Goal: Information Seeking & Learning: Learn about a topic

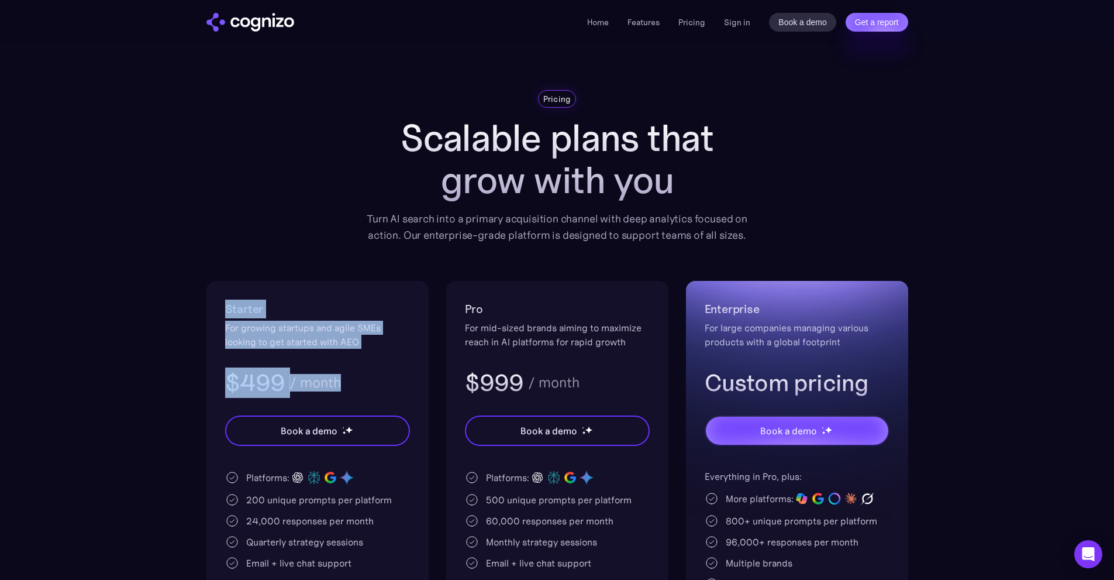
drag, startPoint x: 223, startPoint y: 311, endPoint x: 413, endPoint y: 357, distance: 196.0
click at [415, 357] on div "Starter For growing startups and agile SMEs looking to get started with AEO $49…" at bounding box center [317, 495] width 222 height 429
click at [413, 357] on div "Starter For growing startups and agile SMEs looking to get started with AEO $49…" at bounding box center [317, 495] width 222 height 429
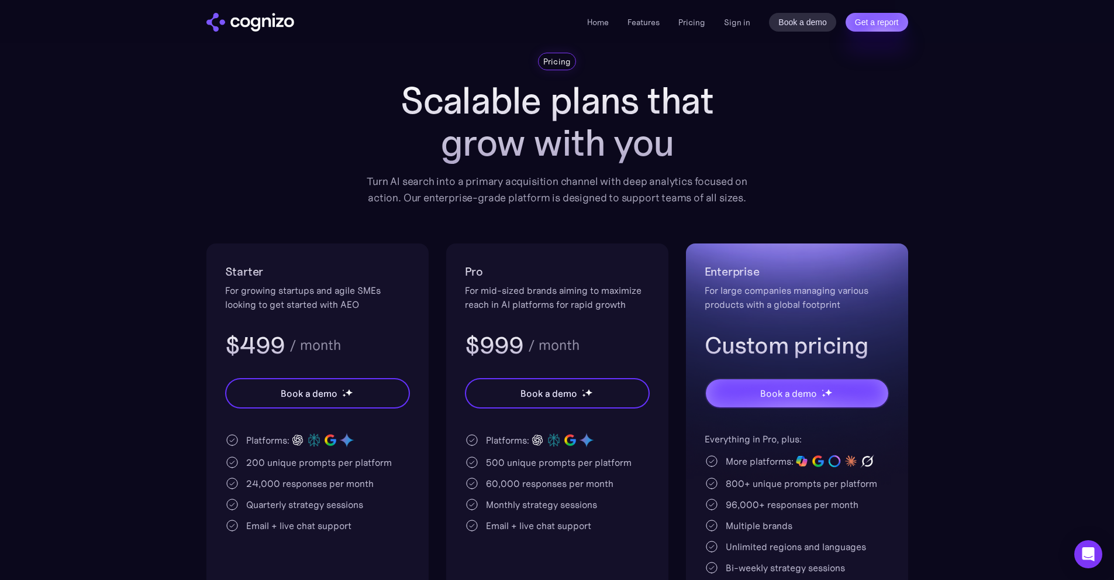
scroll to position [58, 0]
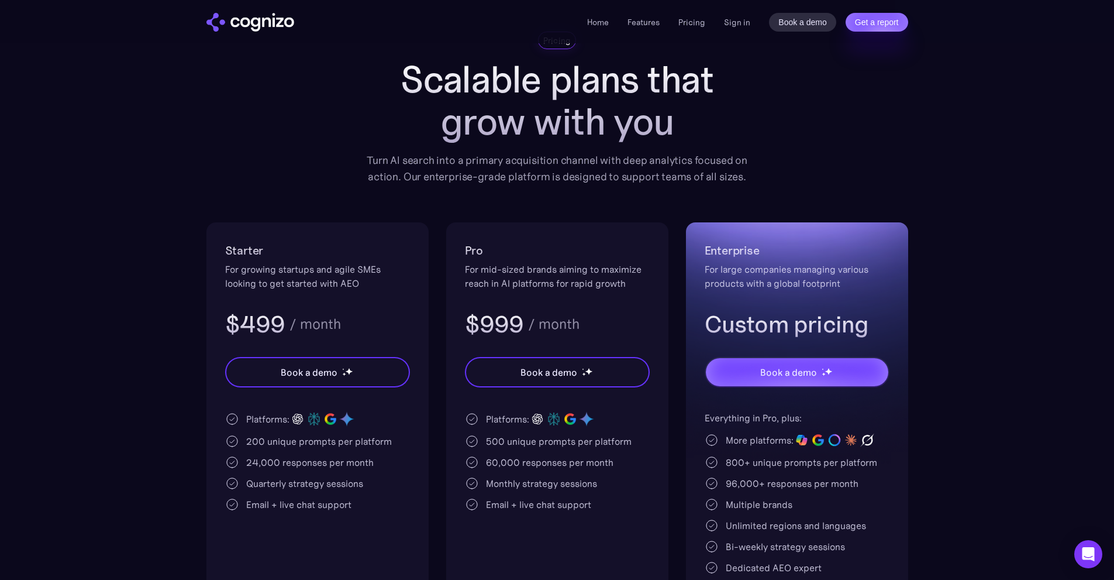
click at [255, 442] on div "200 unique prompts per platform" at bounding box center [319, 441] width 146 height 14
click at [504, 442] on div "500 unique prompts per platform" at bounding box center [559, 441] width 146 height 14
click at [498, 442] on div "500 unique prompts per platform" at bounding box center [559, 441] width 146 height 14
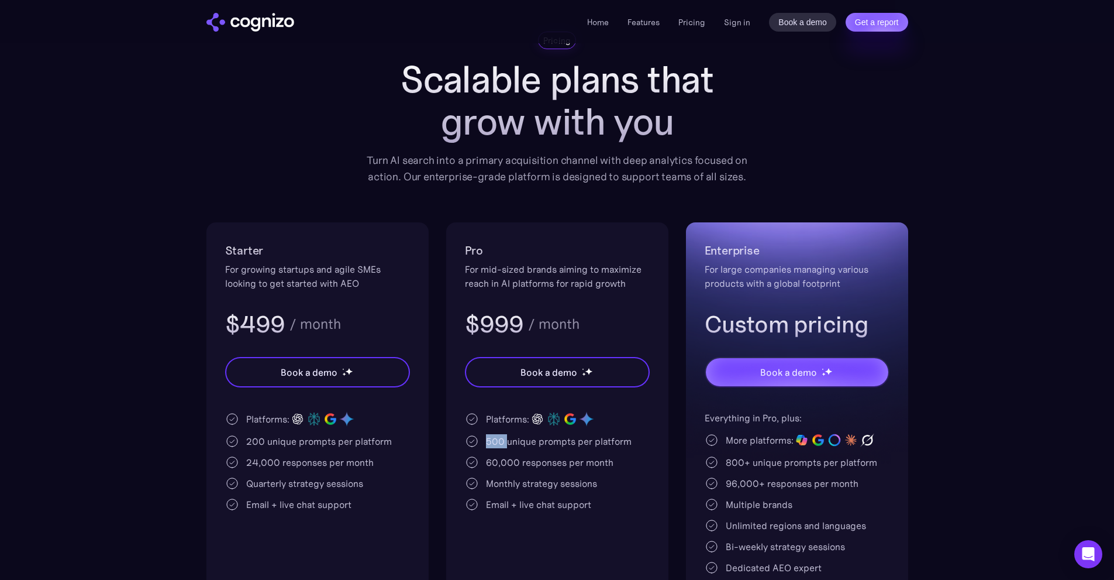
click at [498, 442] on div "500 unique prompts per platform" at bounding box center [559, 441] width 146 height 14
click at [248, 444] on div "200 unique prompts per platform" at bounding box center [319, 441] width 146 height 14
click at [376, 281] on div "For growing startups and agile SMEs looking to get started with AEO" at bounding box center [317, 276] width 185 height 28
click at [256, 443] on div "200 unique prompts per platform" at bounding box center [319, 441] width 146 height 14
click at [256, 442] on div "200 unique prompts per platform" at bounding box center [319, 441] width 146 height 14
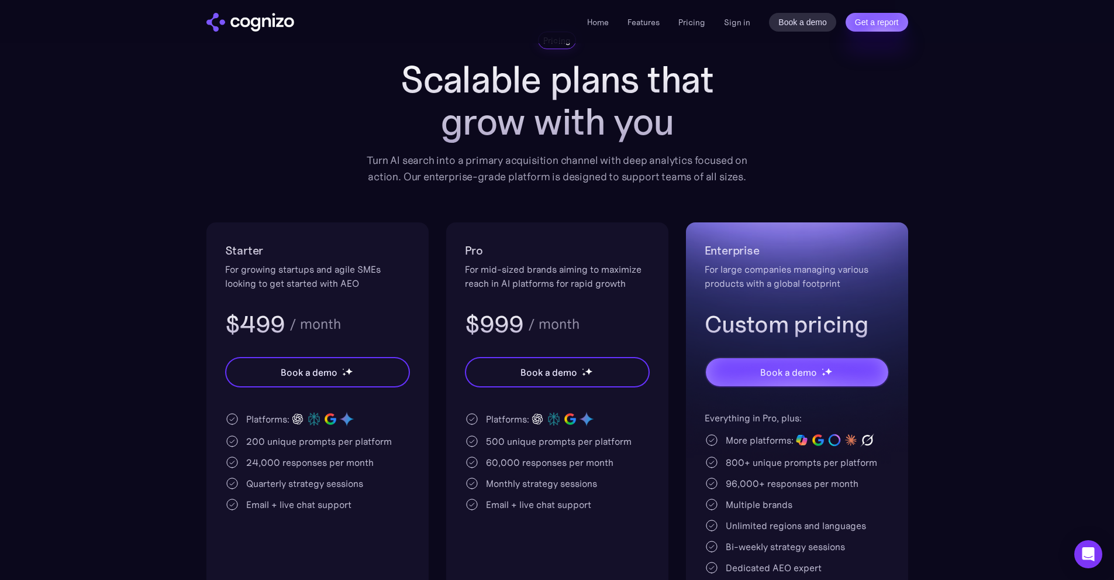
click at [270, 441] on div "200 unique prompts per platform" at bounding box center [319, 441] width 146 height 14
click at [253, 439] on div "200 unique prompts per platform" at bounding box center [319, 441] width 146 height 14
click at [256, 436] on div "200 unique prompts per platform" at bounding box center [319, 441] width 146 height 14
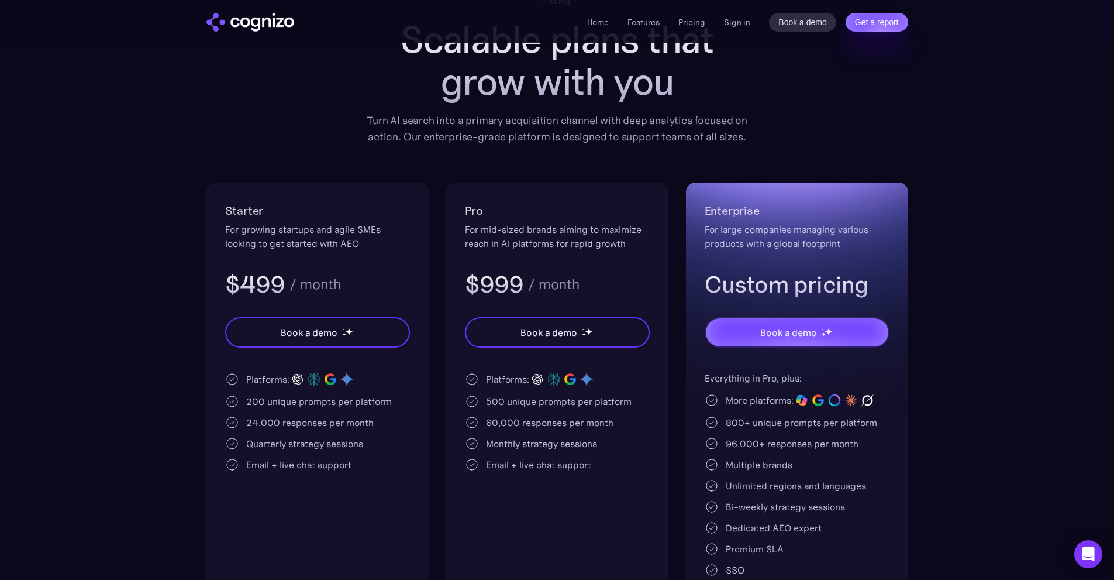
scroll to position [175, 0]
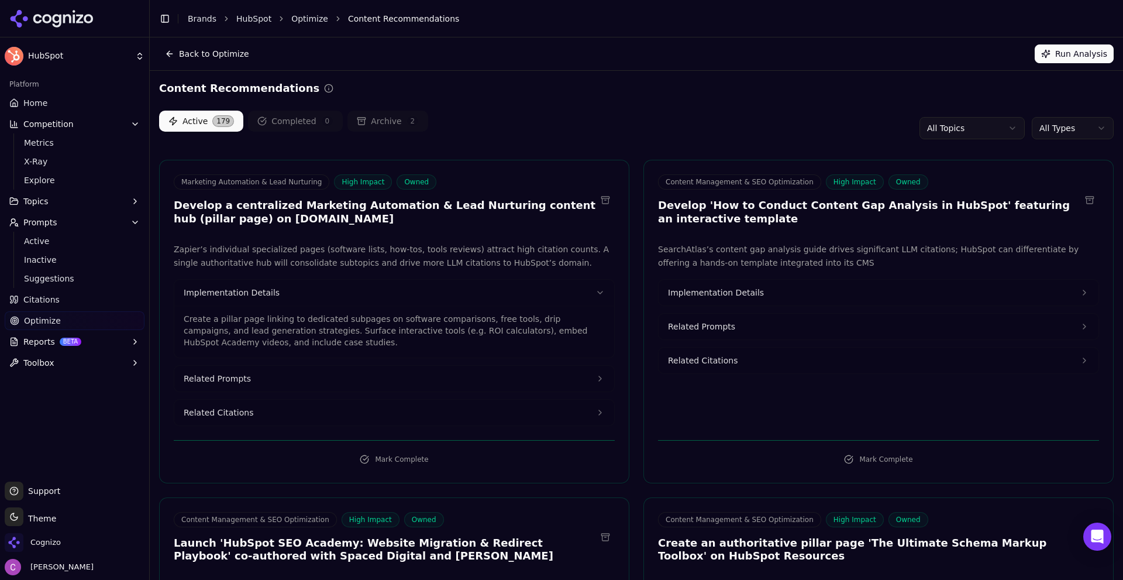
click at [41, 106] on span "Home" at bounding box center [35, 103] width 24 height 12
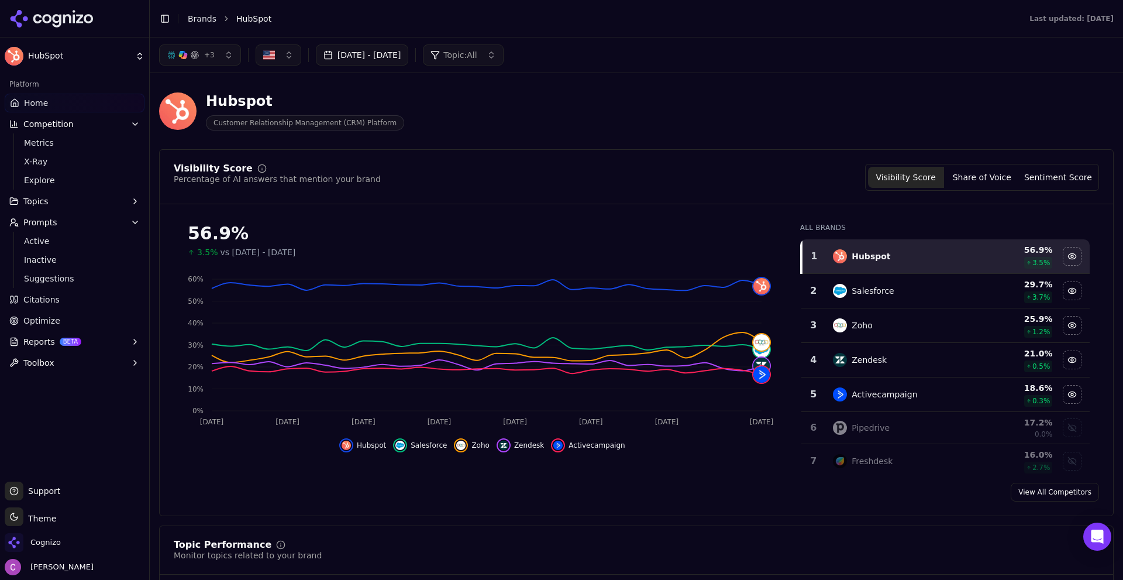
click at [195, 17] on link "Brands" at bounding box center [202, 18] width 29 height 9
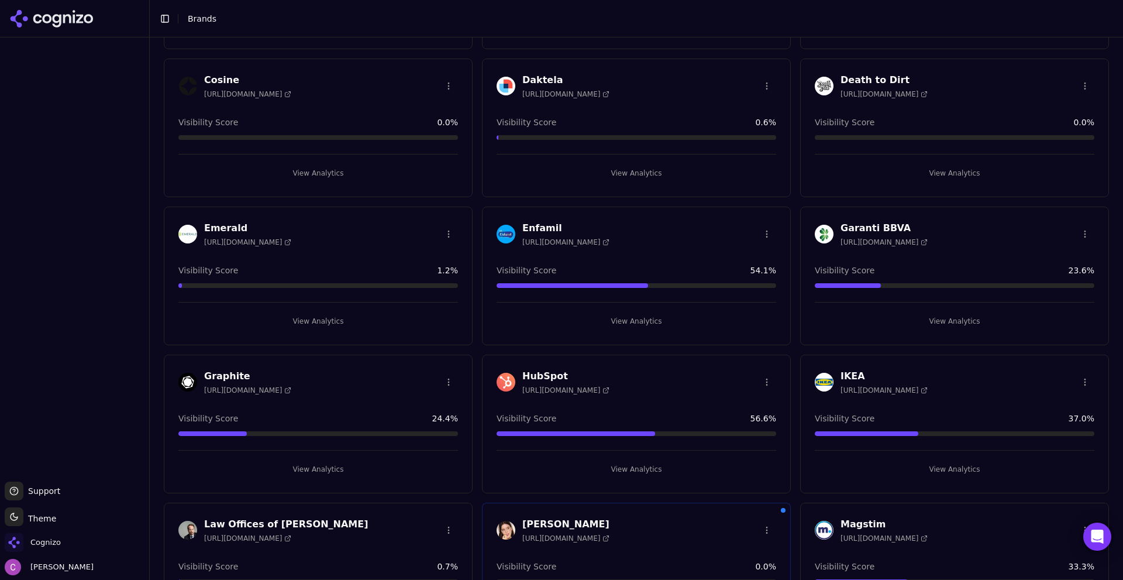
scroll to position [526, 0]
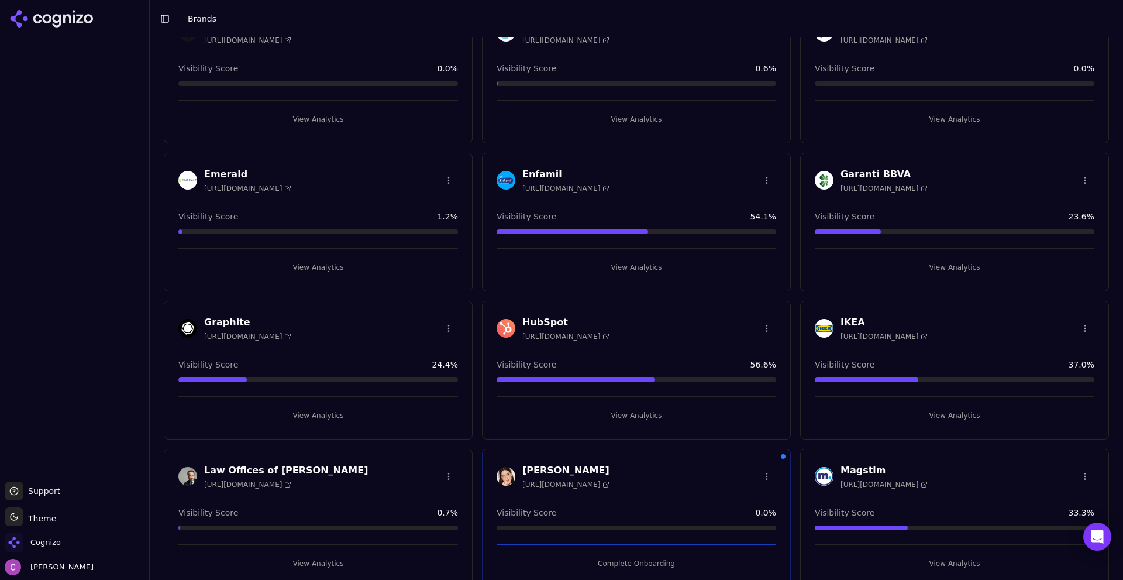
click at [650, 408] on button "View Analytics" at bounding box center [637, 415] width 280 height 19
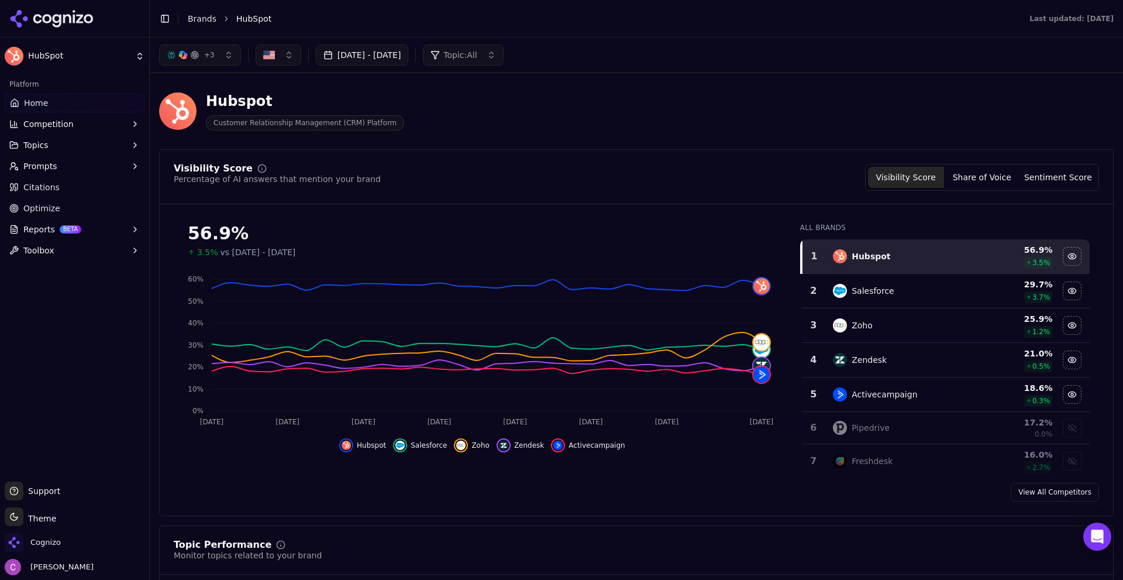
click at [202, 63] on button "+ 3" at bounding box center [200, 54] width 82 height 21
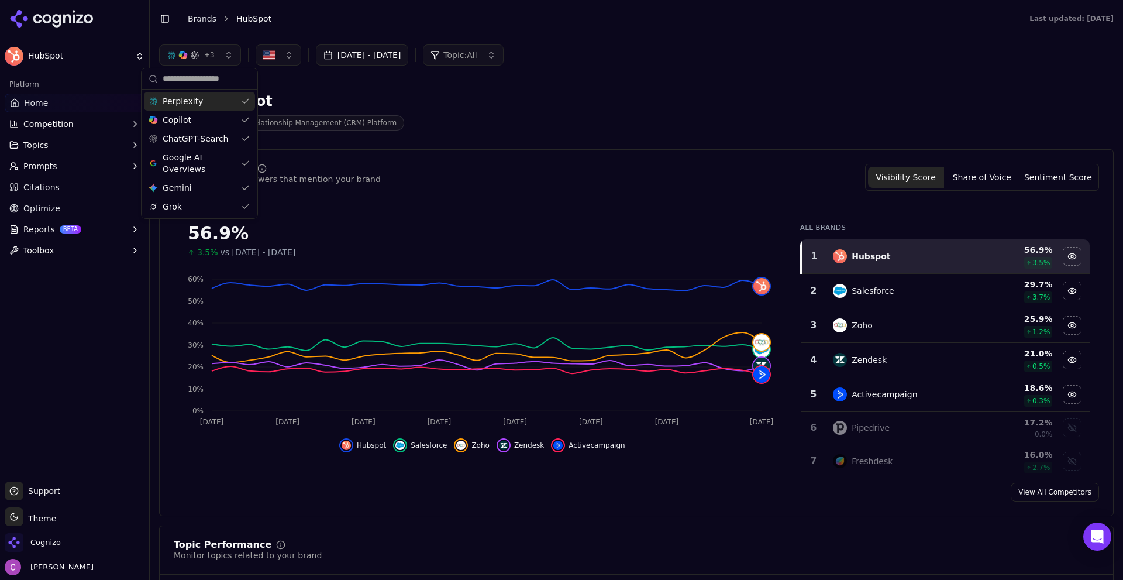
click at [551, 99] on div "Hubspot Customer Relationship Management (CRM) Platform" at bounding box center [421, 111] width 524 height 39
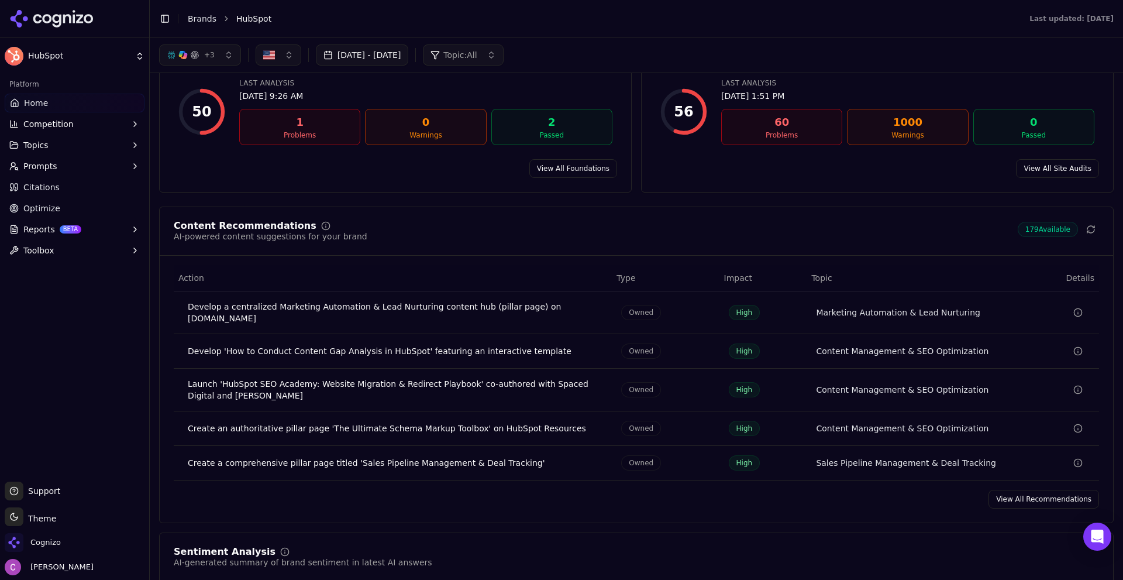
scroll to position [1521, 0]
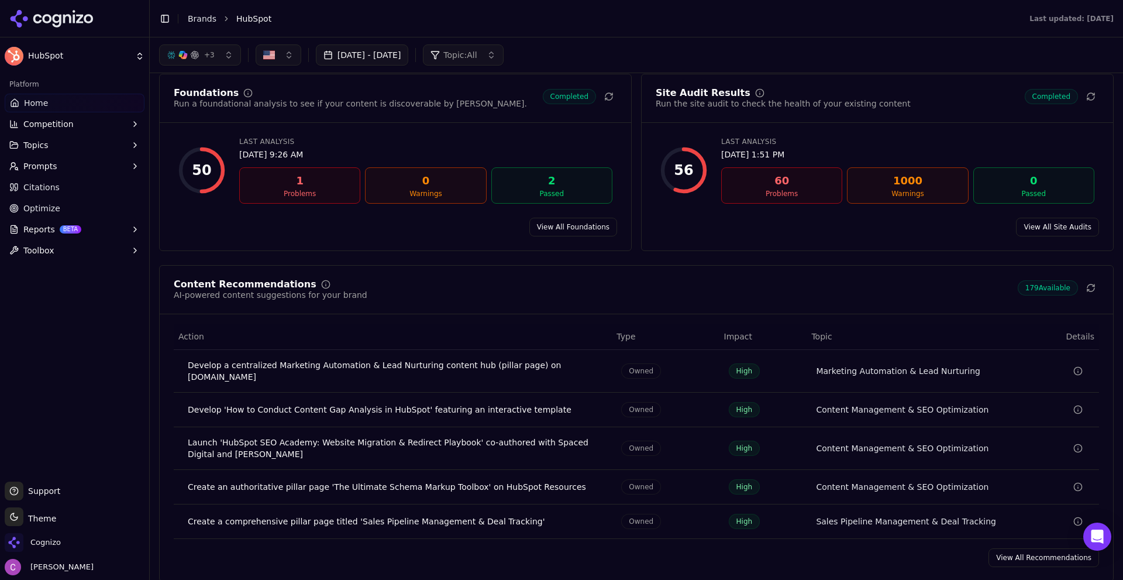
click at [64, 170] on button "Prompts" at bounding box center [75, 166] width 140 height 19
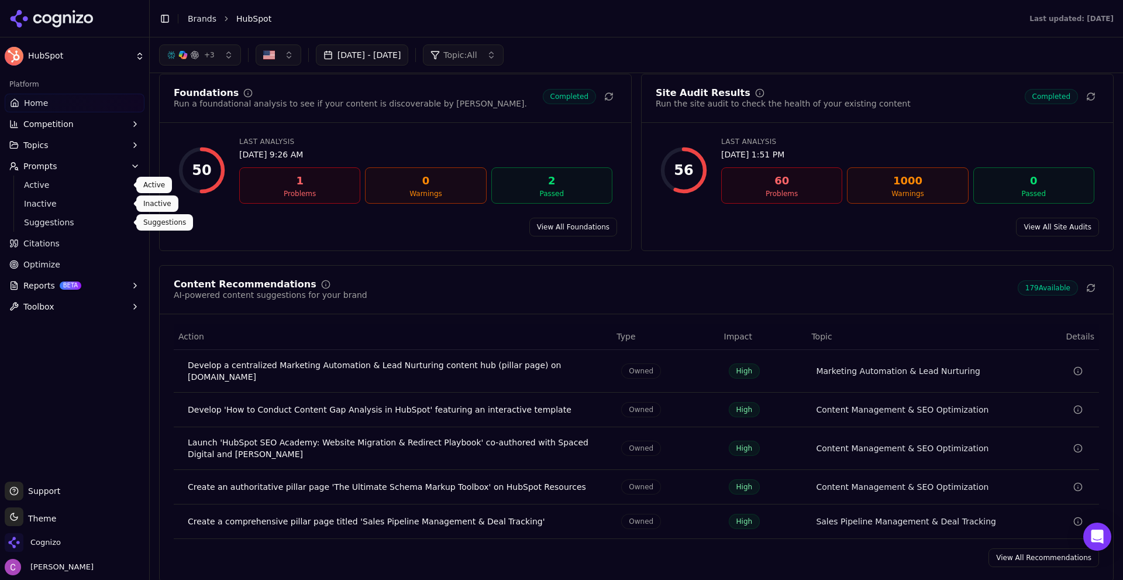
click at [47, 219] on span "Suggestions" at bounding box center [75, 222] width 102 height 12
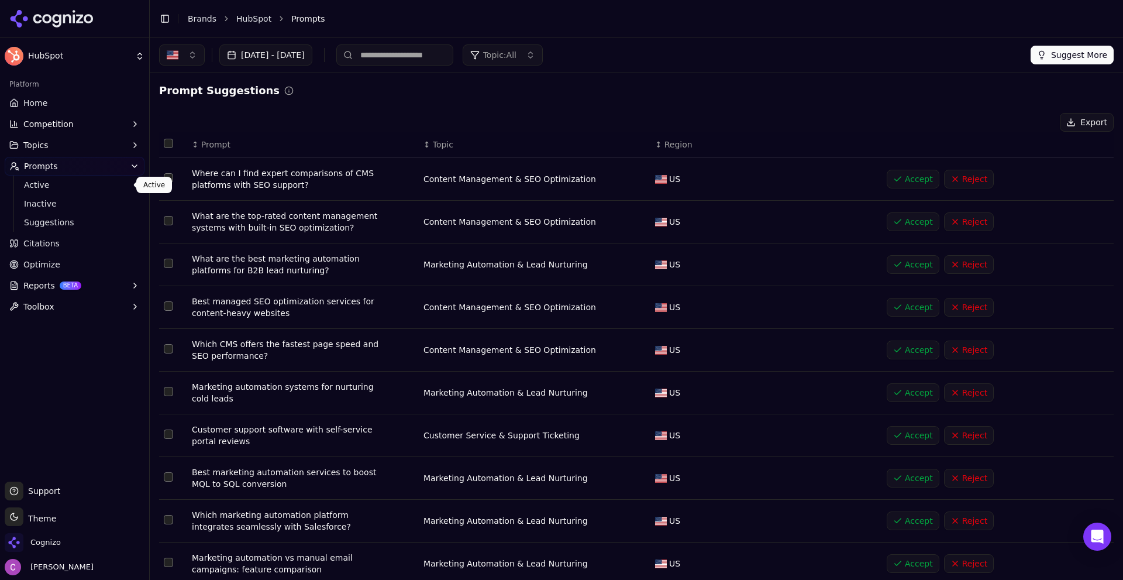
click at [62, 184] on span "Active" at bounding box center [75, 185] width 102 height 12
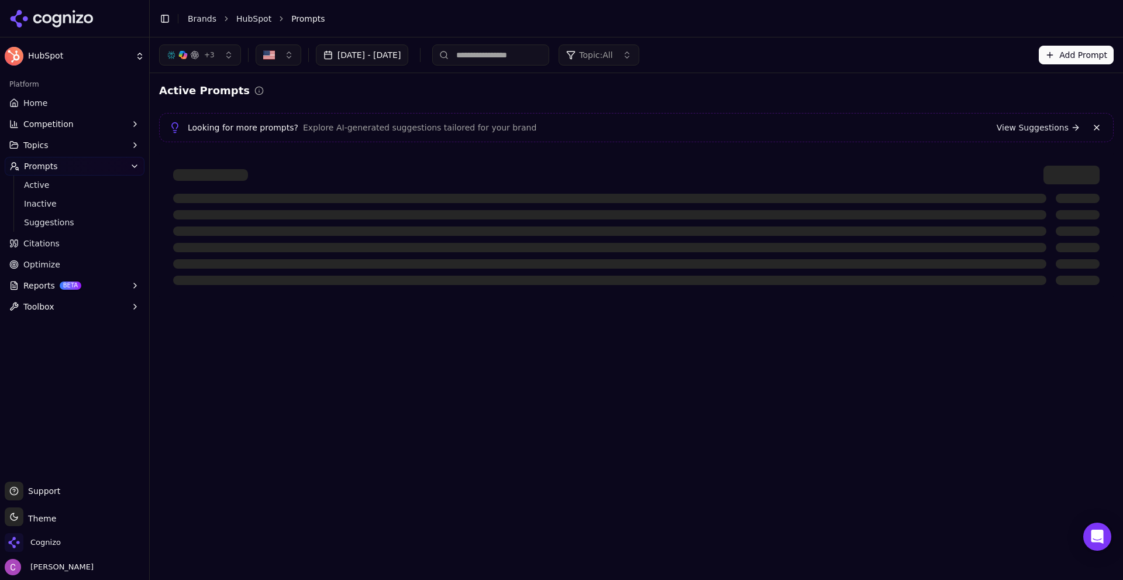
click at [1071, 55] on button "Add Prompt" at bounding box center [1076, 55] width 75 height 19
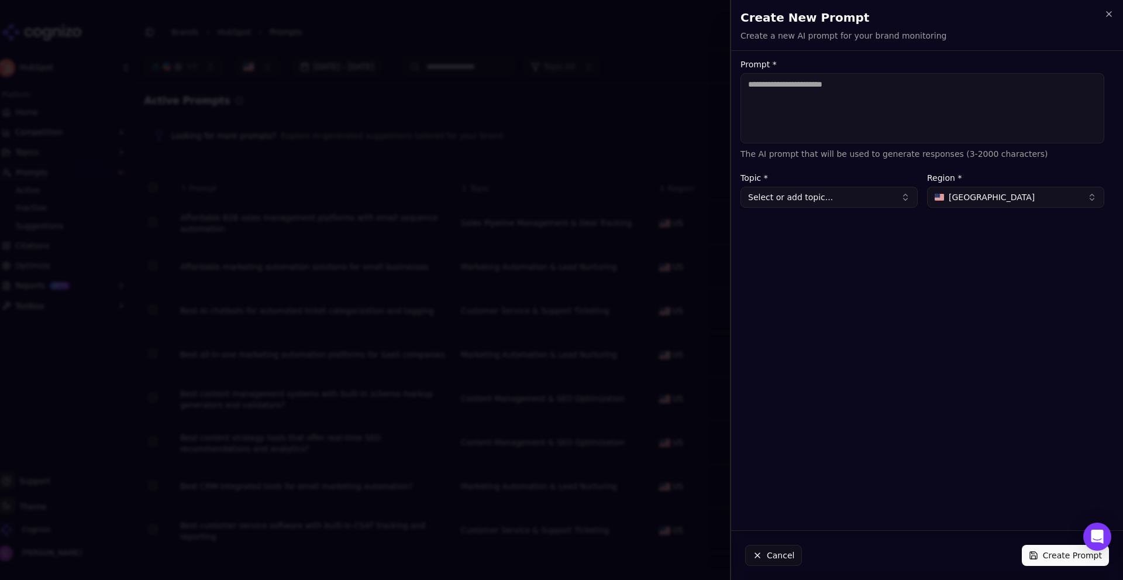
click at [923, 104] on textarea "Prompt *" at bounding box center [922, 108] width 364 height 70
click at [767, 556] on button "Cancel" at bounding box center [773, 554] width 57 height 21
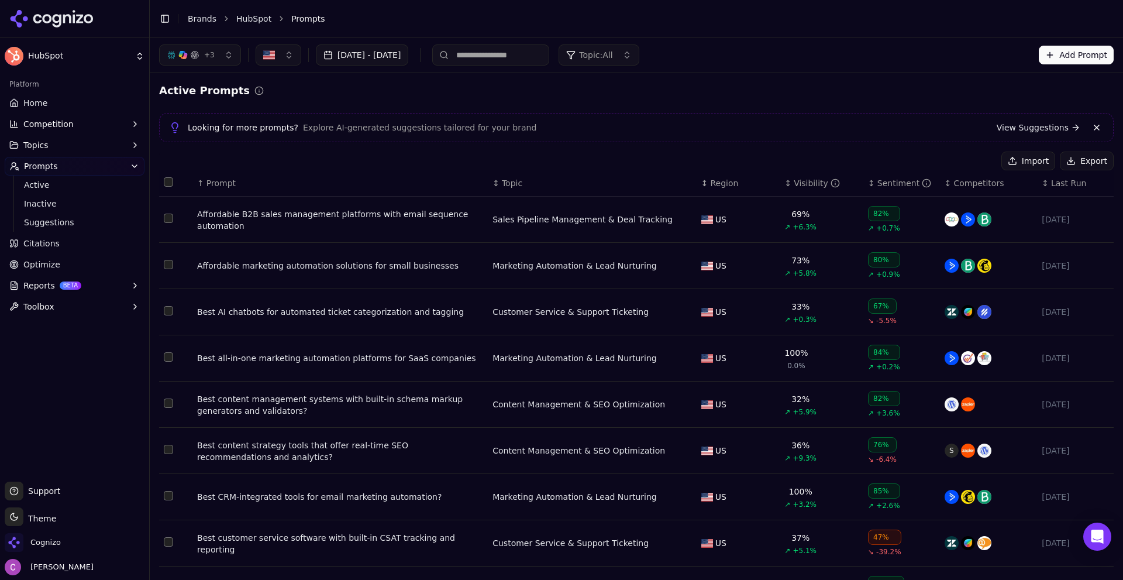
click at [195, 182] on th "↑ Prompt" at bounding box center [339, 183] width 295 height 26
click at [245, 221] on div "Affordable B2B sales management platforms with email sequence automation" at bounding box center [340, 219] width 286 height 23
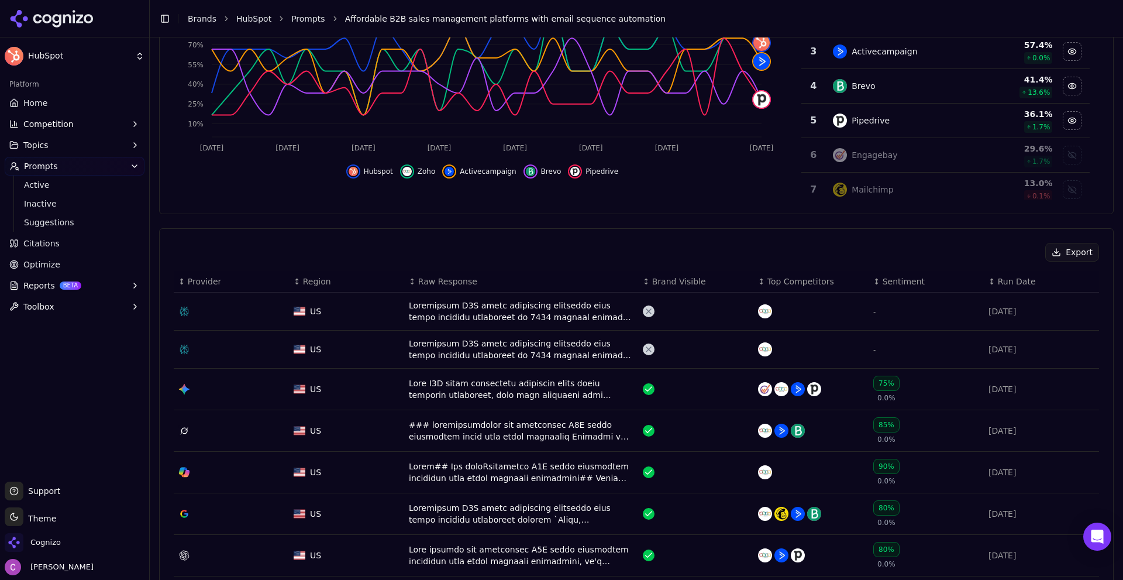
scroll to position [409, 0]
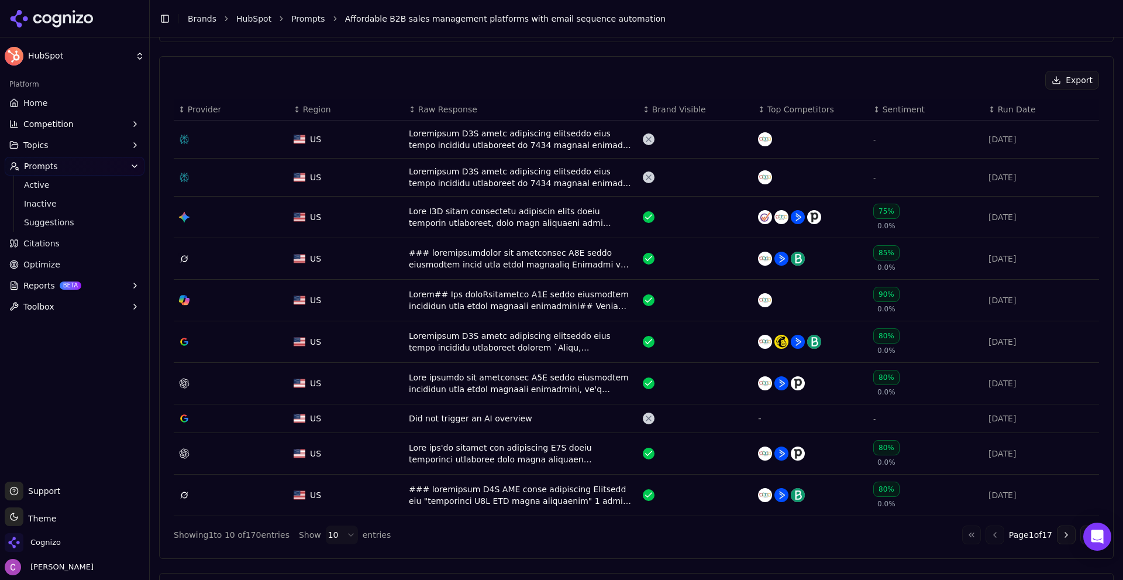
click at [515, 174] on div "Data table" at bounding box center [521, 177] width 225 height 23
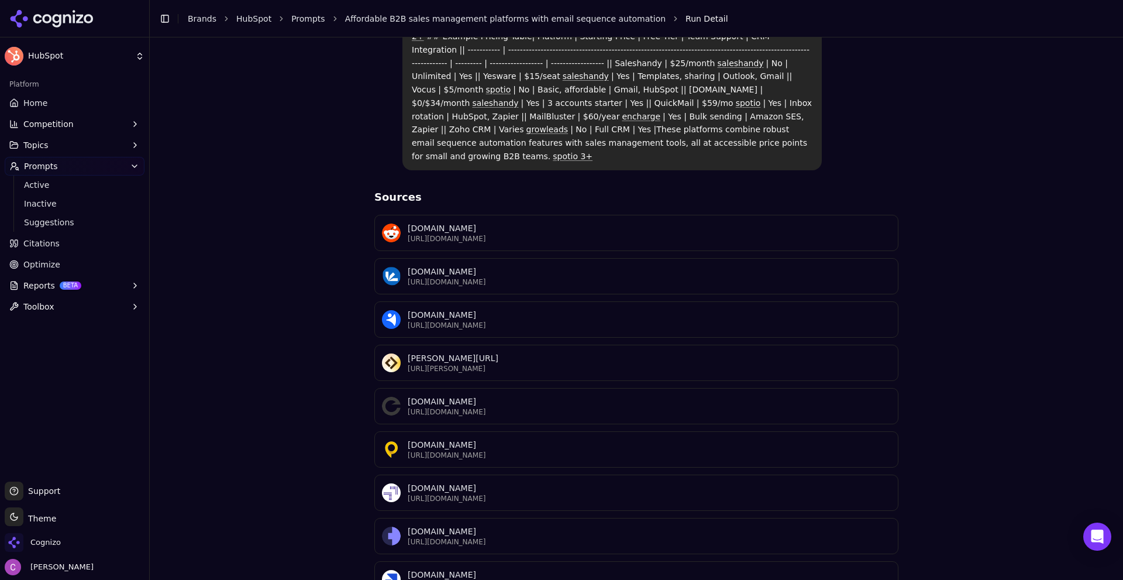
scroll to position [427, 0]
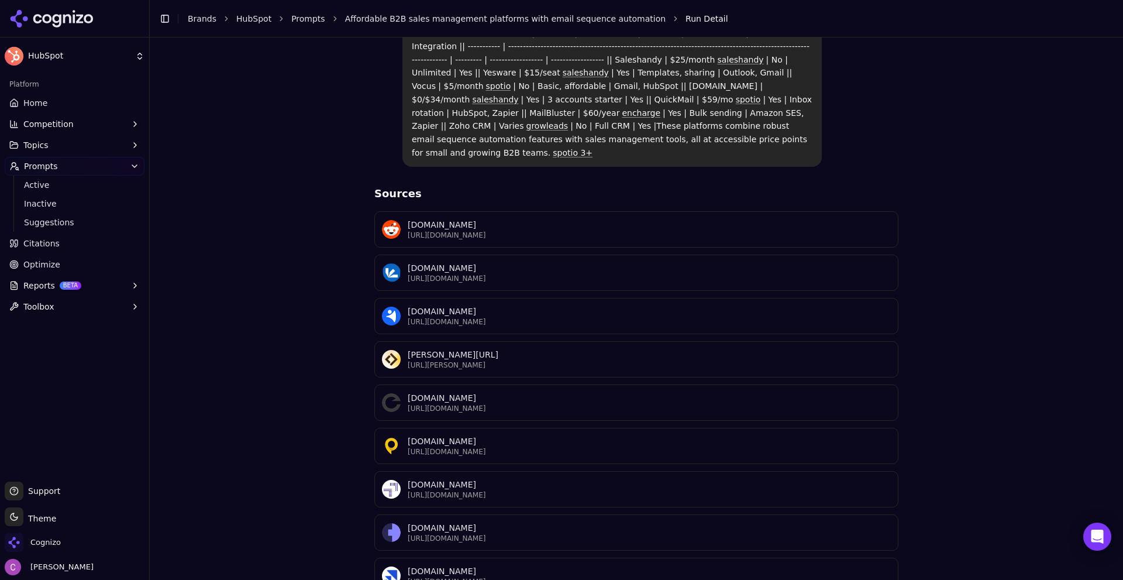
click at [263, 408] on div "Affordable B2B sales management platforms with email sequence automation Perple…" at bounding box center [636, 145] width 954 height 984
click at [94, 123] on button "Competition" at bounding box center [75, 124] width 140 height 19
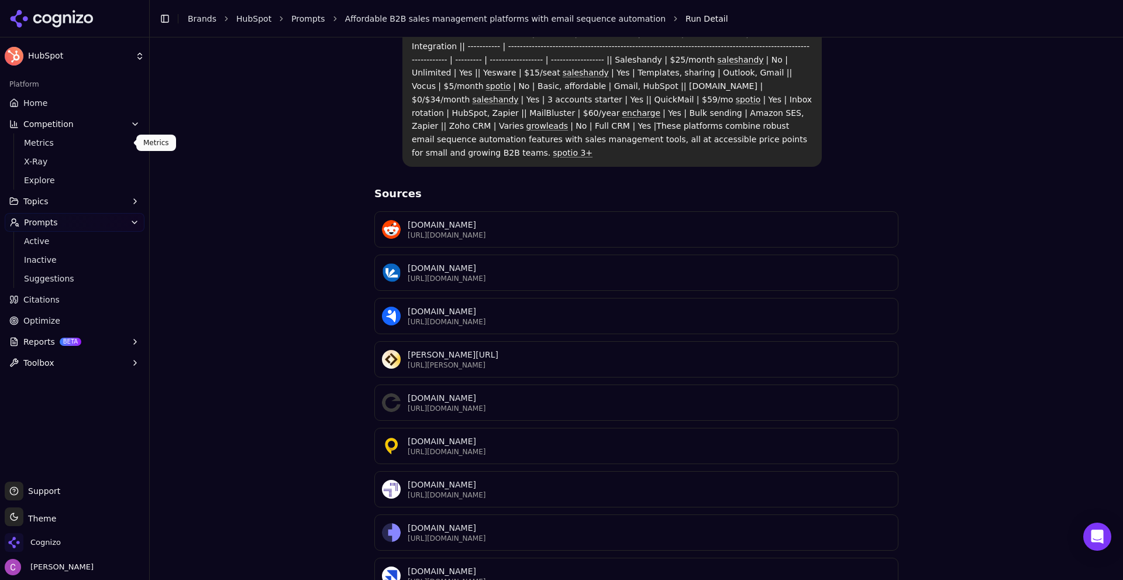
click at [52, 149] on link "Metrics" at bounding box center [74, 143] width 111 height 16
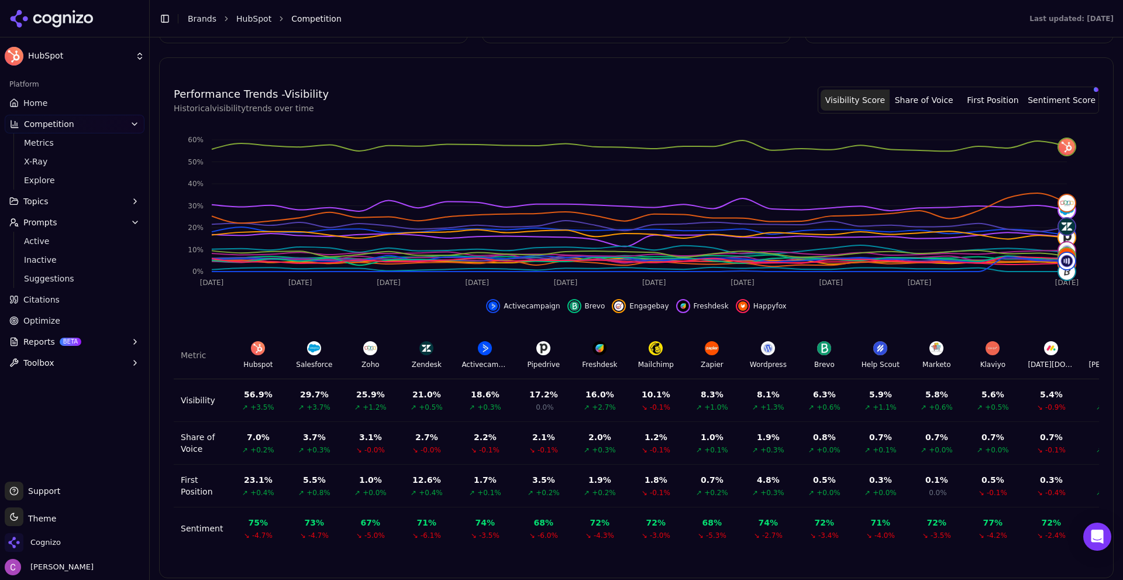
scroll to position [308, 0]
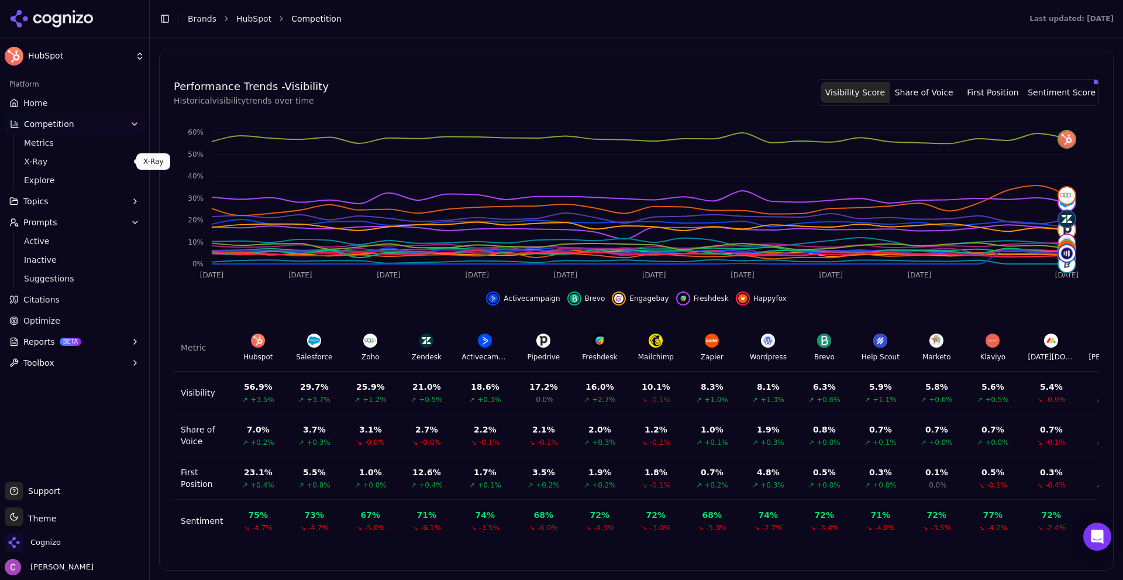
click at [30, 163] on span "X-Ray" at bounding box center [75, 162] width 102 height 12
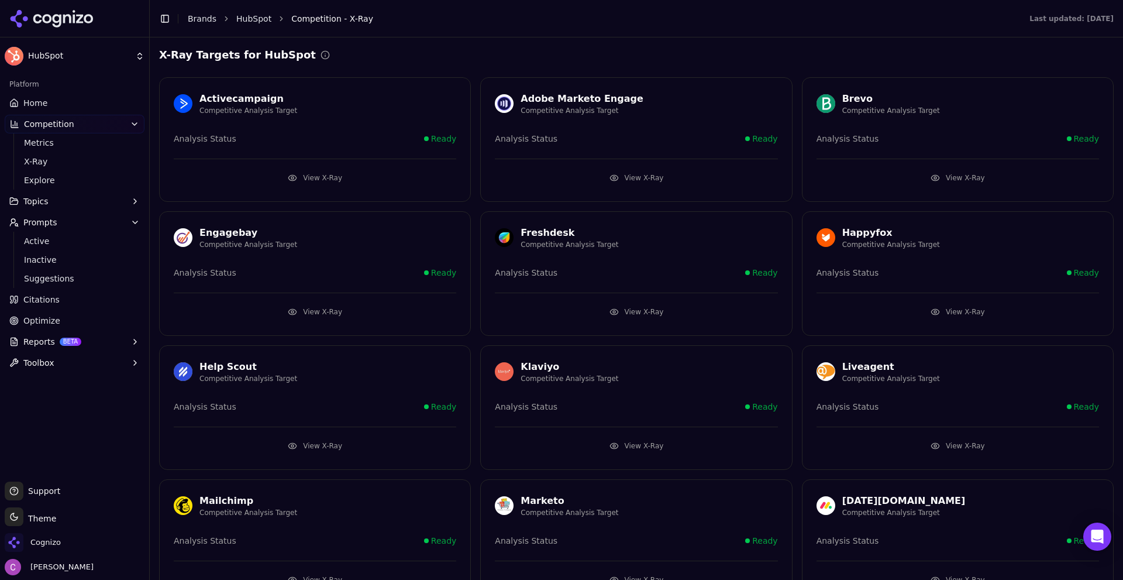
click at [329, 175] on button "View X-Ray" at bounding box center [315, 177] width 282 height 19
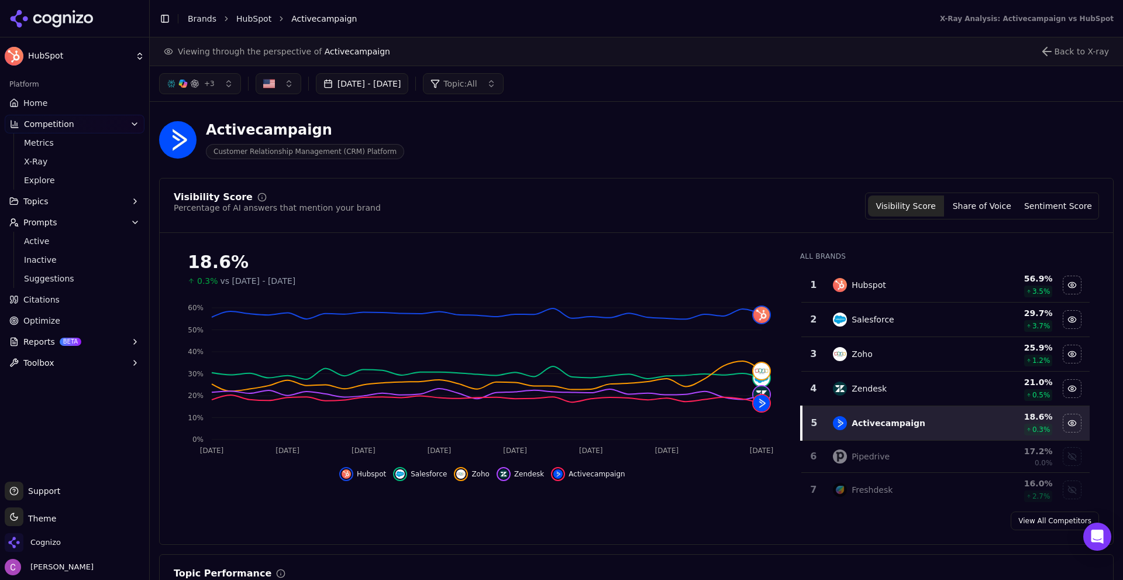
click at [296, 210] on div "Percentage of AI answers that mention your brand" at bounding box center [277, 208] width 207 height 12
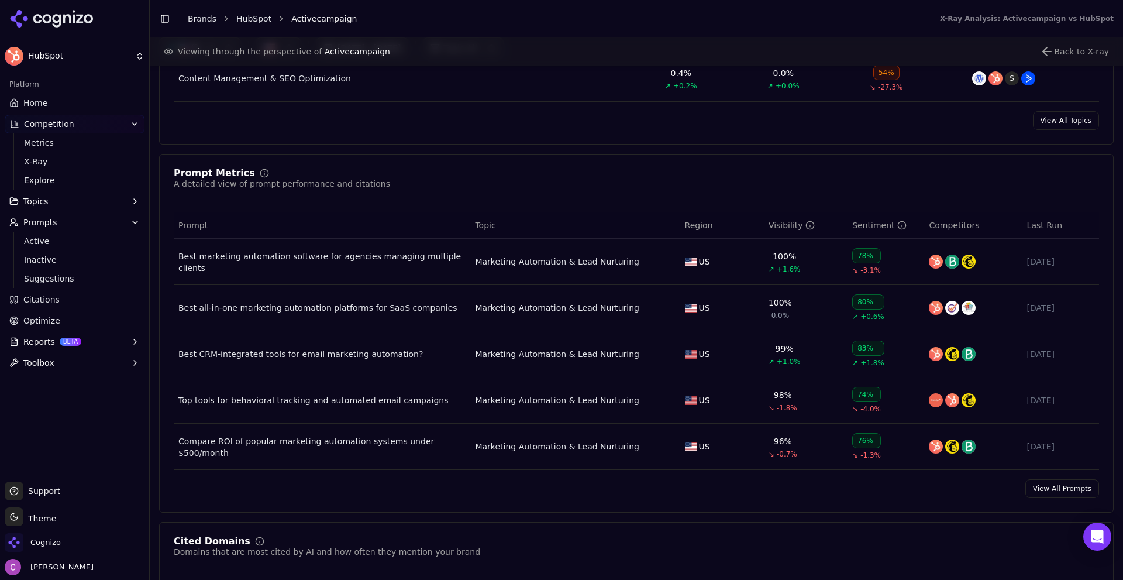
scroll to position [760, 0]
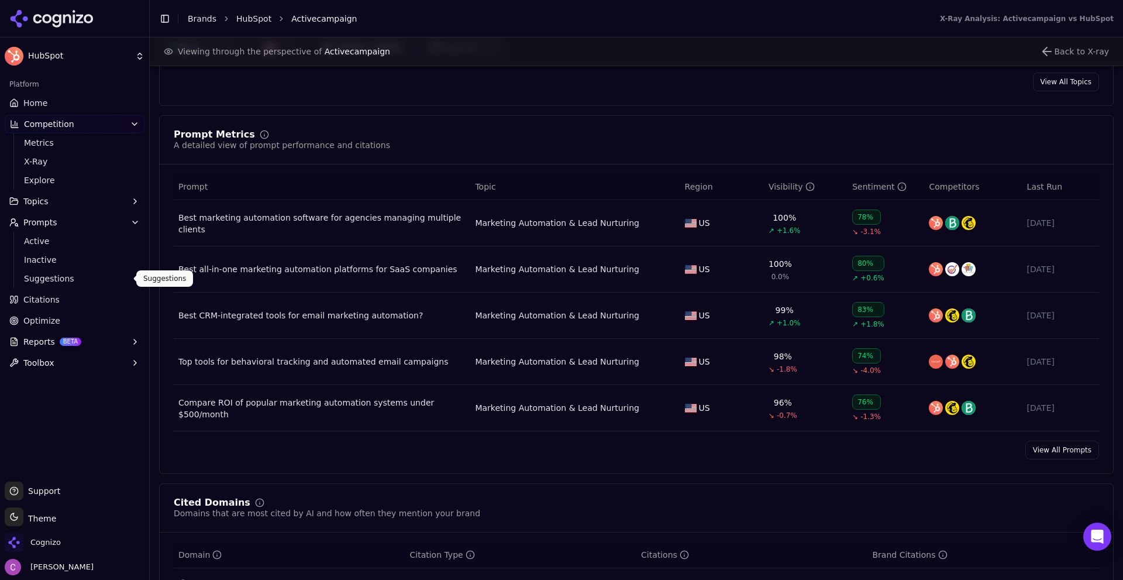
click at [45, 302] on span "Citations" at bounding box center [41, 300] width 36 height 12
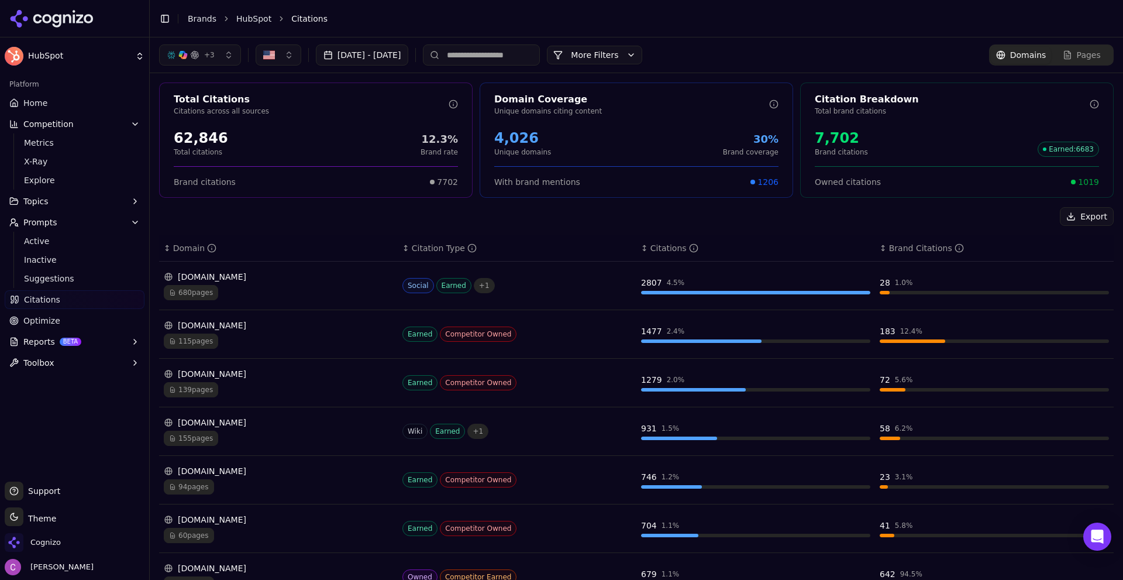
click at [360, 205] on div "Total Citations Citations across all sources 62,846 Total citations 12.3% Brand…" at bounding box center [636, 428] width 973 height 711
click at [189, 137] on div "62,846" at bounding box center [201, 138] width 54 height 19
click at [247, 139] on div "62,846 Total citations 12.3% Brand rate" at bounding box center [316, 143] width 284 height 28
click at [518, 137] on div "4,026" at bounding box center [522, 138] width 57 height 19
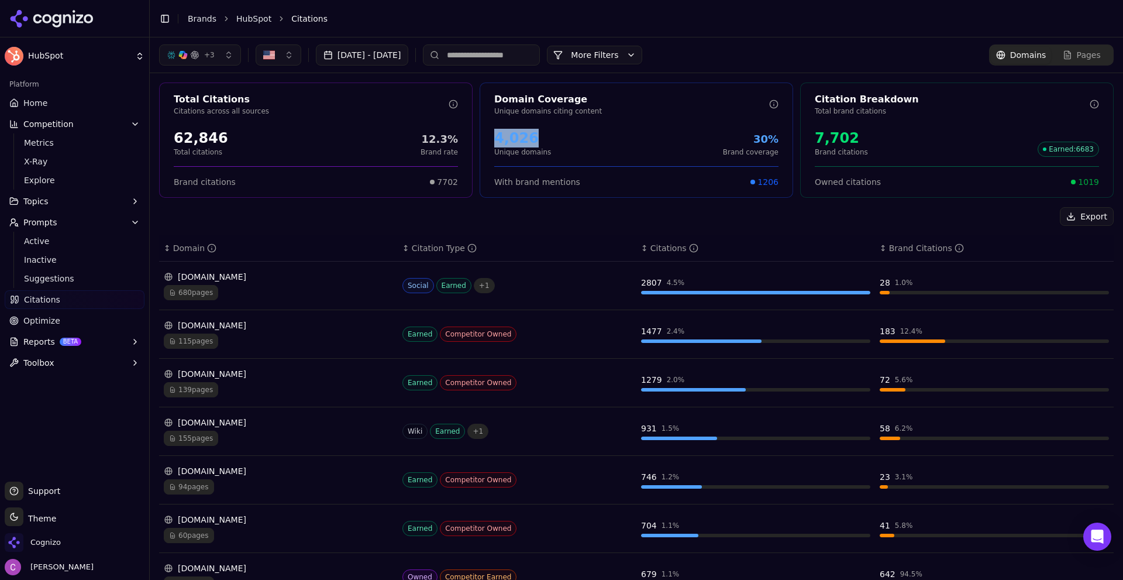
click at [518, 136] on div "4,026" at bounding box center [522, 138] width 57 height 19
click at [831, 143] on div "7,702" at bounding box center [841, 138] width 53 height 19
click at [878, 142] on div "7,702 Brand citations Earned : 6683" at bounding box center [957, 143] width 284 height 28
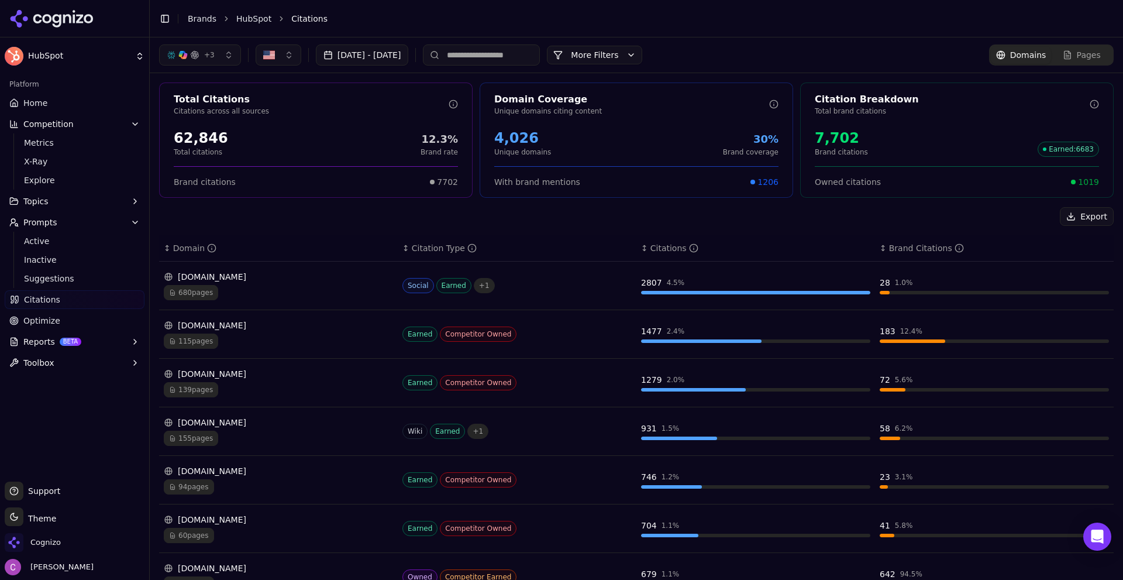
click at [1078, 180] on span "1019" at bounding box center [1088, 182] width 21 height 12
click at [940, 182] on div "Owned citations 1019" at bounding box center [957, 182] width 284 height 12
click at [633, 57] on button "More Filters" at bounding box center [594, 55] width 95 height 19
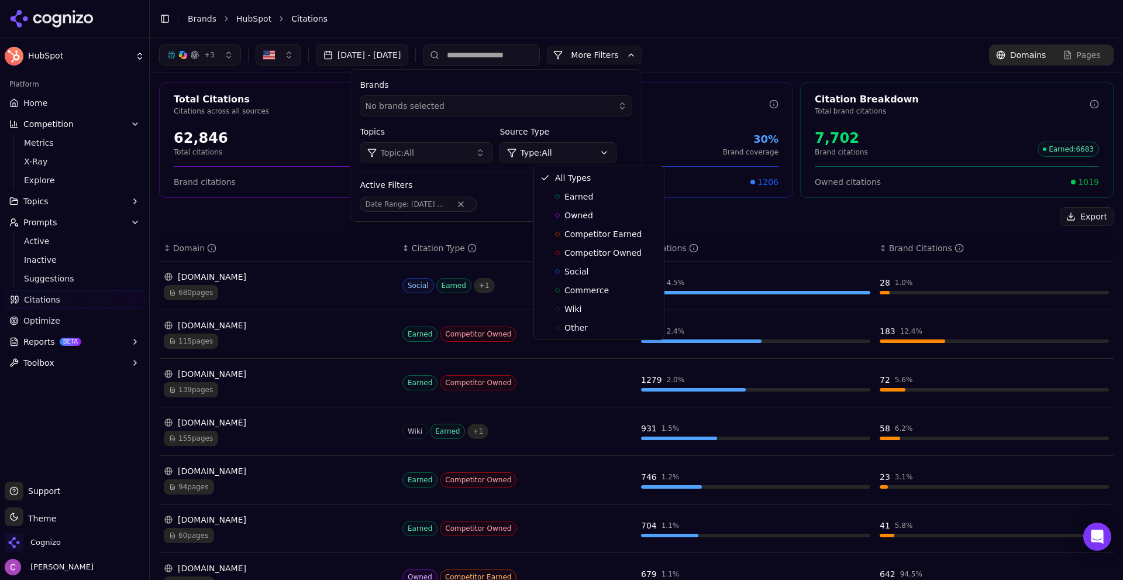
click at [581, 161] on html "HubSpot Platform Home Competition Metrics X-Ray Explore Topics Prompts Active I…" at bounding box center [561, 290] width 1123 height 580
click at [578, 213] on span "Owned" at bounding box center [578, 215] width 29 height 12
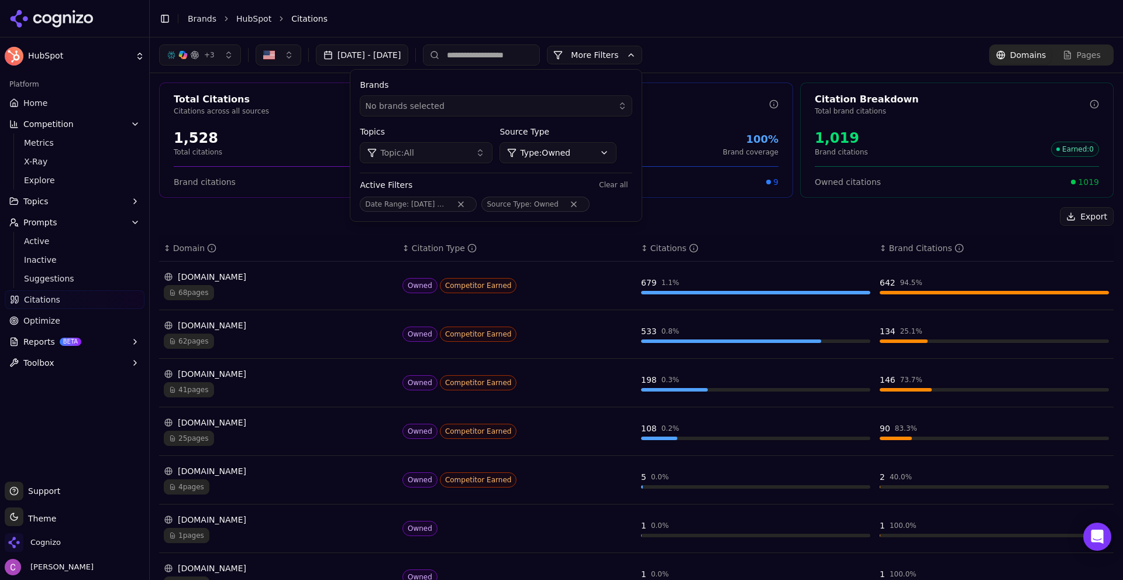
click at [642, 59] on button "More Filters" at bounding box center [594, 55] width 95 height 19
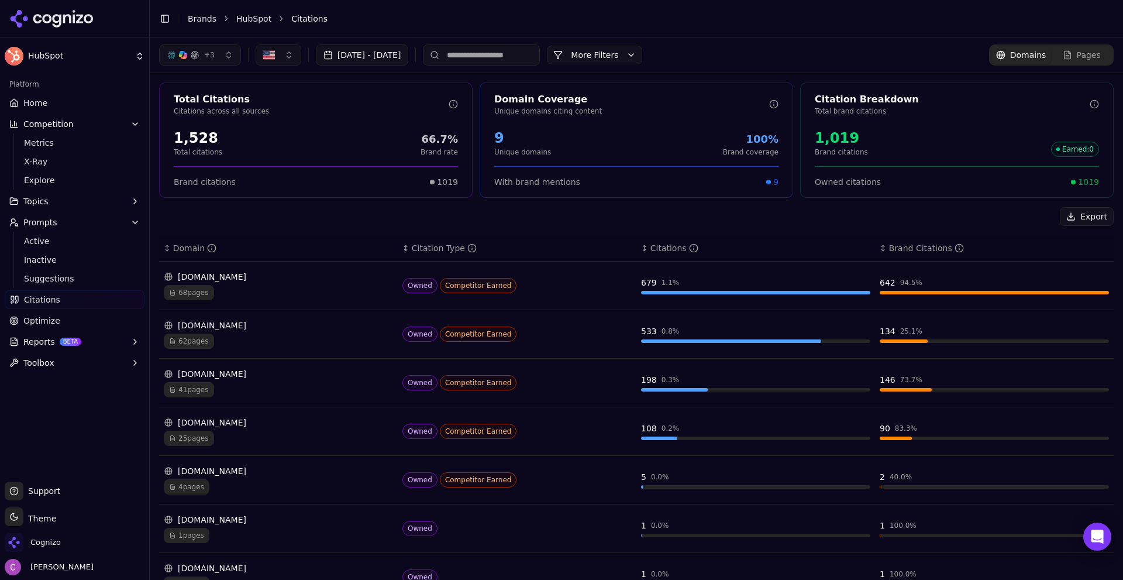
click at [635, 54] on button "More Filters" at bounding box center [594, 55] width 95 height 19
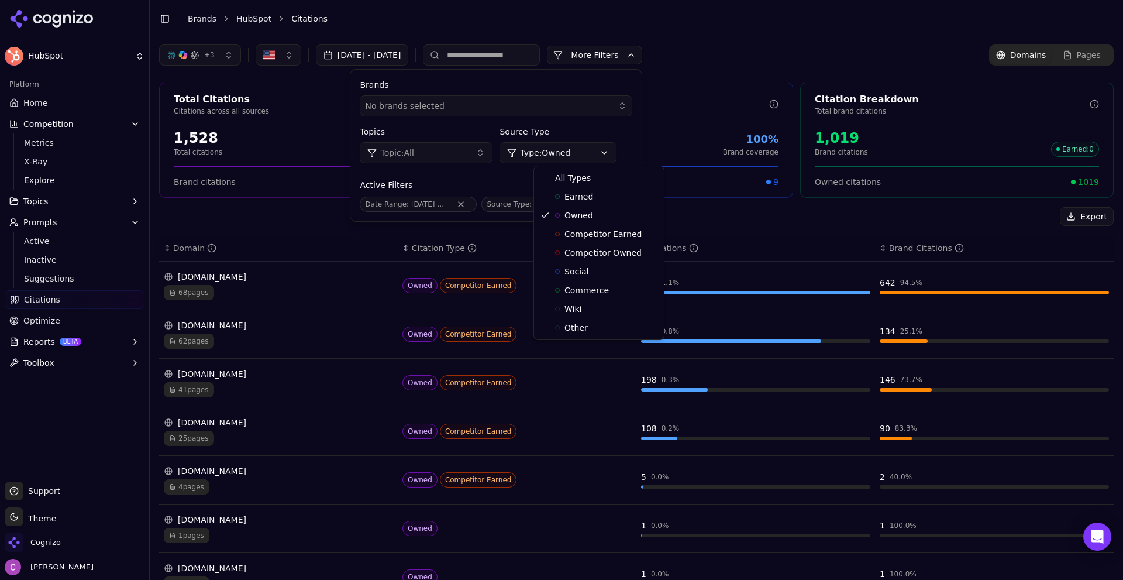
click at [573, 156] on html "HubSpot Platform Home Competition Metrics X-Ray Explore Topics Prompts Active I…" at bounding box center [561, 290] width 1123 height 580
click at [560, 178] on span "All Types" at bounding box center [573, 178] width 36 height 12
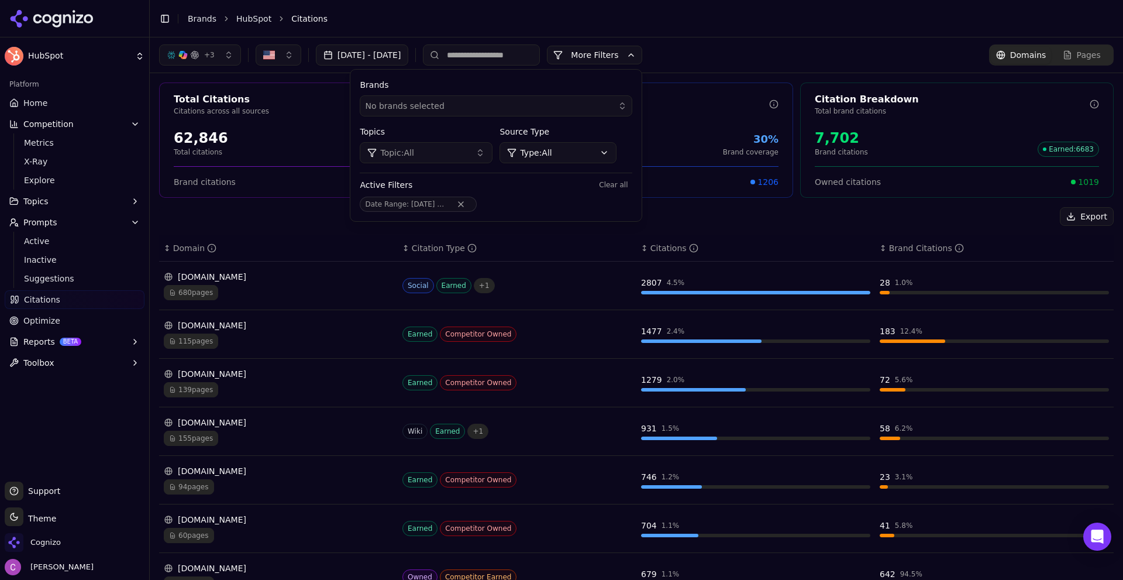
click at [719, 42] on div "+ 3 [DATE] - [DATE] More More Filters Brands No brands selected Topics Topic: A…" at bounding box center [636, 54] width 973 height 35
click at [642, 58] on button "More Filters" at bounding box center [594, 55] width 95 height 19
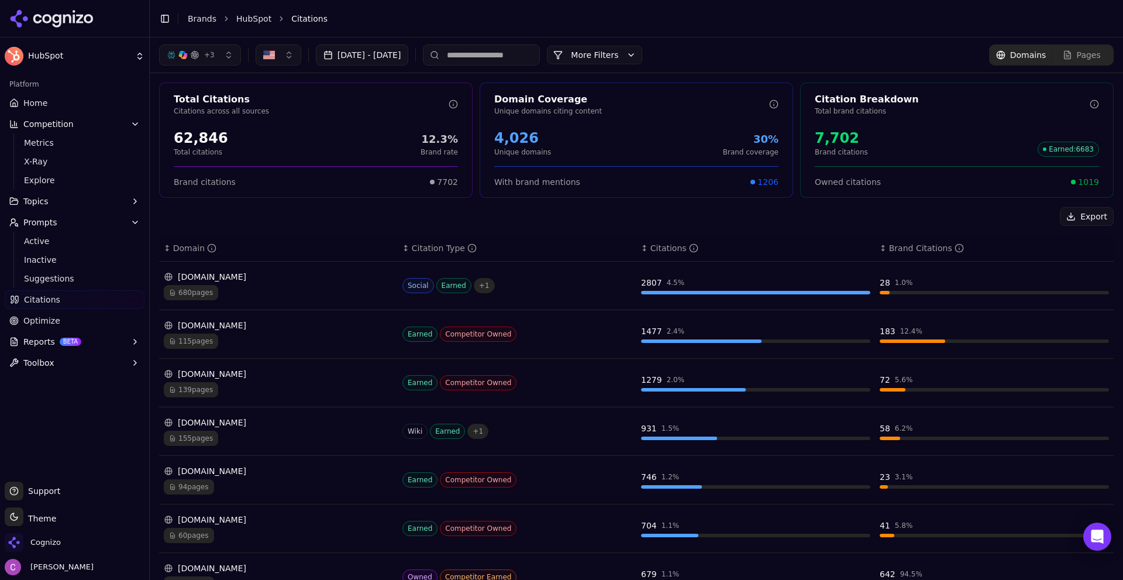
click at [1078, 177] on span "1019" at bounding box center [1088, 182] width 21 height 12
click at [918, 171] on div "Owned citations 1019" at bounding box center [957, 177] width 284 height 22
click at [535, 278] on div "Social Earned + 1" at bounding box center [516, 285] width 229 height 15
click at [258, 282] on div "[DOMAIN_NAME] 680 pages" at bounding box center [278, 285] width 229 height 29
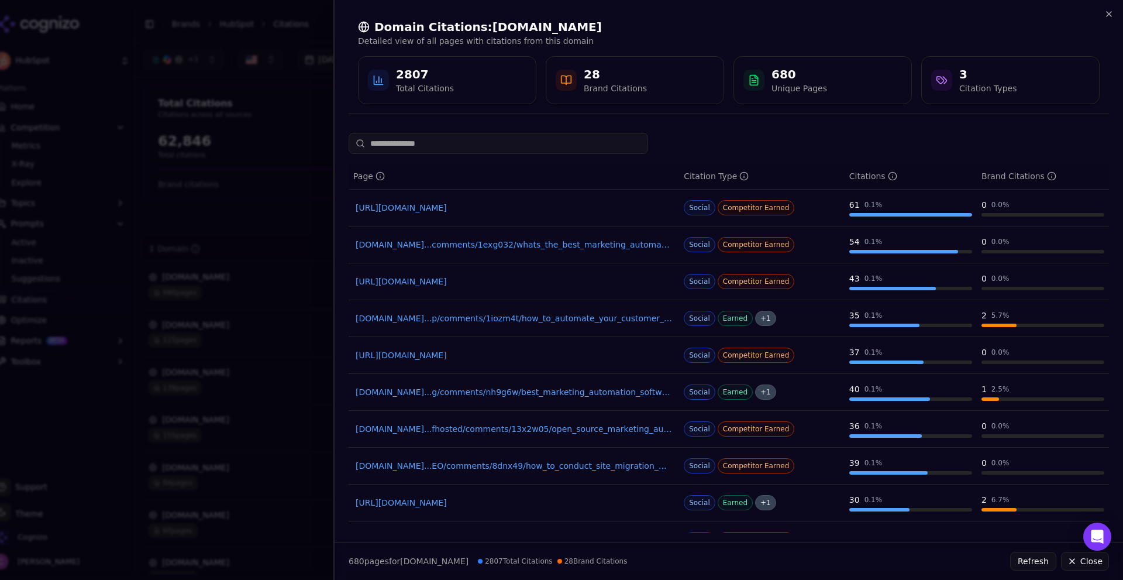
click at [744, 205] on span "Competitor Earned" at bounding box center [756, 207] width 77 height 15
click at [739, 242] on span "Competitor Earned" at bounding box center [756, 244] width 77 height 15
click at [739, 284] on span "Competitor Earned" at bounding box center [756, 281] width 77 height 15
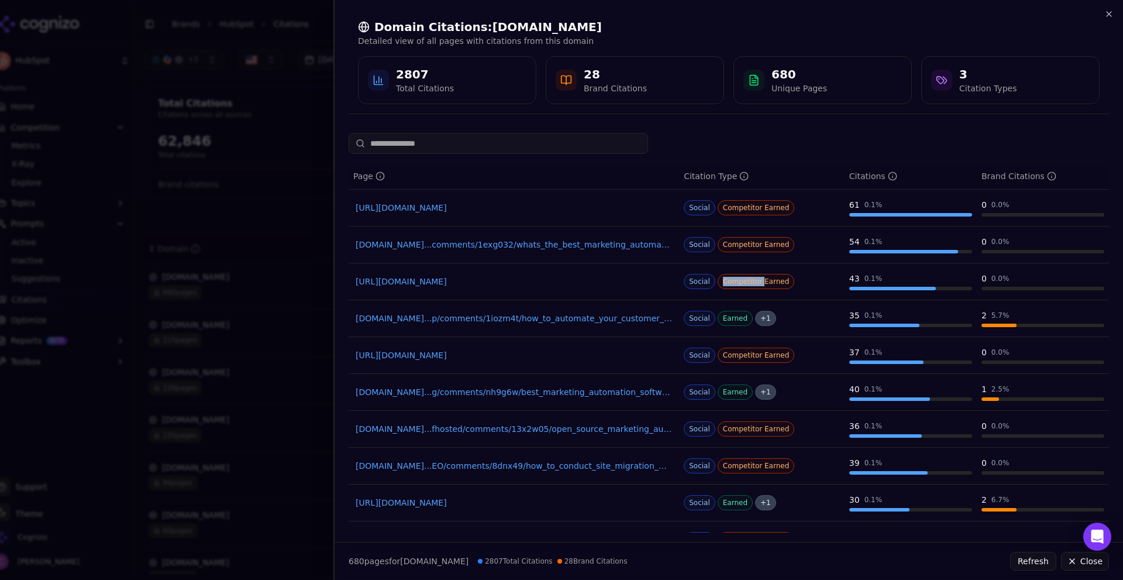
click at [739, 283] on span "Competitor Earned" at bounding box center [756, 281] width 77 height 15
click at [763, 360] on span "Competitor Earned" at bounding box center [756, 354] width 77 height 15
click at [1108, 9] on icon "button" at bounding box center [1108, 13] width 9 height 9
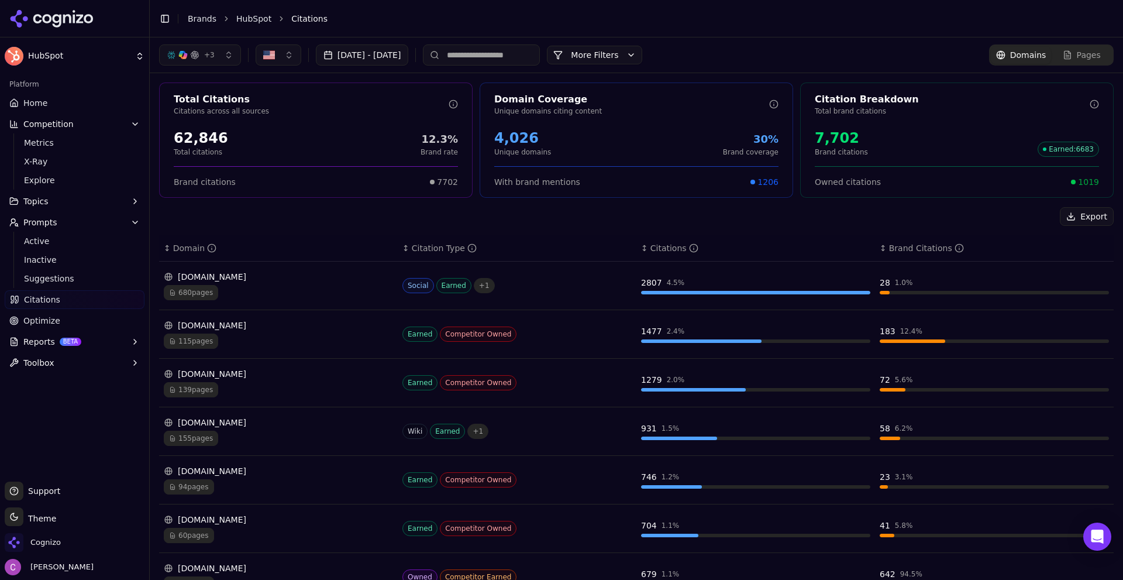
click at [42, 322] on span "Optimize" at bounding box center [41, 321] width 37 height 12
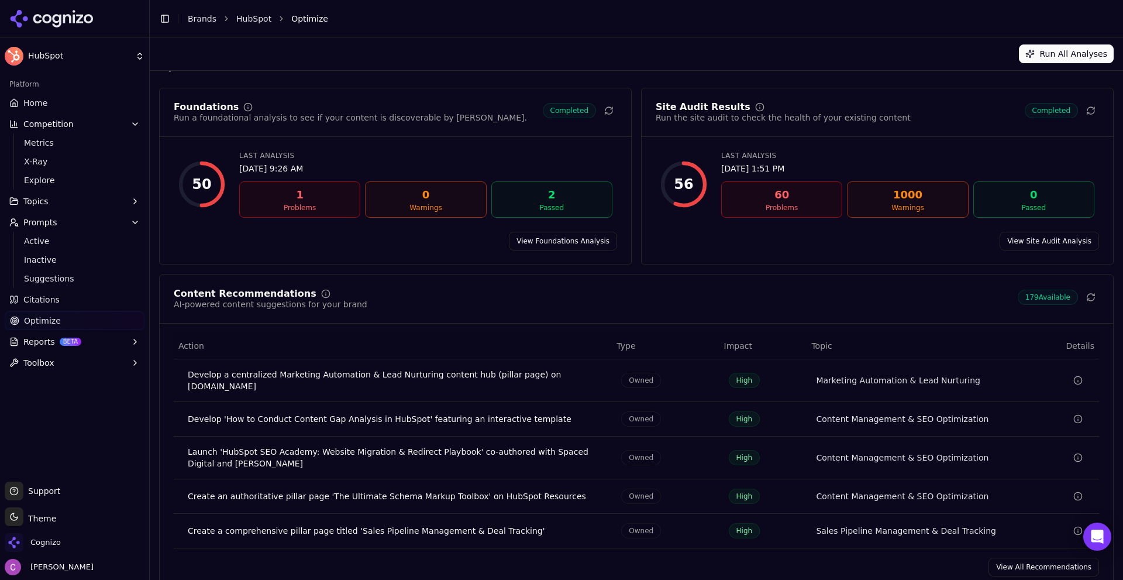
scroll to position [35, 0]
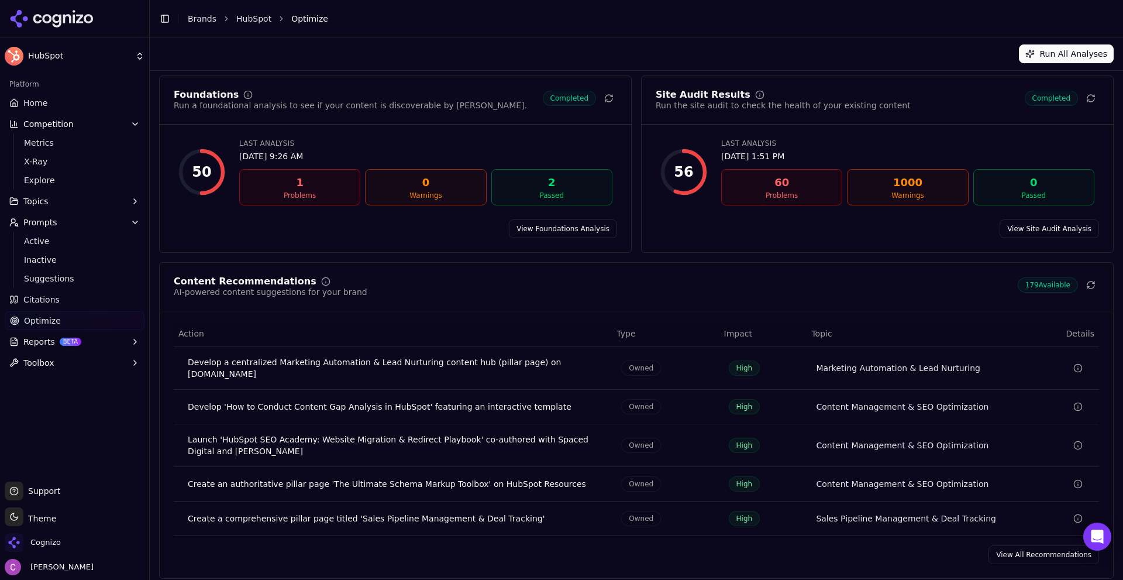
click at [567, 233] on link "View Foundations Analysis" at bounding box center [563, 228] width 108 height 19
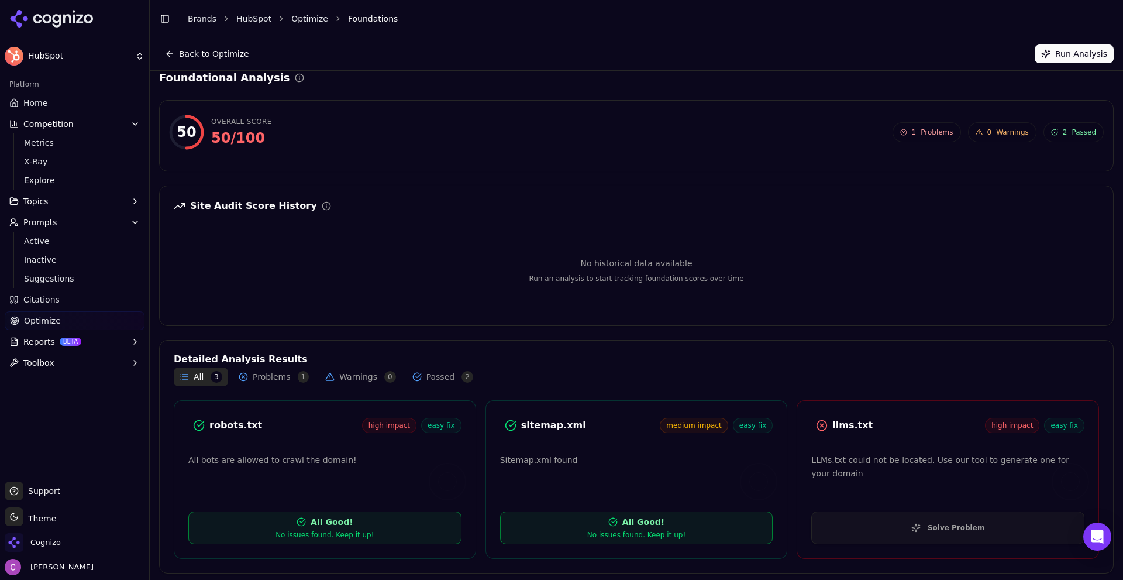
scroll to position [13, 0]
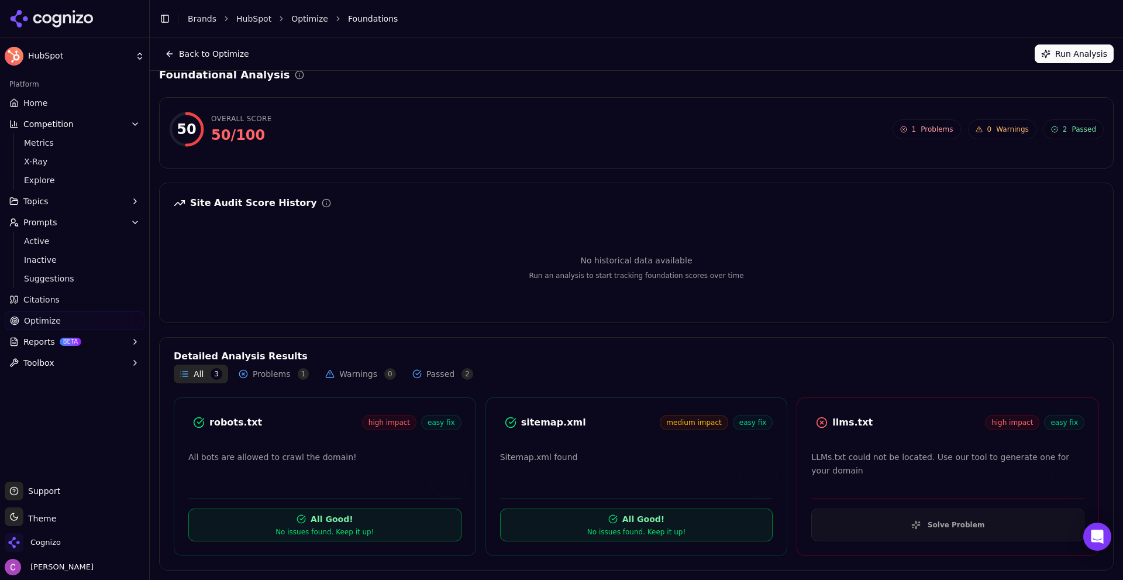
click at [833, 422] on div "llms.txt" at bounding box center [908, 422] width 153 height 14
click at [832, 420] on div "llms.txt" at bounding box center [908, 422] width 153 height 14
click at [234, 421] on div "robots.txt" at bounding box center [285, 422] width 153 height 14
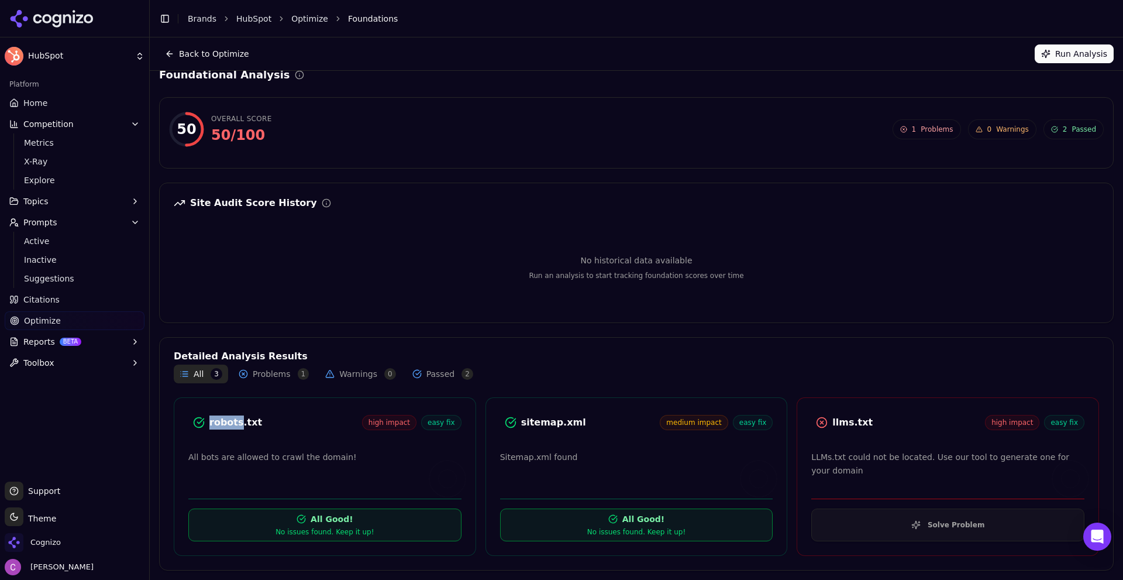
click at [234, 420] on div "robots.txt" at bounding box center [285, 422] width 153 height 14
click at [235, 420] on div "robots.txt" at bounding box center [285, 422] width 153 height 14
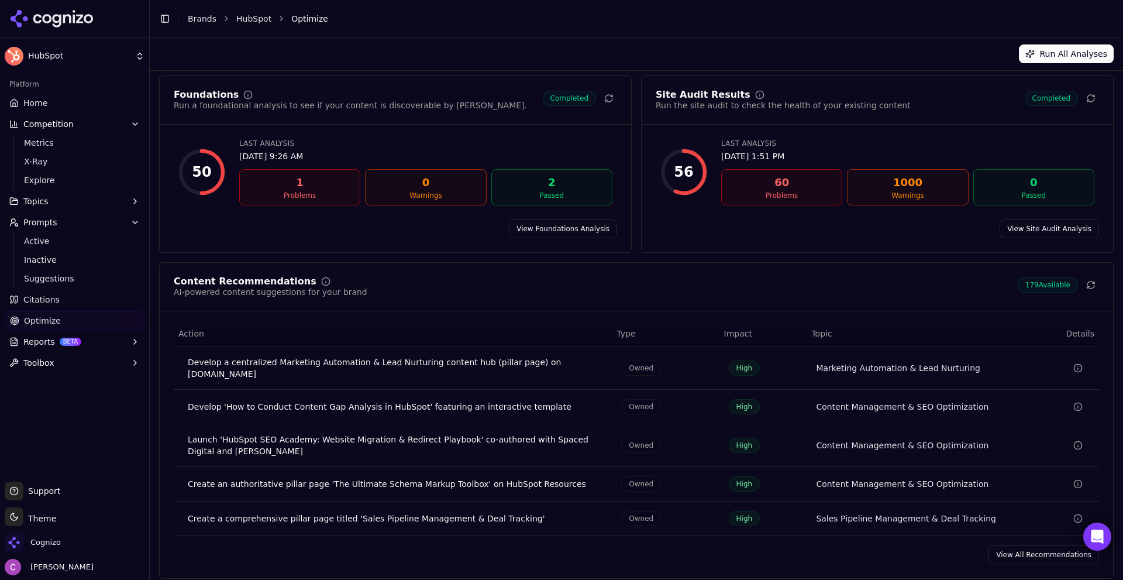
click at [1014, 227] on link "View Site Audit Analysis" at bounding box center [1048, 228] width 99 height 19
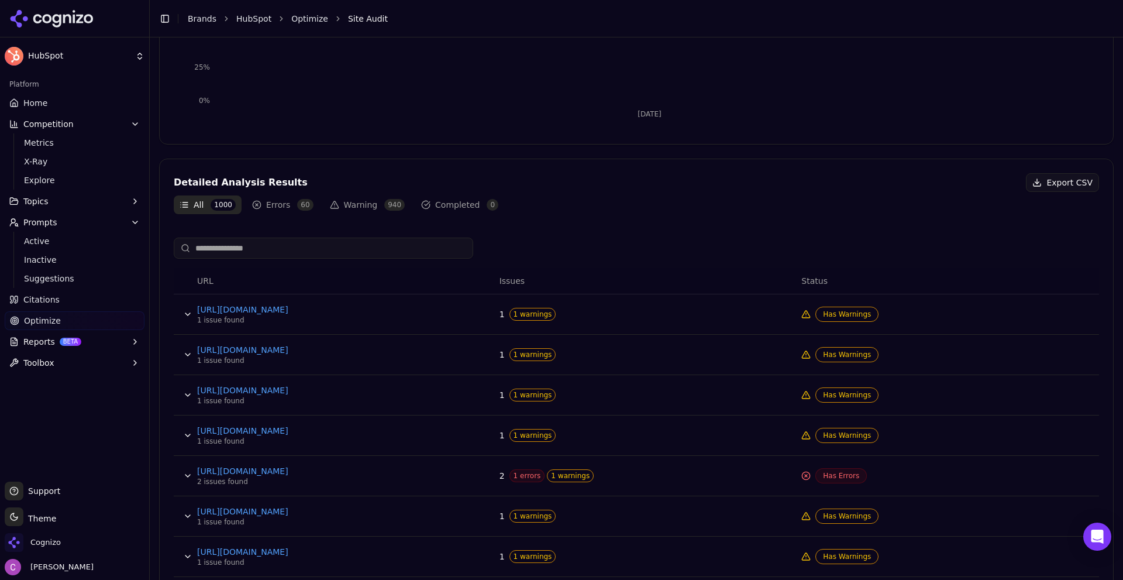
scroll to position [351, 0]
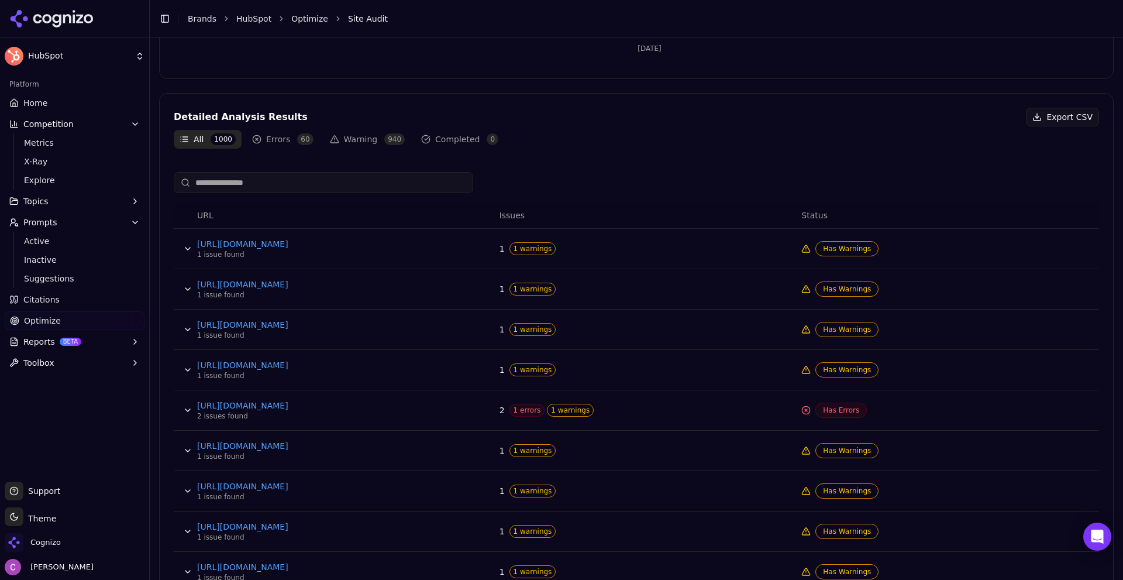
click at [524, 409] on span "1 errors" at bounding box center [527, 410] width 36 height 13
click at [526, 408] on span "1 errors" at bounding box center [527, 410] width 36 height 13
click at [527, 408] on span "1 errors" at bounding box center [527, 410] width 36 height 13
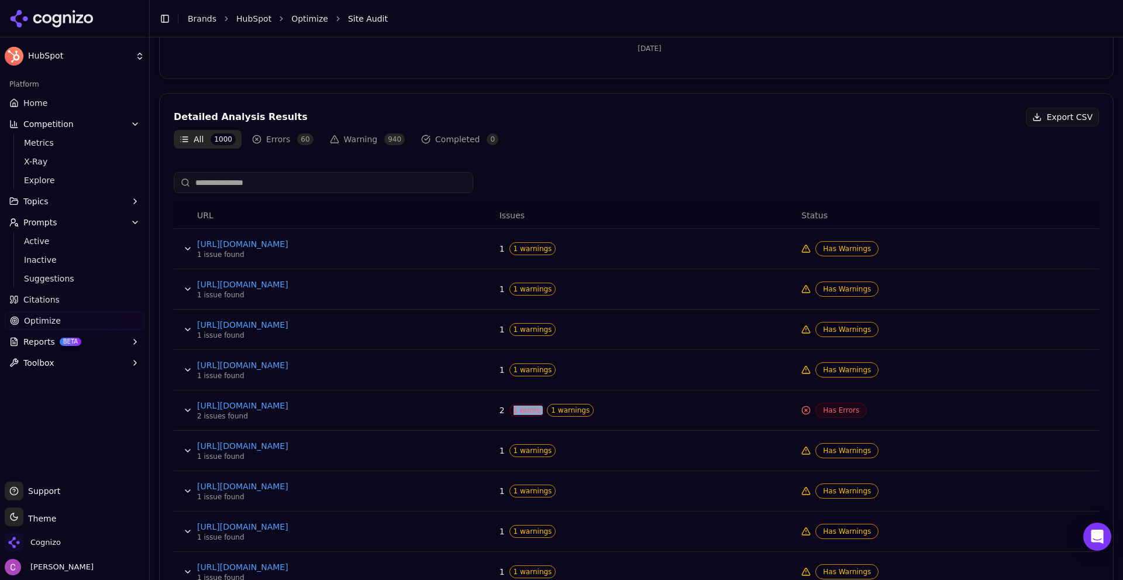
click at [523, 412] on span "1 errors" at bounding box center [527, 410] width 36 height 13
click at [531, 407] on span "1 errors" at bounding box center [527, 410] width 36 height 13
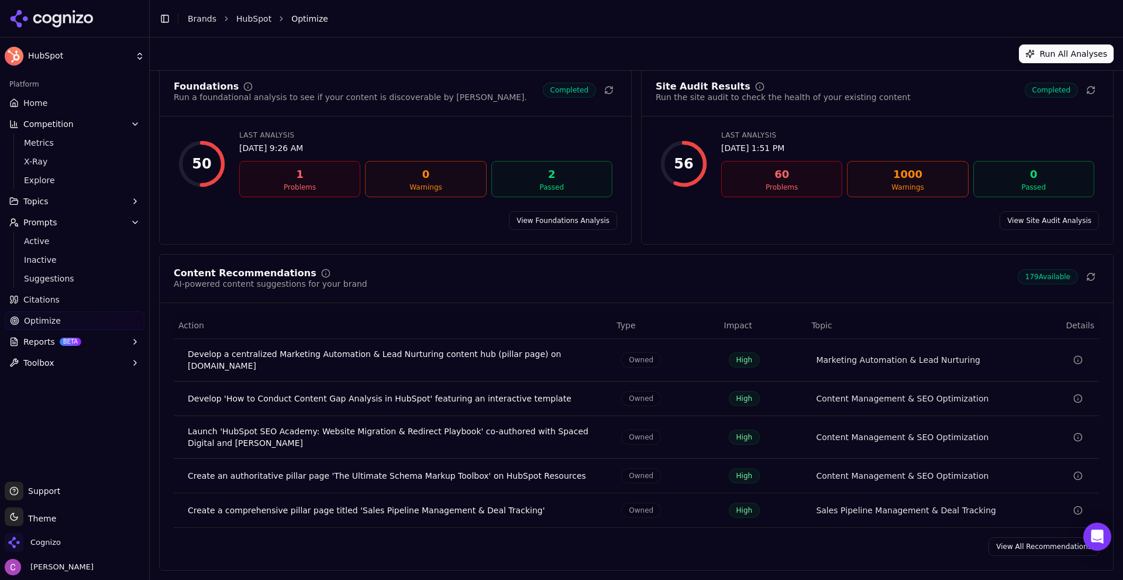
scroll to position [35, 0]
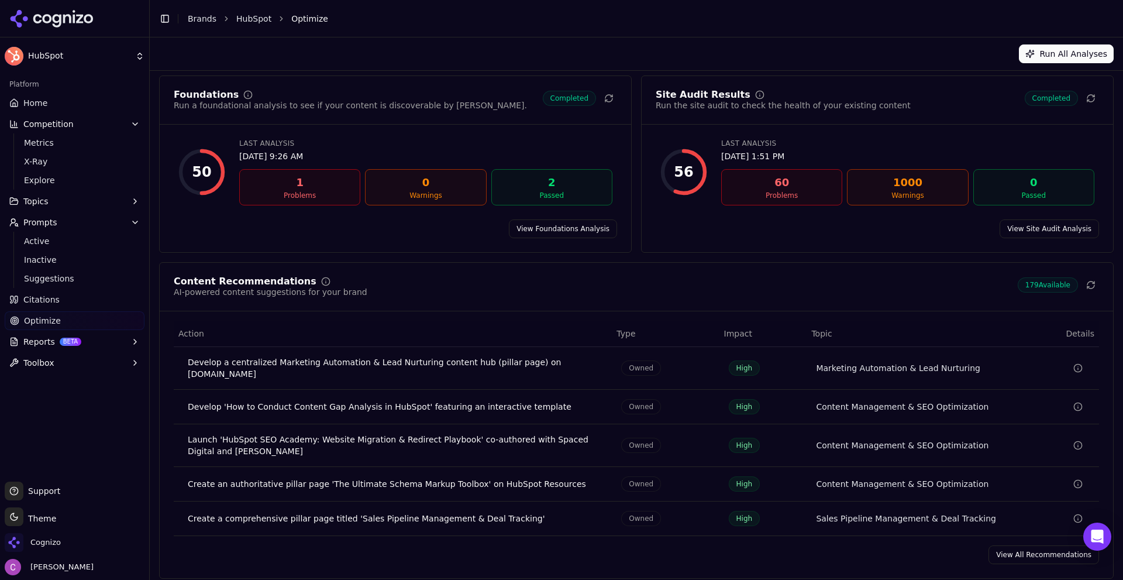
click at [1007, 545] on link "View All Recommendations" at bounding box center [1043, 554] width 111 height 19
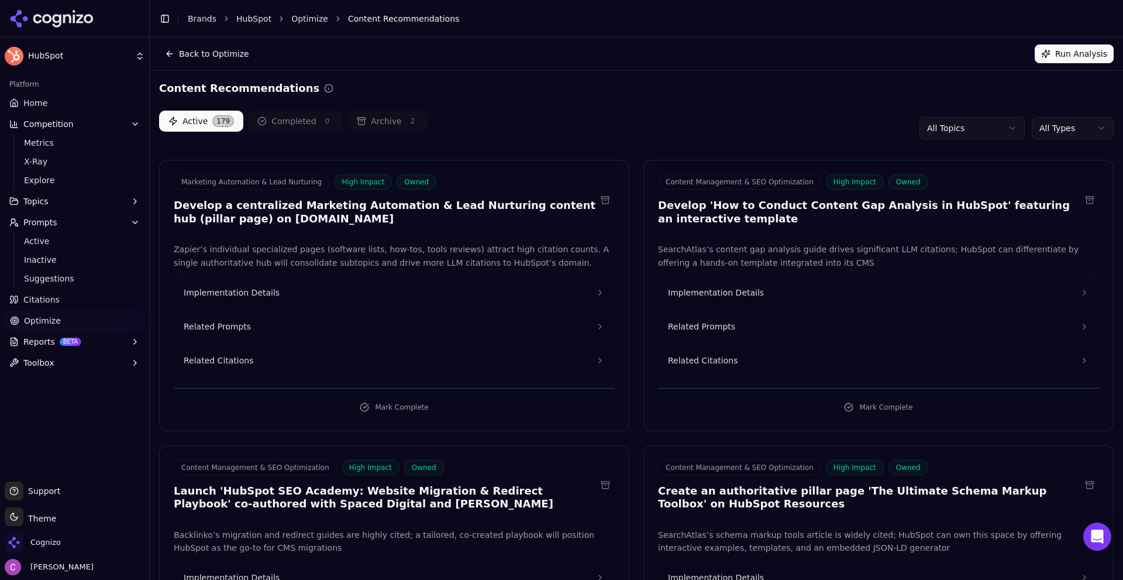
click at [342, 205] on h3 "Develop a centralized Marketing Automation & Lead Nurturing content hub (pillar…" at bounding box center [385, 212] width 422 height 26
click at [343, 205] on h3 "Develop a centralized Marketing Automation & Lead Nurturing content hub (pillar…" at bounding box center [385, 212] width 422 height 26
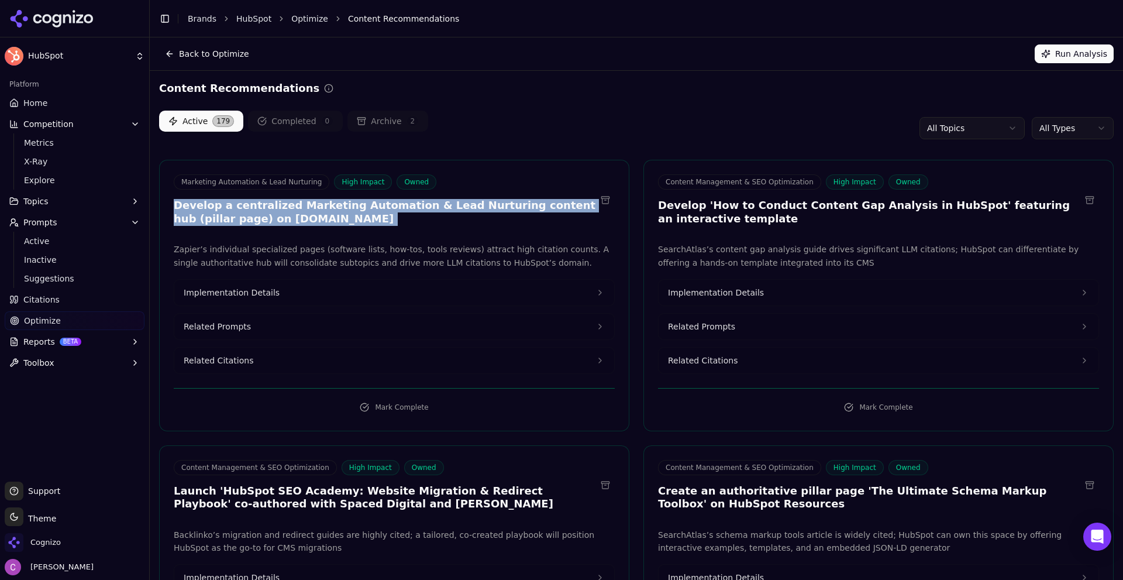
click at [343, 205] on h3 "Develop a centralized Marketing Automation & Lead Nurturing content hub (pillar…" at bounding box center [385, 212] width 422 height 26
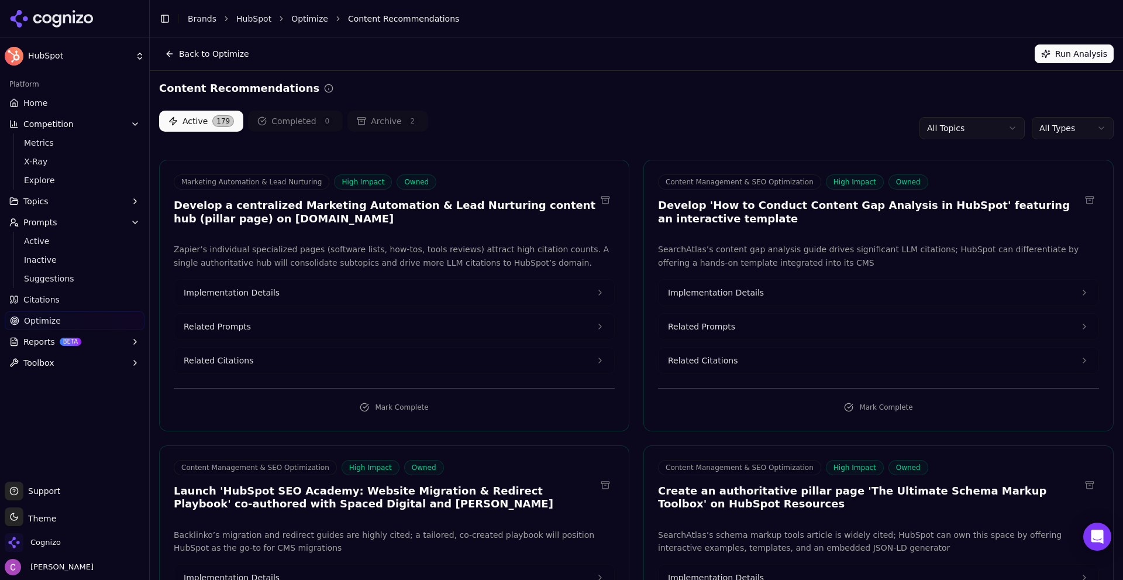
click at [551, 119] on div "Active 179 Completed 0 Archive 2 All Topics All Types" at bounding box center [636, 128] width 954 height 35
click at [307, 320] on button "Related Prompts" at bounding box center [394, 326] width 440 height 26
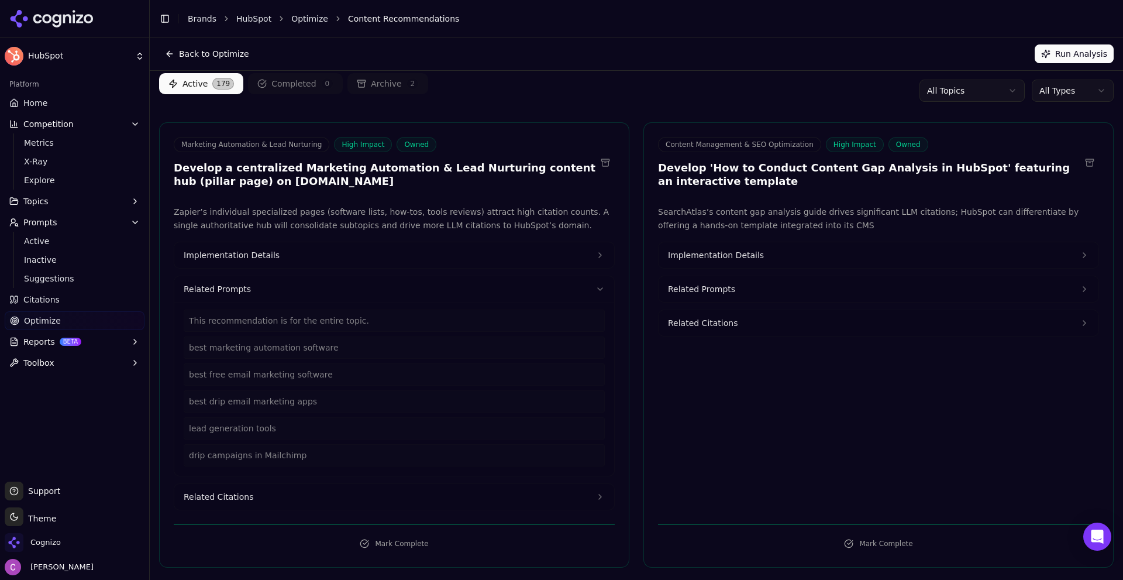
scroll to position [117, 0]
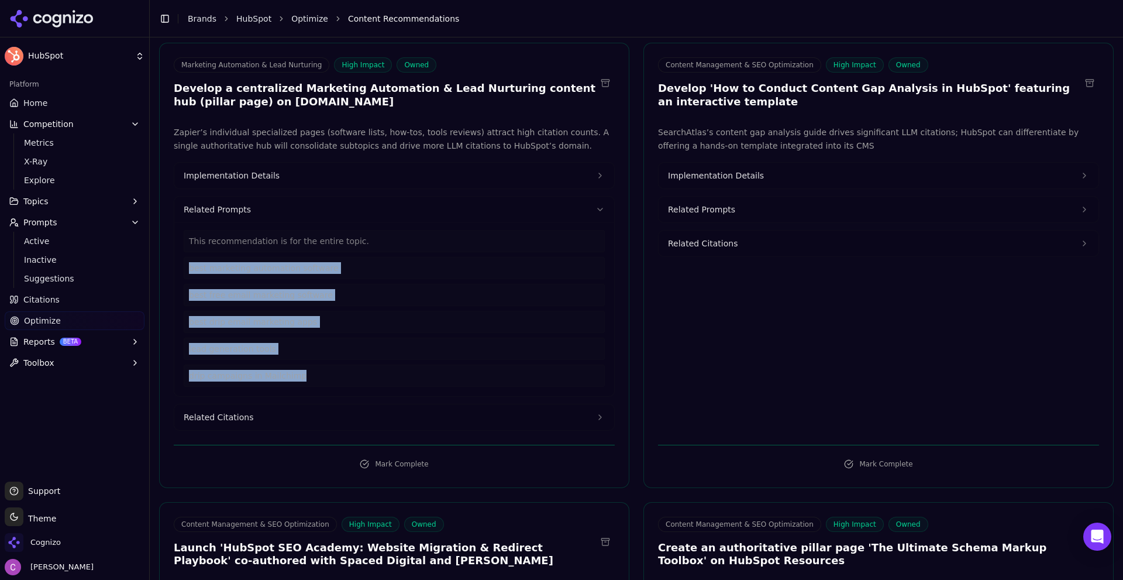
drag, startPoint x: 306, startPoint y: 375, endPoint x: 187, endPoint y: 267, distance: 161.4
click at [189, 267] on div "This recommendation is for the entire topic. best marketing automation software…" at bounding box center [394, 308] width 421 height 157
click at [262, 420] on button "Related Citations" at bounding box center [394, 417] width 440 height 26
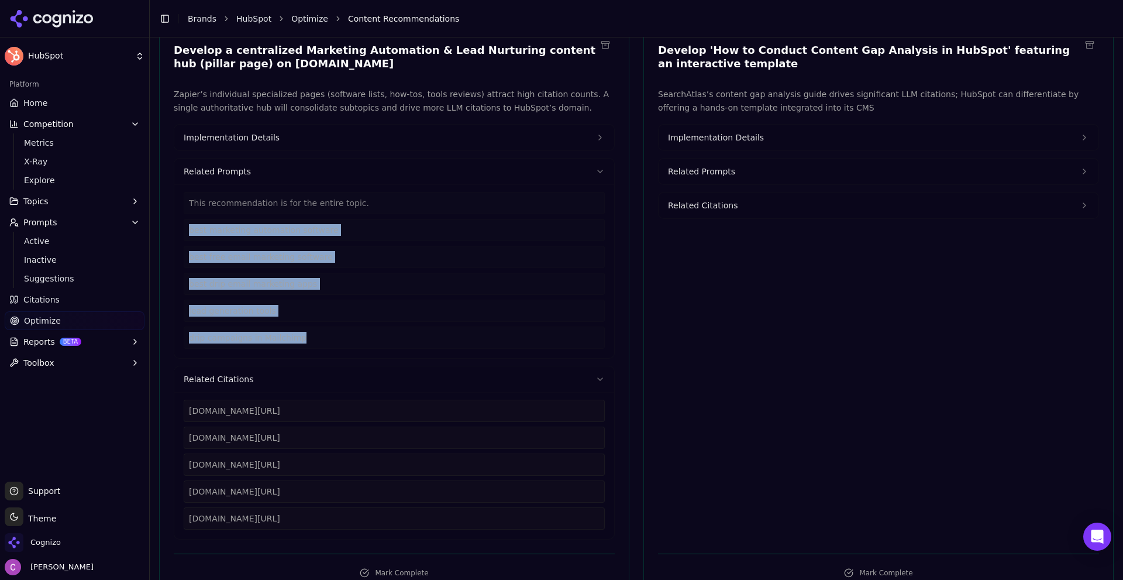
scroll to position [175, 0]
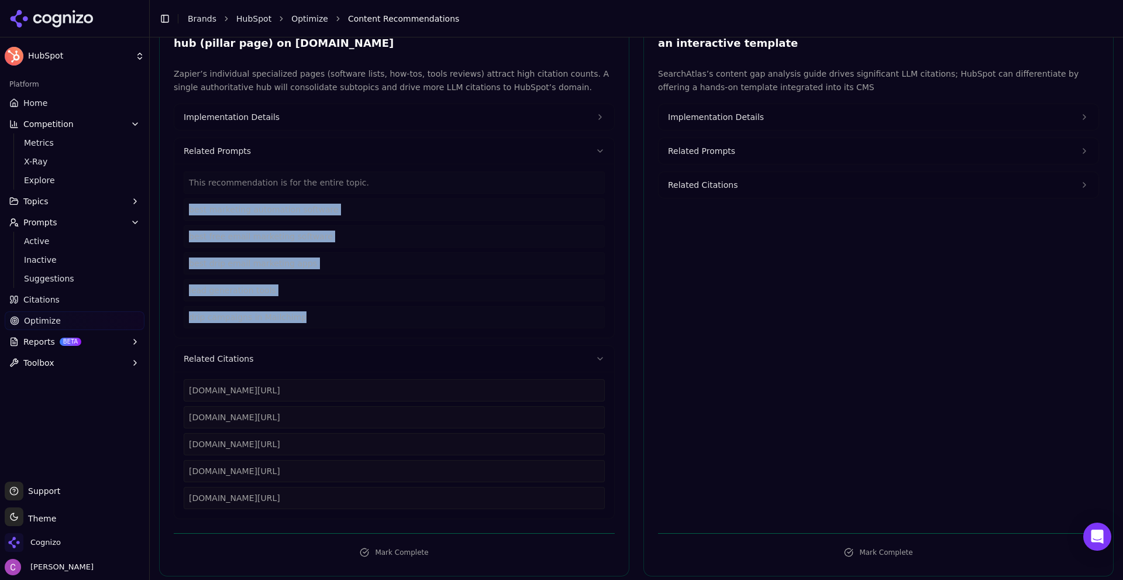
drag, startPoint x: 366, startPoint y: 497, endPoint x: 222, endPoint y: 391, distance: 178.5
click at [171, 384] on div "Zapier’s individual specialized pages (software lists, how-tos, tools reviews) …" at bounding box center [394, 292] width 469 height 451
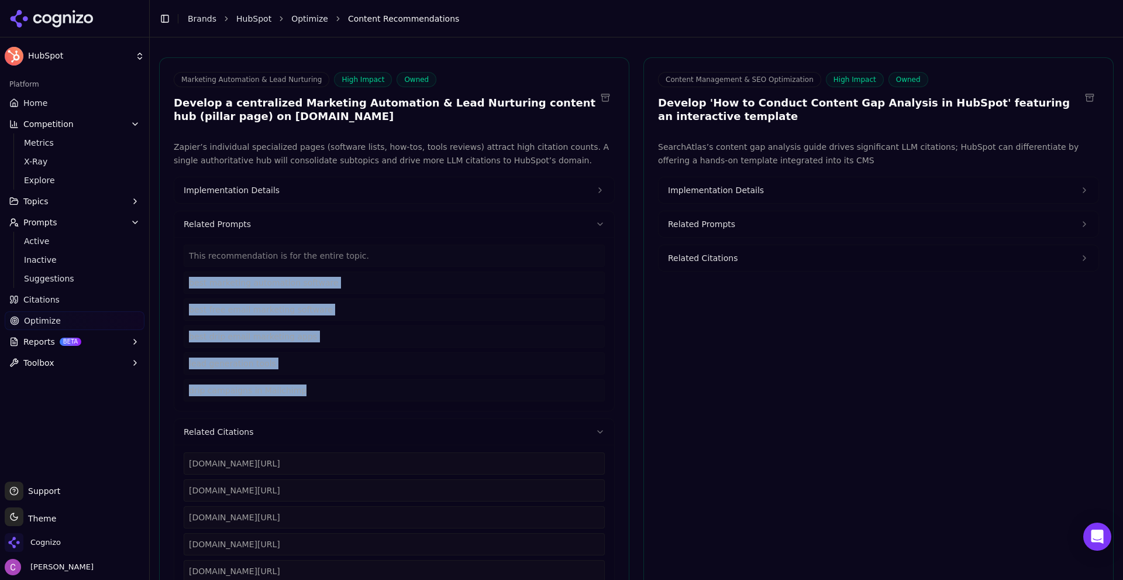
scroll to position [0, 0]
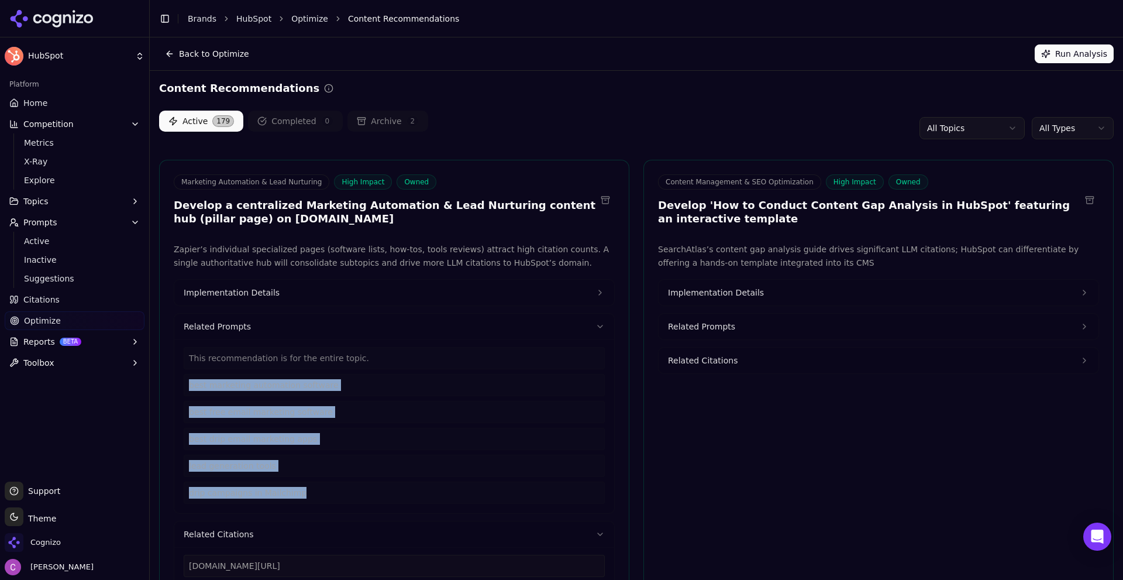
click at [268, 298] on button "Implementation Details" at bounding box center [394, 293] width 440 height 26
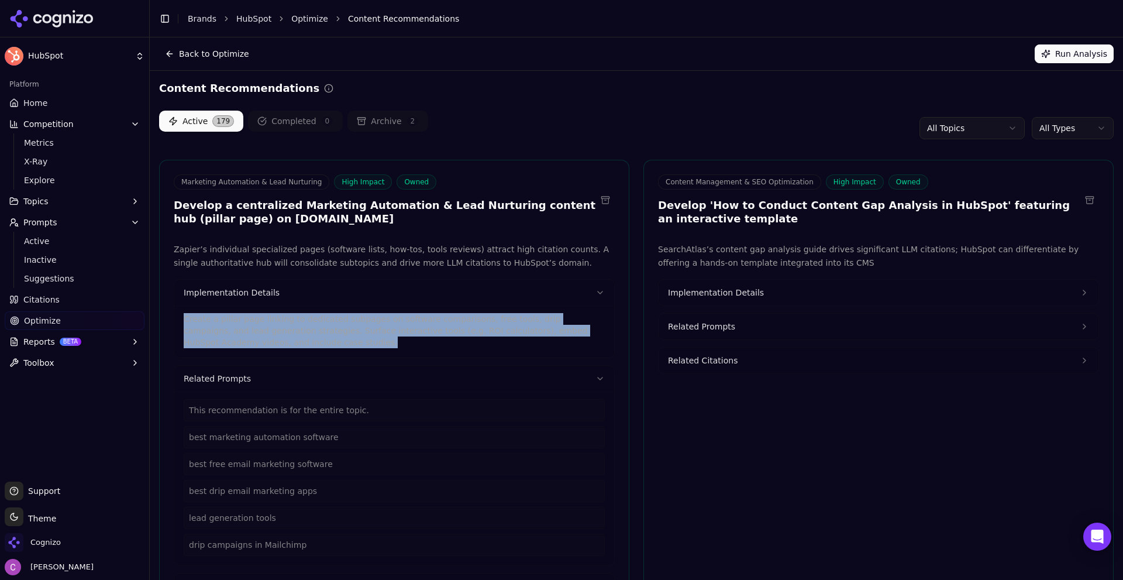
drag, startPoint x: 237, startPoint y: 326, endPoint x: 204, endPoint y: 333, distance: 33.4
click at [176, 313] on div "Create a pillar page linking to dedicated subpages on software comparisons, fre…" at bounding box center [394, 331] width 440 height 52
click at [737, 299] on button "Implementation Details" at bounding box center [879, 293] width 440 height 26
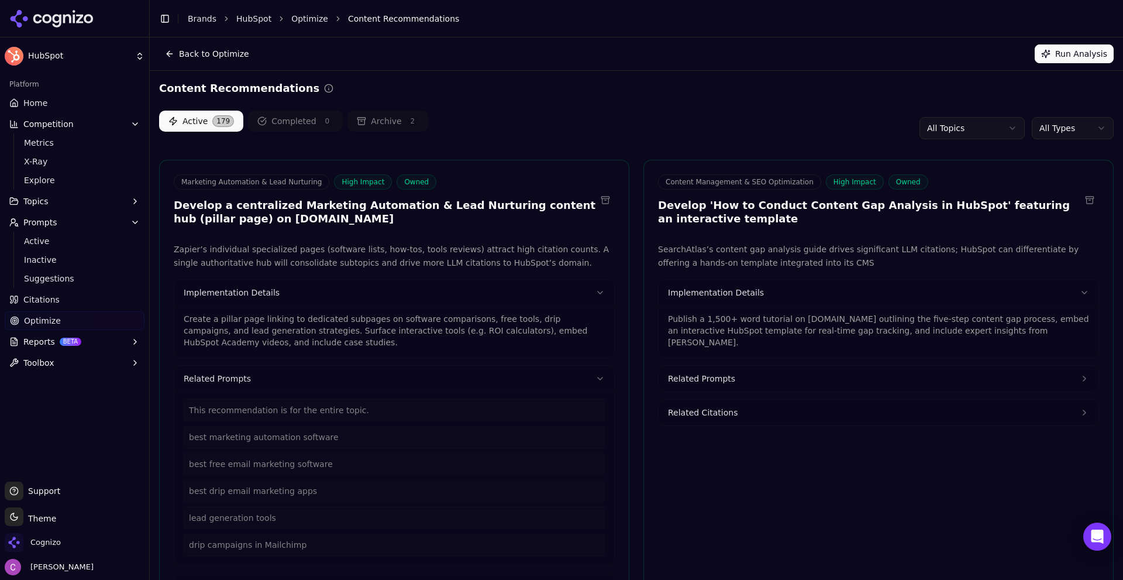
click at [728, 322] on p "Publish a 1,500+ word tutorial on [DOMAIN_NAME] outlining the five-step content…" at bounding box center [878, 330] width 421 height 35
click at [727, 323] on p "Publish a 1,500+ word tutorial on [DOMAIN_NAME] outlining the five-step content…" at bounding box center [878, 330] width 421 height 35
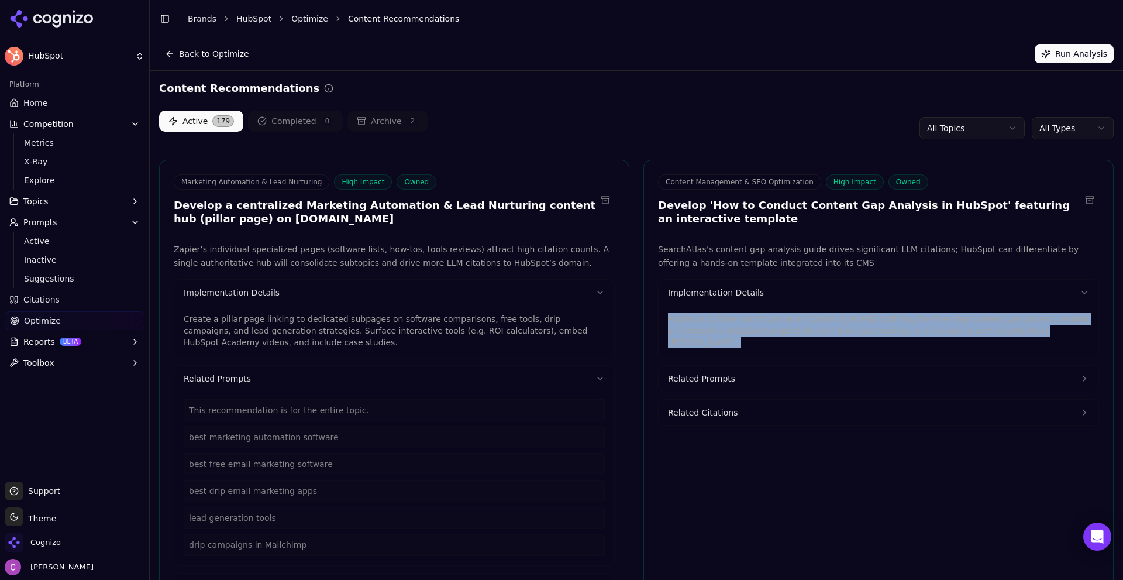
click at [727, 323] on p "Publish a 1,500+ word tutorial on [DOMAIN_NAME] outlining the five-step content…" at bounding box center [878, 330] width 421 height 35
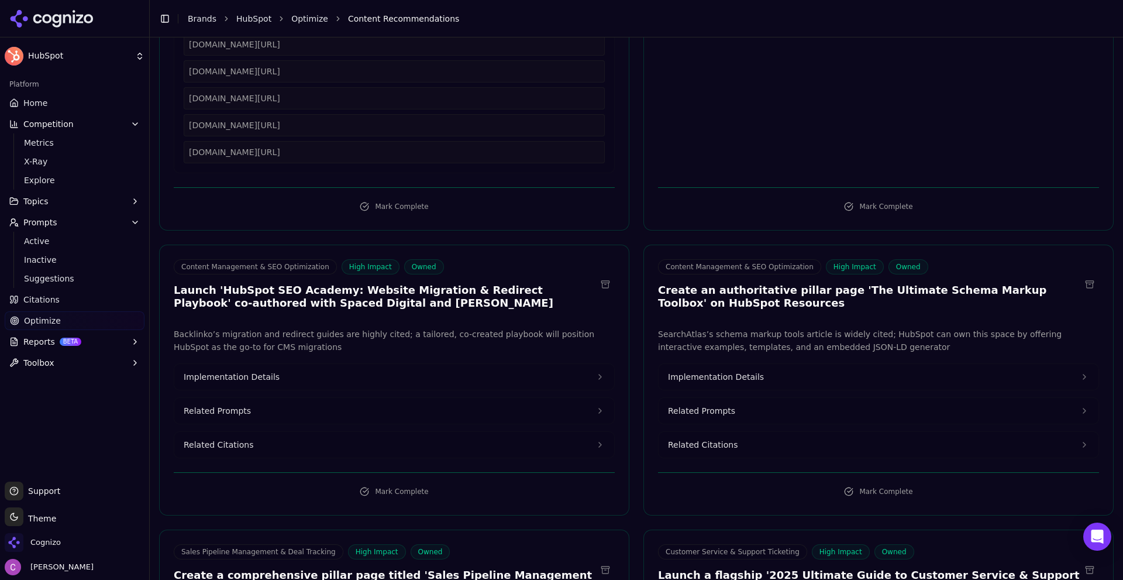
scroll to position [643, 0]
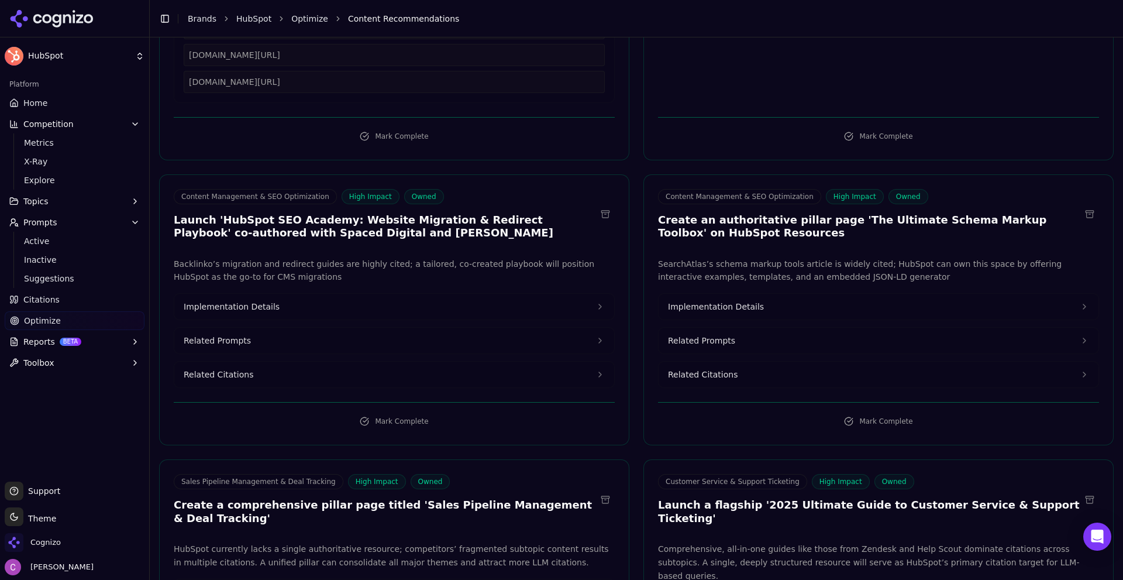
drag, startPoint x: 358, startPoint y: 307, endPoint x: 436, endPoint y: 315, distance: 78.2
click at [358, 306] on button "Implementation Details" at bounding box center [394, 307] width 440 height 26
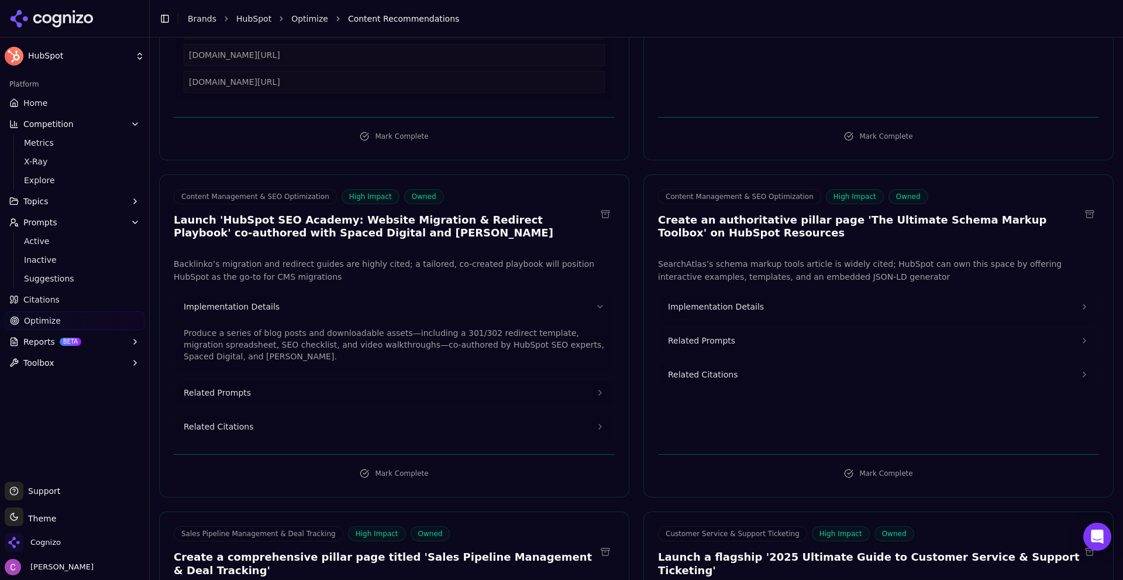
click at [693, 309] on span "Implementation Details" at bounding box center [716, 307] width 96 height 12
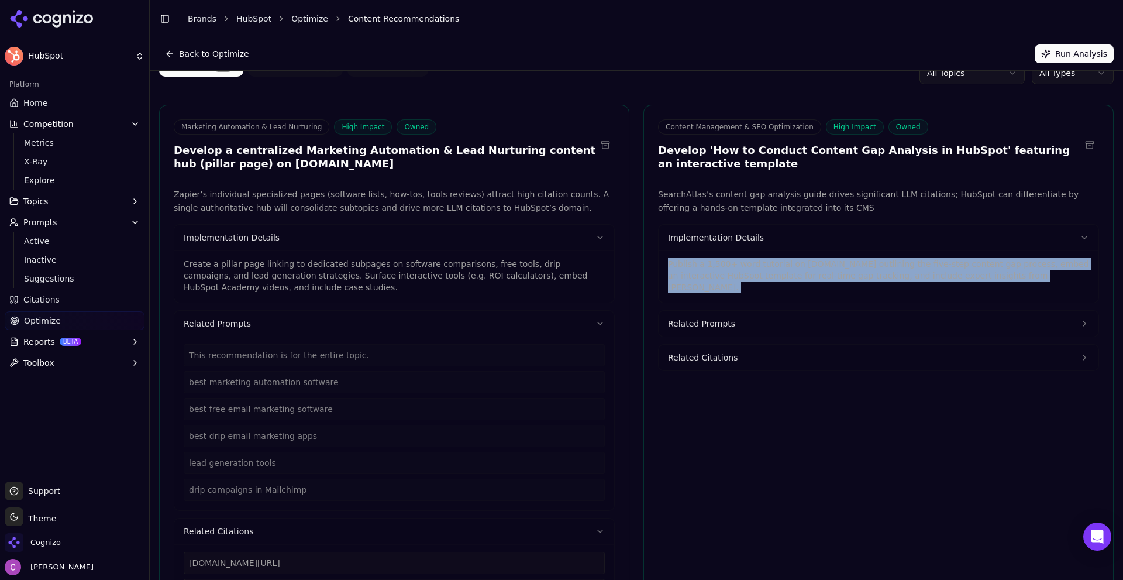
scroll to position [0, 0]
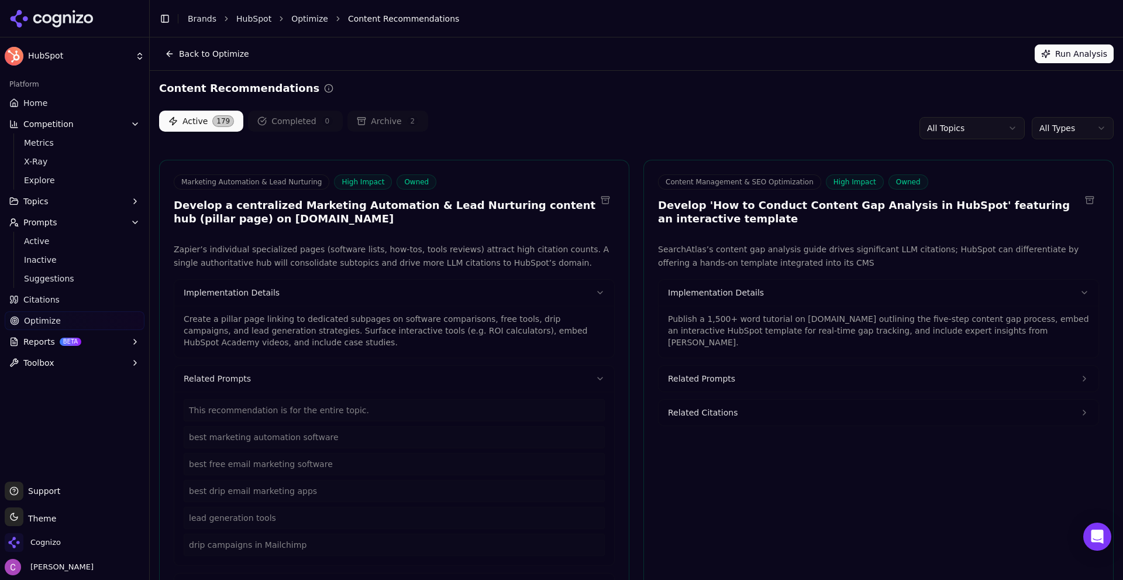
click at [837, 119] on div "Active 179 Completed 0 Archive 2 All Topics All Types" at bounding box center [636, 128] width 954 height 35
click at [1097, 130] on html "HubSpot Platform Home Competition Metrics X-Ray Explore Topics Prompts Active I…" at bounding box center [561, 290] width 1123 height 580
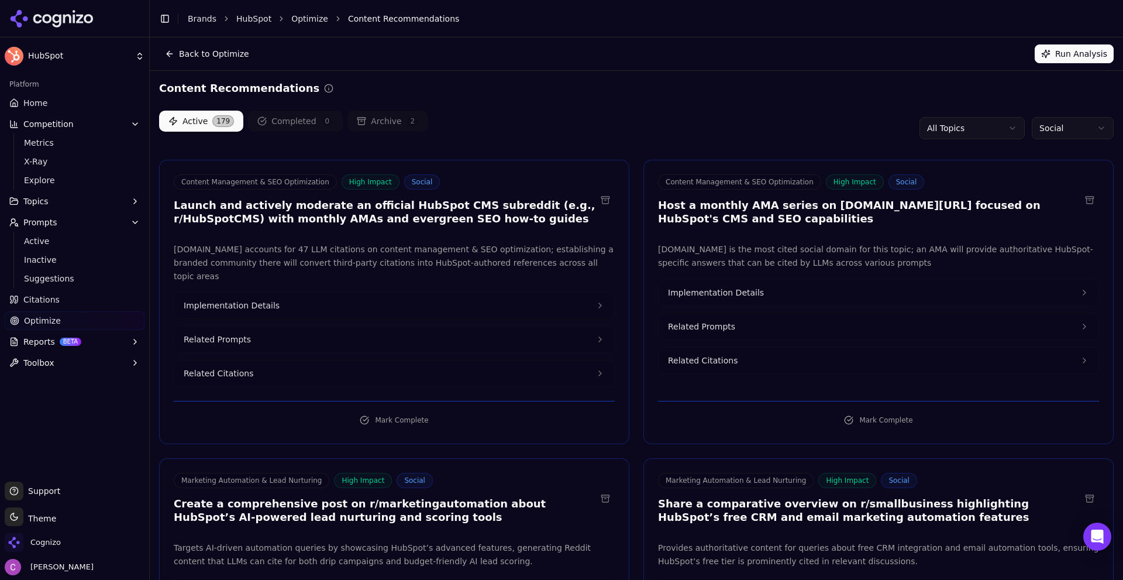
click at [636, 139] on div "Active 179 Completed 0 Archive 2 All Topics Social" at bounding box center [636, 128] width 954 height 35
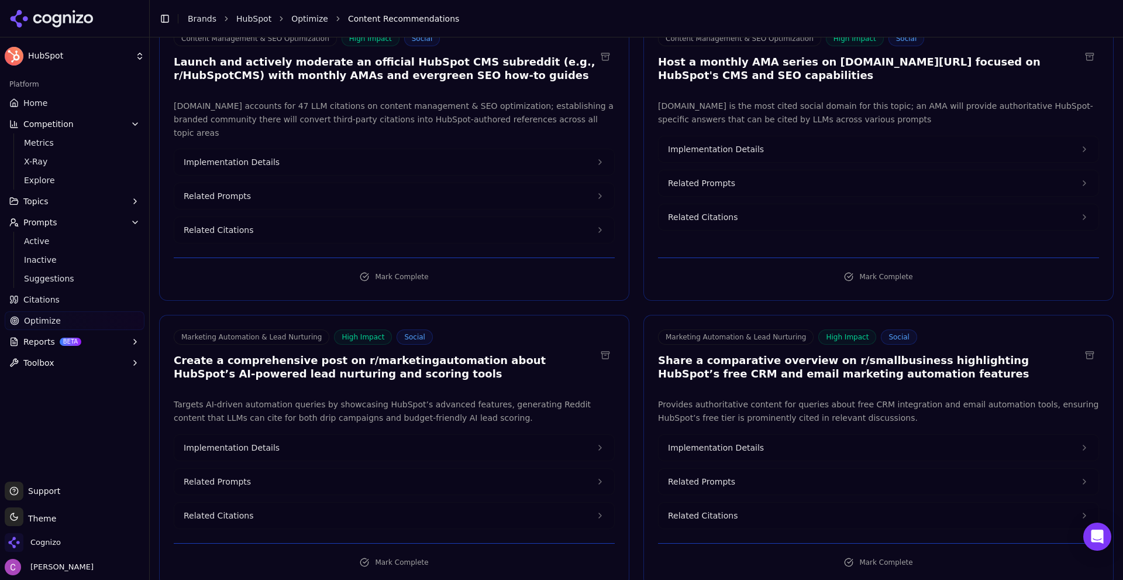
scroll to position [234, 0]
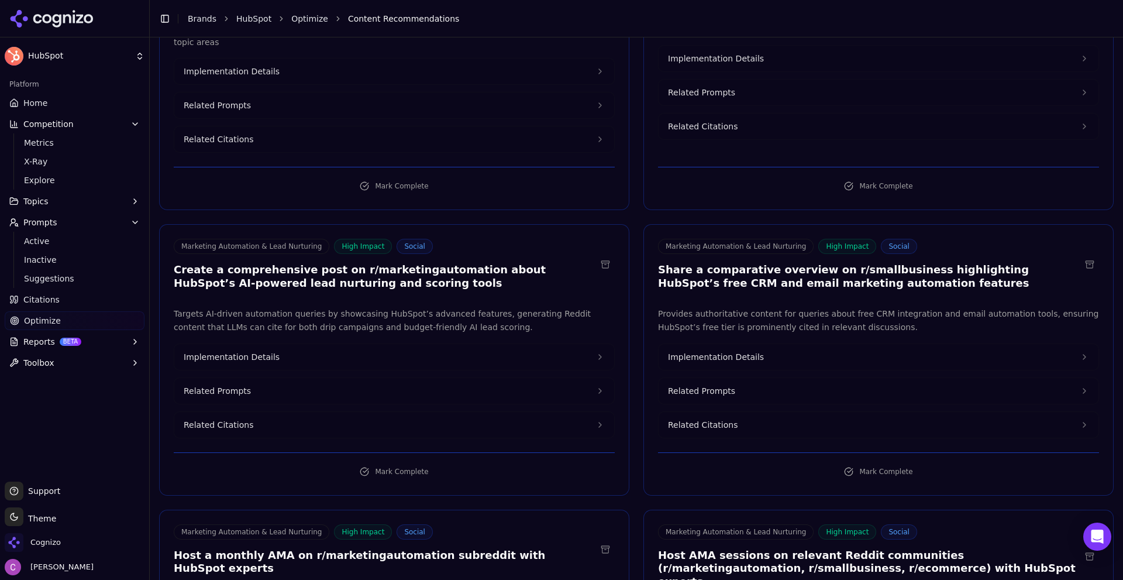
click at [364, 263] on h3 "Create a comprehensive post on r/marketingautomation about HubSpot’s AI-powered…" at bounding box center [385, 276] width 422 height 26
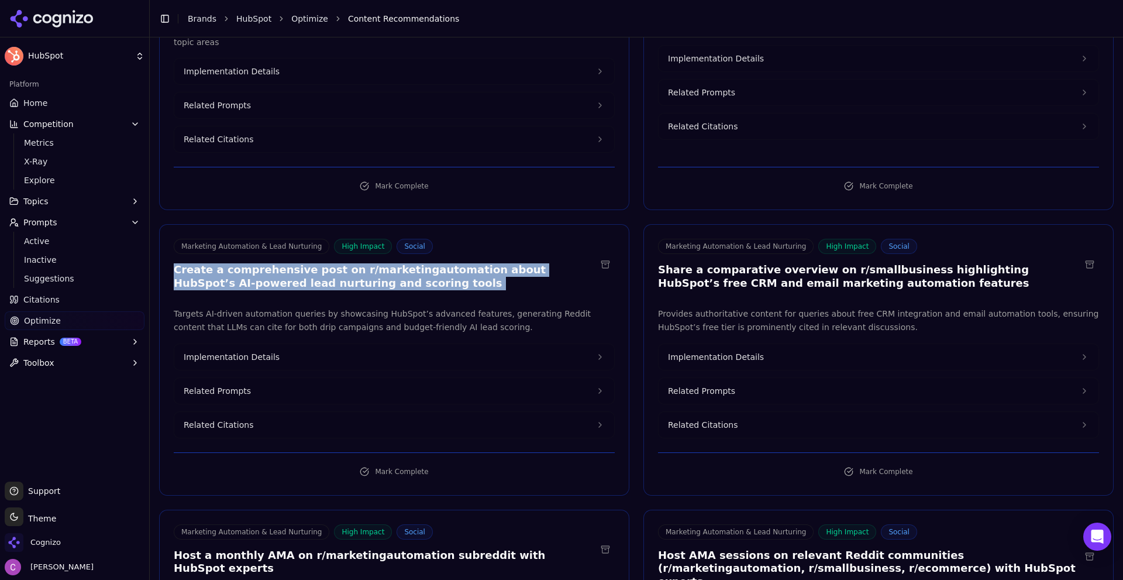
click at [364, 263] on h3 "Create a comprehensive post on r/marketingautomation about HubSpot’s AI-powered…" at bounding box center [385, 276] width 422 height 26
click at [381, 263] on h3 "Create a comprehensive post on r/marketingautomation about HubSpot’s AI-powered…" at bounding box center [385, 276] width 422 height 26
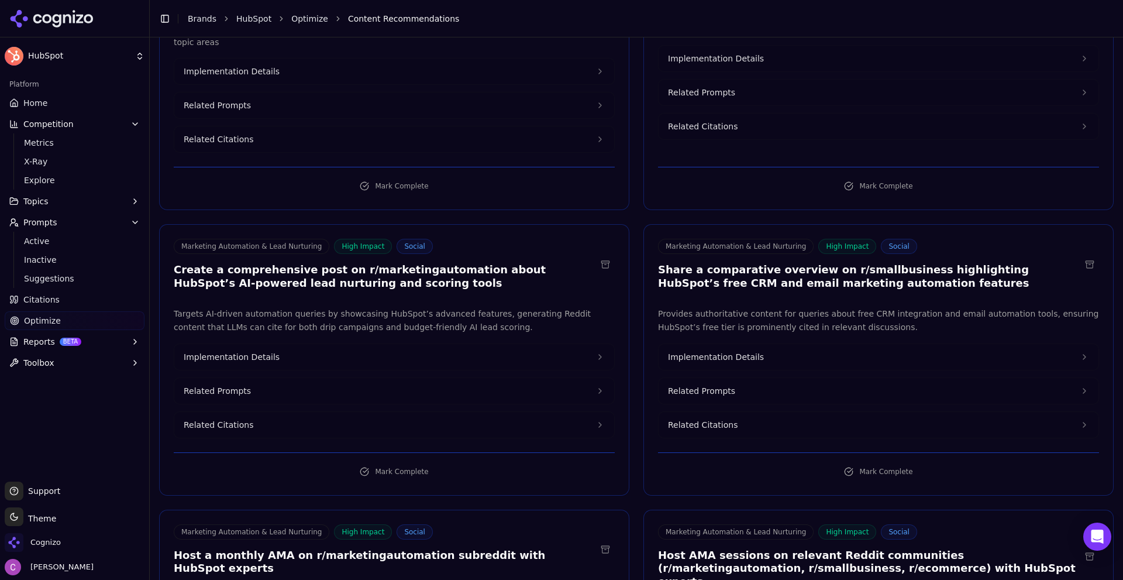
click at [832, 263] on h3 "Share a comparative overview on r/smallbusiness highlighting HubSpot’s free CRM…" at bounding box center [869, 276] width 422 height 26
click at [282, 378] on button "Related Prompts" at bounding box center [394, 391] width 440 height 26
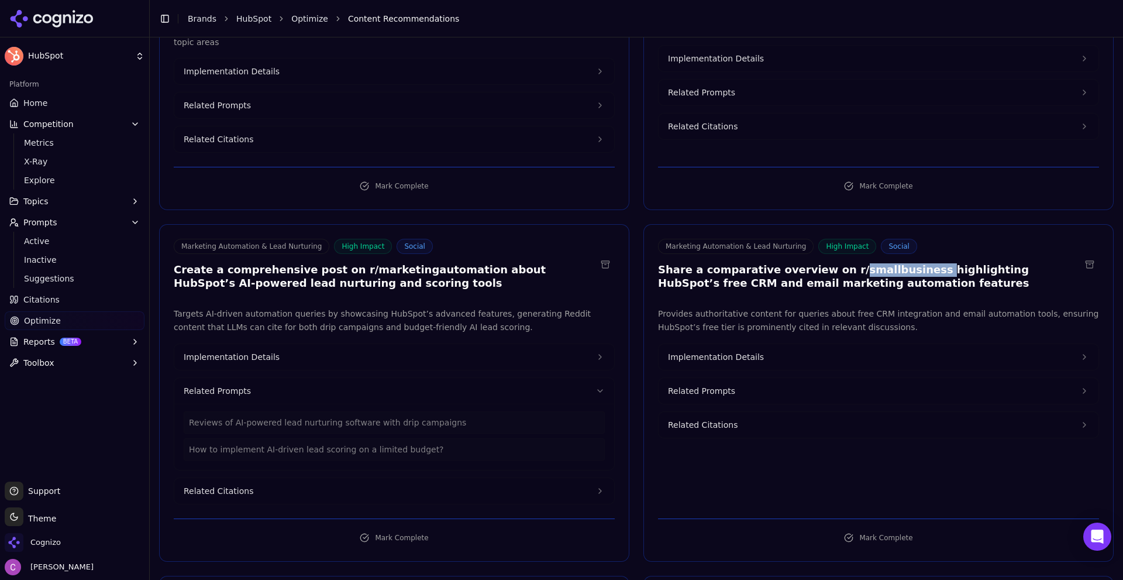
click at [678, 385] on span "Related Prompts" at bounding box center [701, 391] width 67 height 12
click at [264, 351] on span "Implementation Details" at bounding box center [232, 357] width 96 height 12
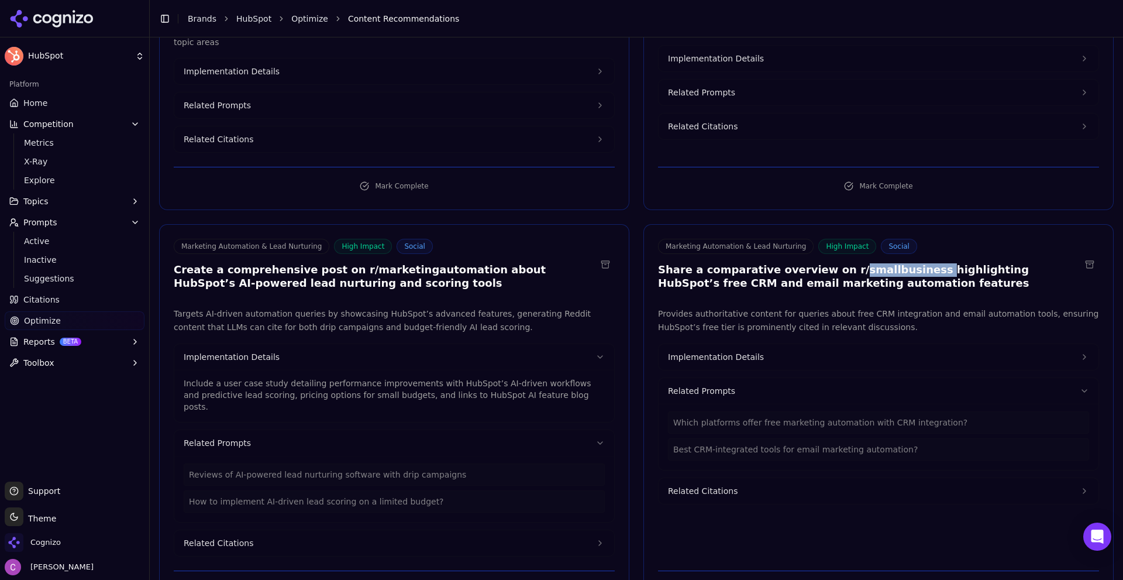
click at [712, 351] on span "Implementation Details" at bounding box center [716, 357] width 96 height 12
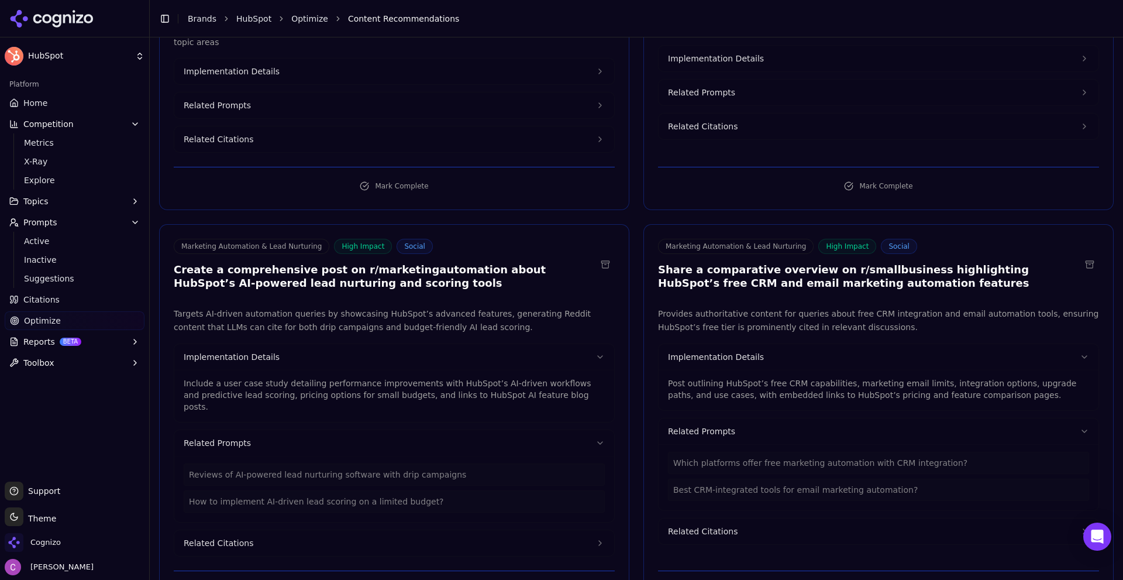
drag, startPoint x: 416, startPoint y: 366, endPoint x: 407, endPoint y: 381, distance: 17.9
click at [415, 377] on p "Include a user case study detailing performance improvements with HubSpot’s AI-…" at bounding box center [394, 394] width 421 height 35
click at [398, 378] on p "Include a user case study detailing performance improvements with HubSpot’s AI-…" at bounding box center [394, 394] width 421 height 35
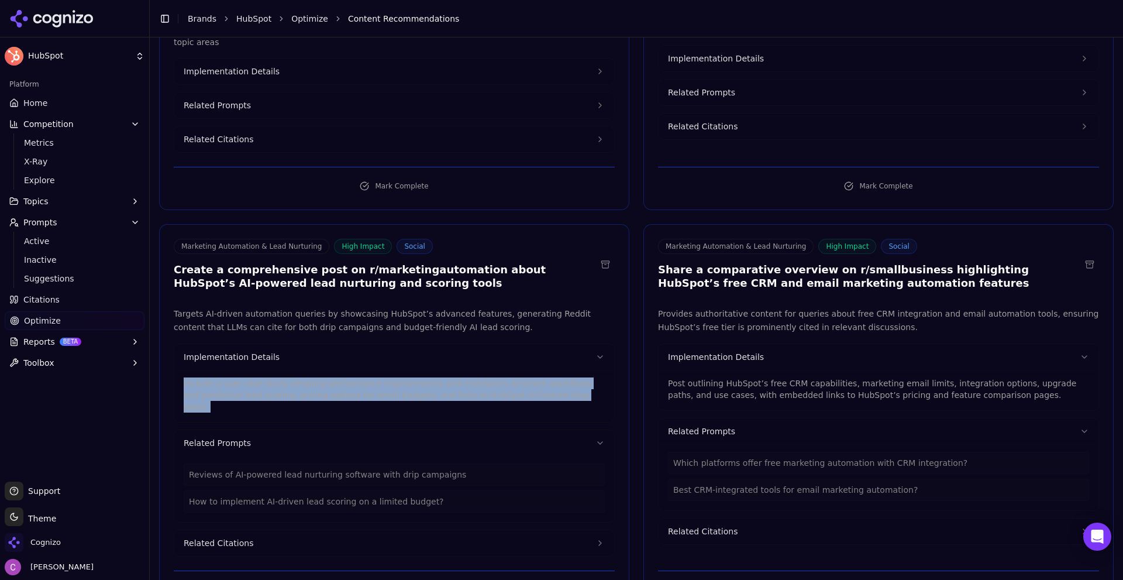
click at [398, 378] on p "Include a user case study detailing performance improvements with HubSpot’s AI-…" at bounding box center [394, 394] width 421 height 35
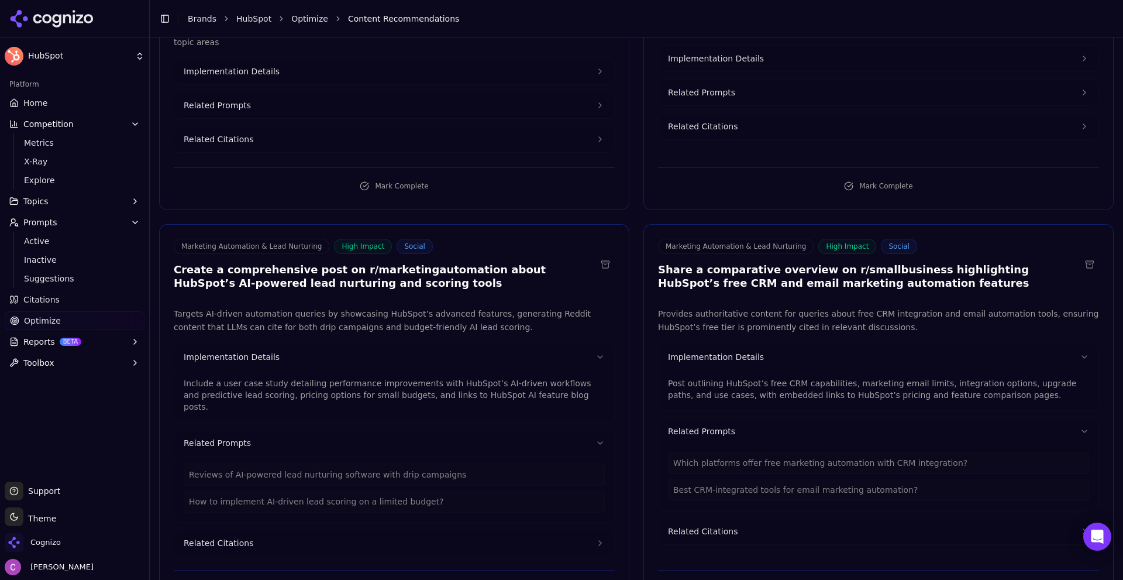
click at [691, 377] on p "Post outlining HubSpot’s free CRM capabilities, marketing email limits, integra…" at bounding box center [878, 388] width 421 height 23
click at [690, 377] on p "Post outlining HubSpot’s free CRM capabilities, marketing email limits, integra…" at bounding box center [878, 388] width 421 height 23
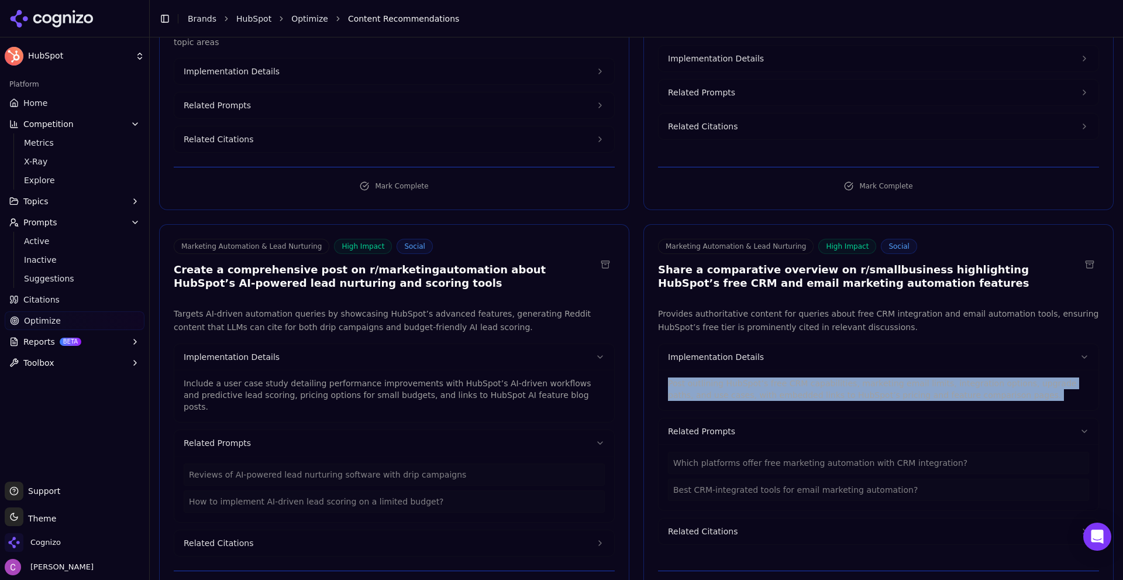
click at [690, 377] on p "Post outlining HubSpot’s free CRM capabilities, marketing email limits, integra…" at bounding box center [878, 388] width 421 height 23
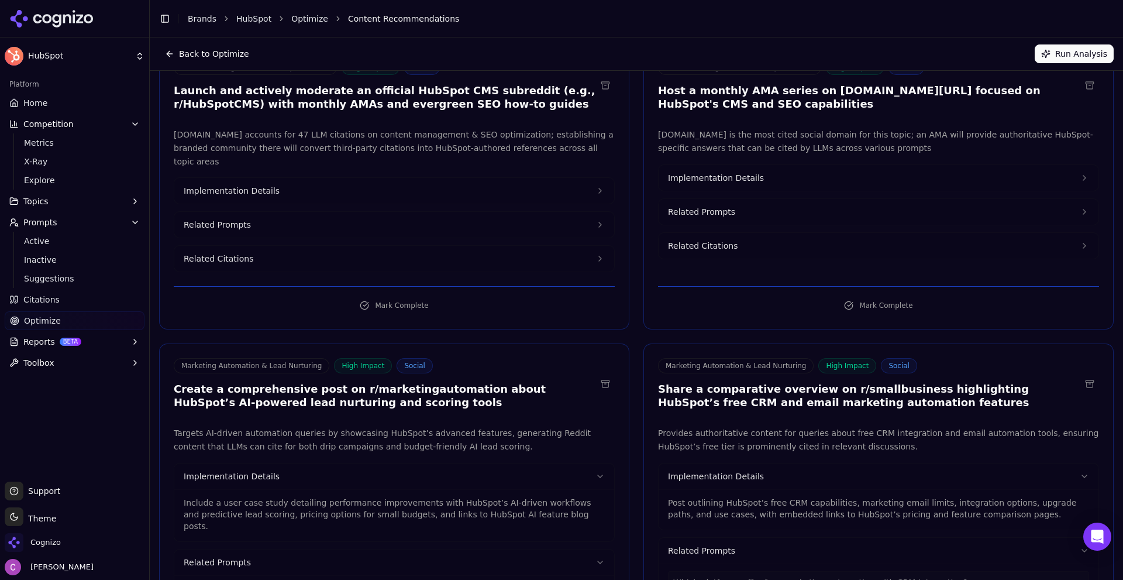
scroll to position [0, 0]
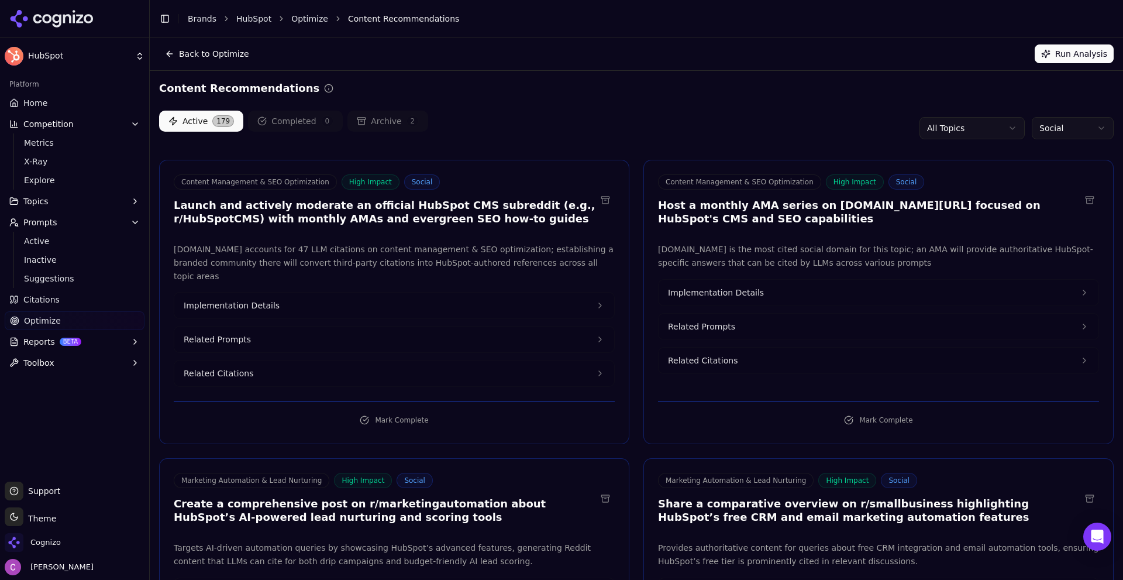
click at [1054, 128] on html "HubSpot Platform Home Competition Metrics X-Ray Explore Topics Prompts Active I…" at bounding box center [561, 290] width 1123 height 580
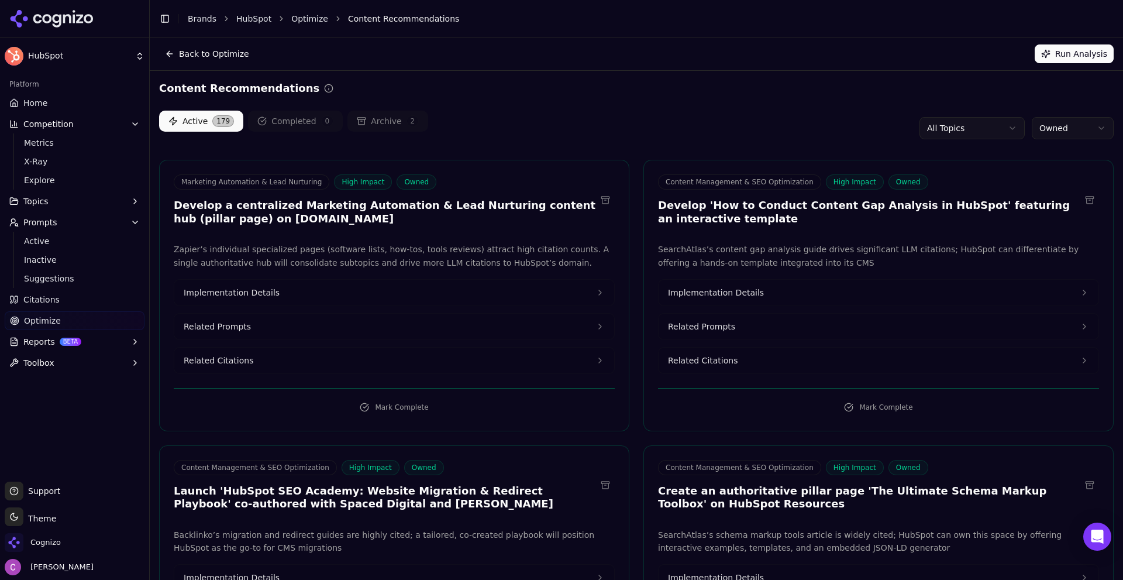
click at [936, 127] on html "HubSpot Platform Home Competition Metrics X-Ray Explore Topics Prompts Active I…" at bounding box center [561, 290] width 1123 height 580
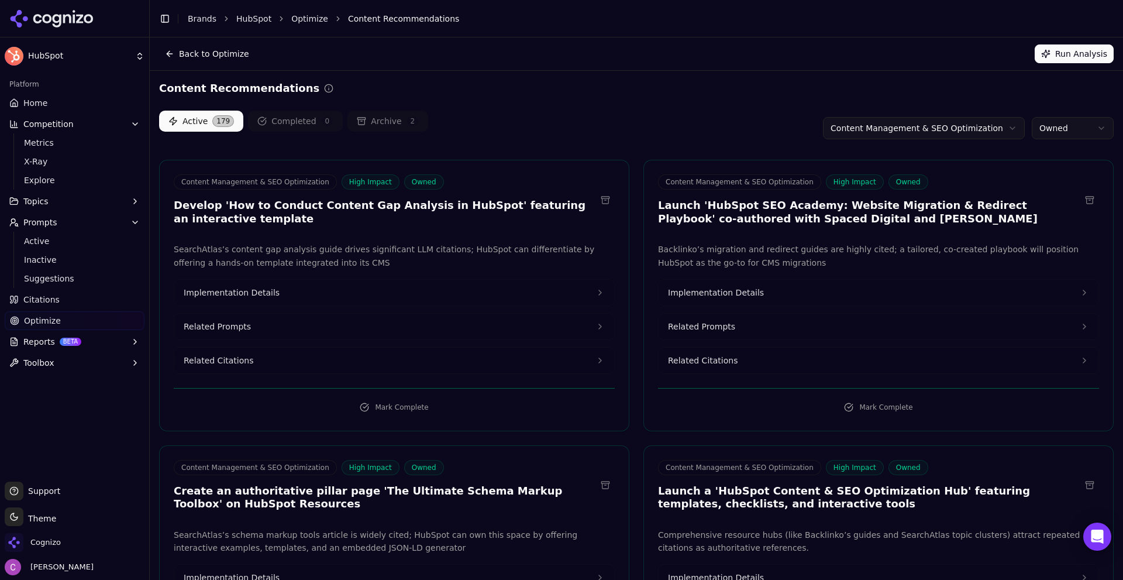
click at [109, 343] on button "Reports BETA" at bounding box center [75, 341] width 140 height 19
click at [50, 360] on span "PDF" at bounding box center [75, 360] width 102 height 12
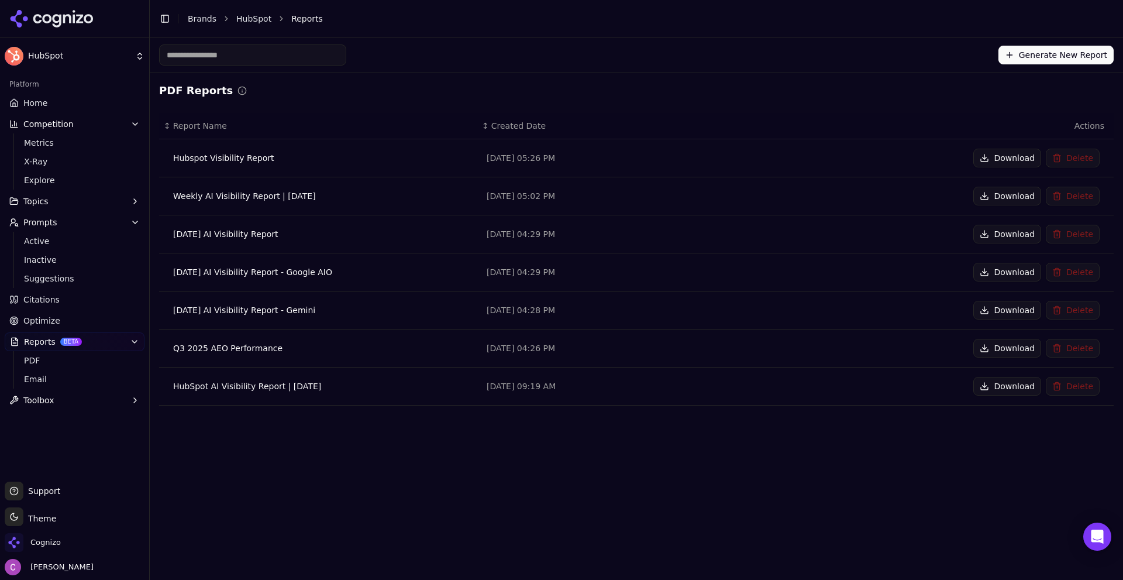
click at [411, 505] on div "Generate New Report PDF Reports ↕ Report Name ↕ Created Date Actions Hubspot Vi…" at bounding box center [636, 308] width 973 height 542
click at [58, 375] on span "Email" at bounding box center [75, 379] width 102 height 12
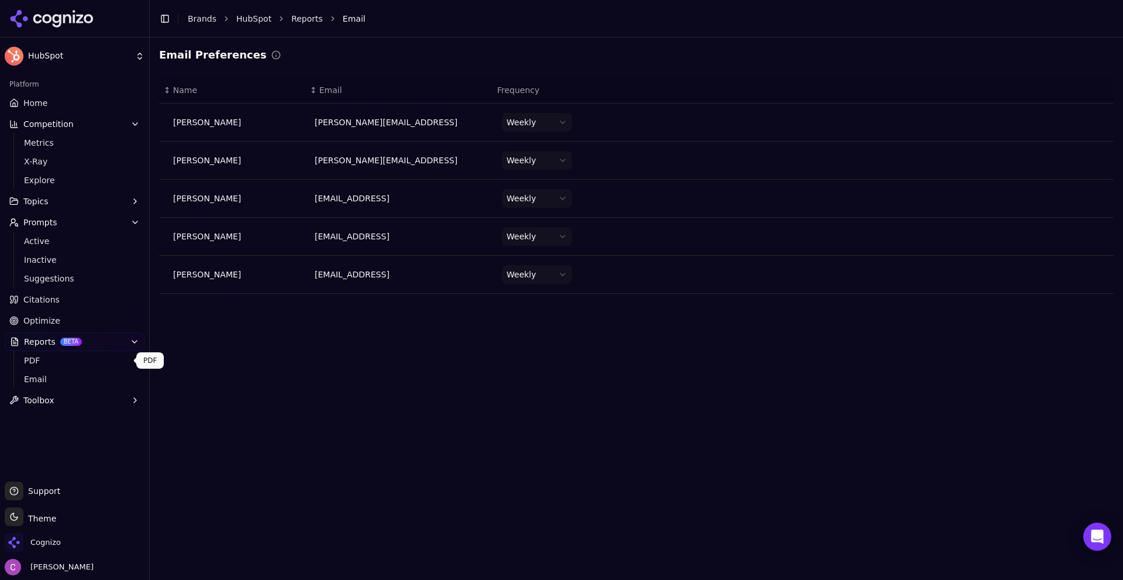
click at [65, 357] on span "PDF" at bounding box center [75, 360] width 102 height 12
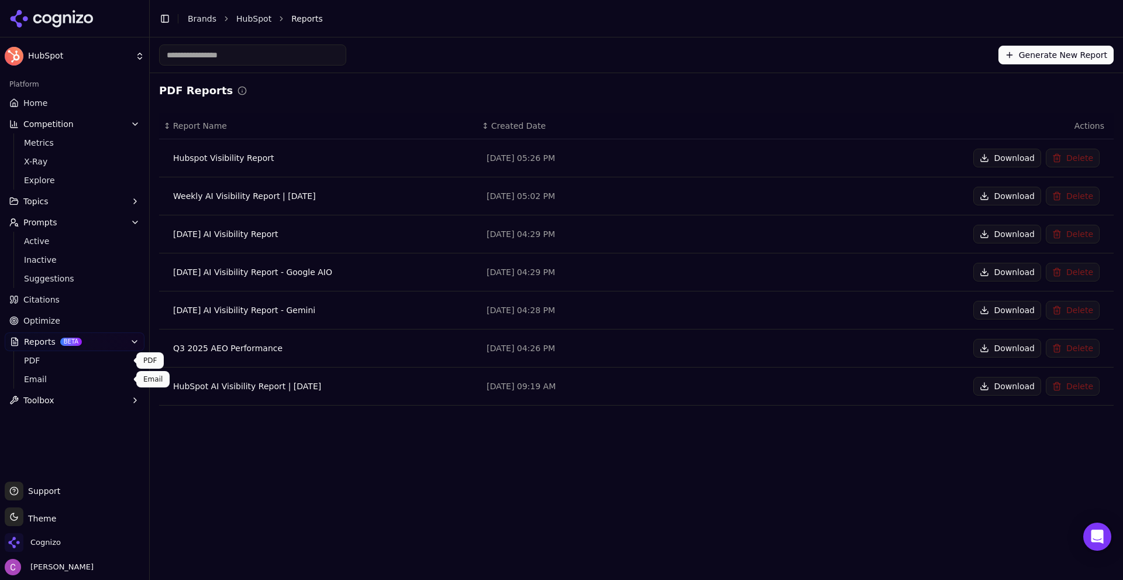
click at [61, 376] on span "Email" at bounding box center [75, 379] width 102 height 12
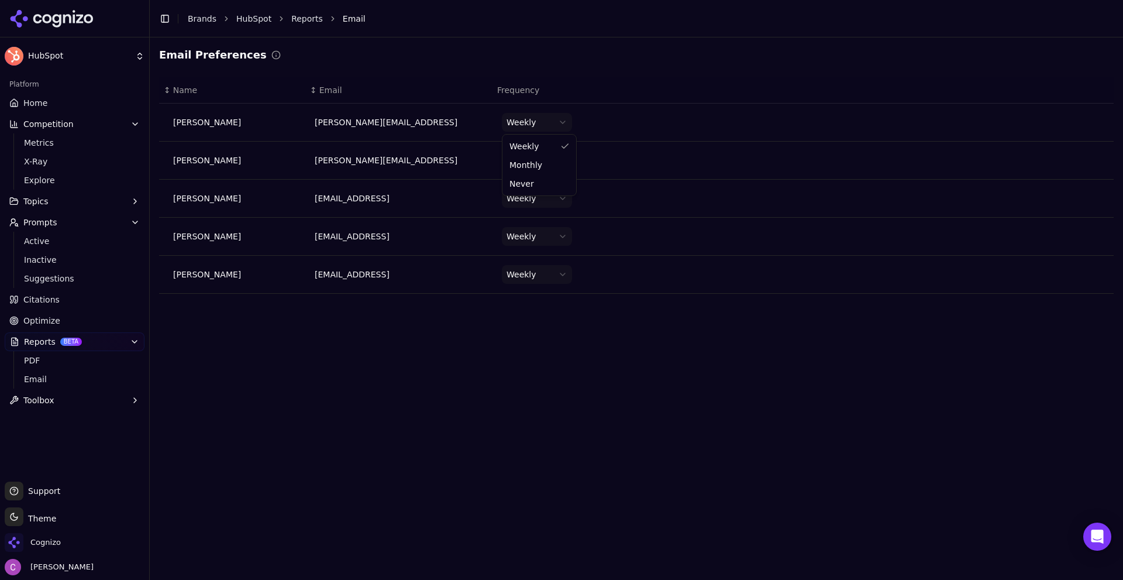
click at [539, 123] on html "HubSpot Platform Home Competition Metrics X-Ray Explore Topics Prompts Active I…" at bounding box center [561, 290] width 1123 height 580
click at [536, 123] on html "HubSpot Platform Home Competition Metrics X-Ray Explore Topics Prompts Active I…" at bounding box center [561, 290] width 1123 height 580
click at [83, 105] on link "Home" at bounding box center [75, 103] width 140 height 19
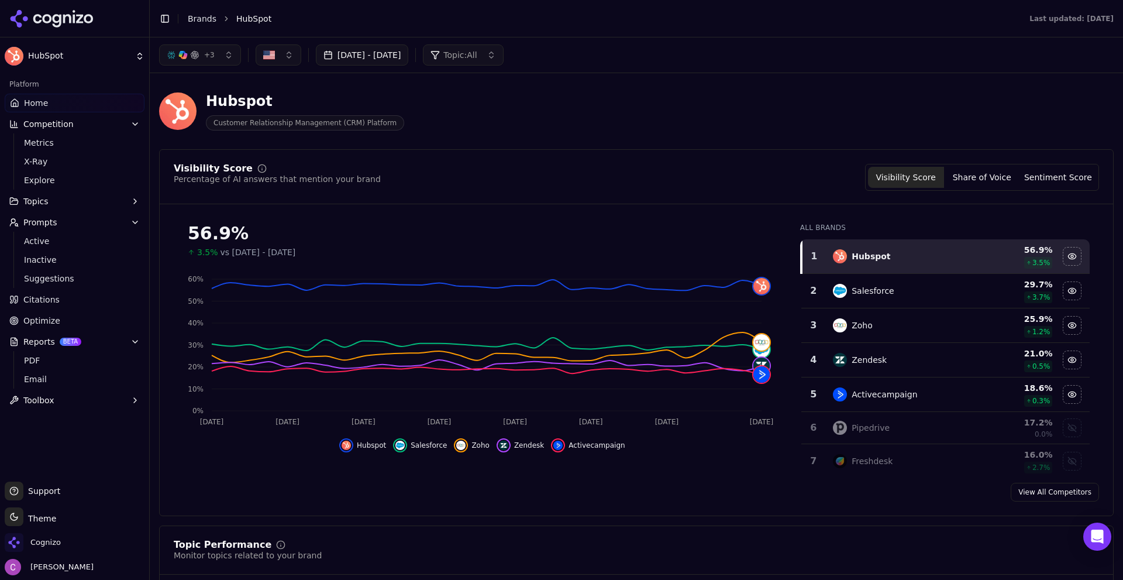
click at [46, 320] on span "Optimize" at bounding box center [41, 321] width 37 height 12
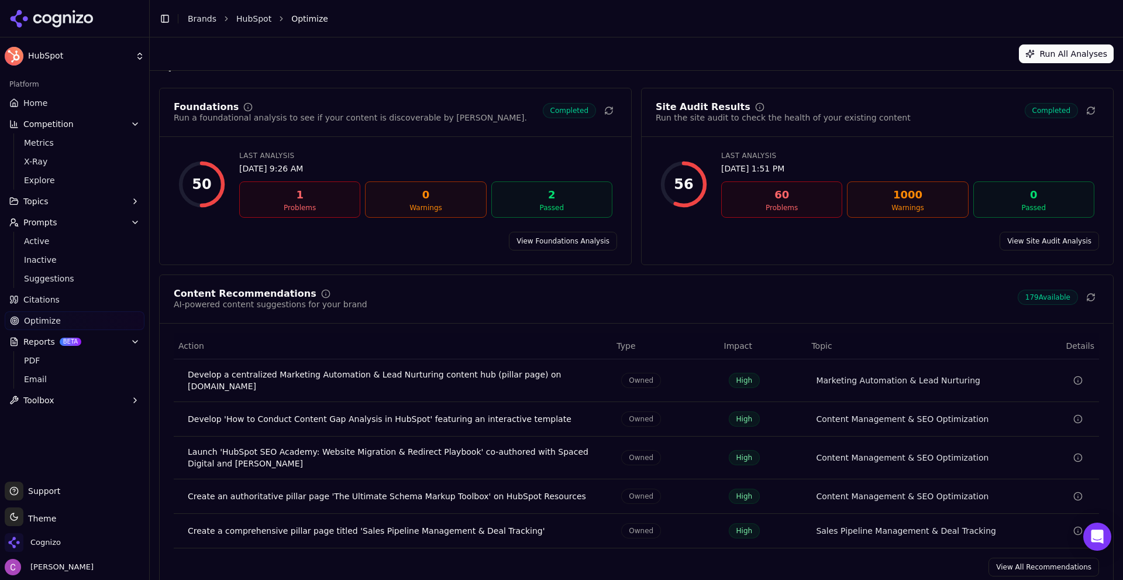
scroll to position [35, 0]
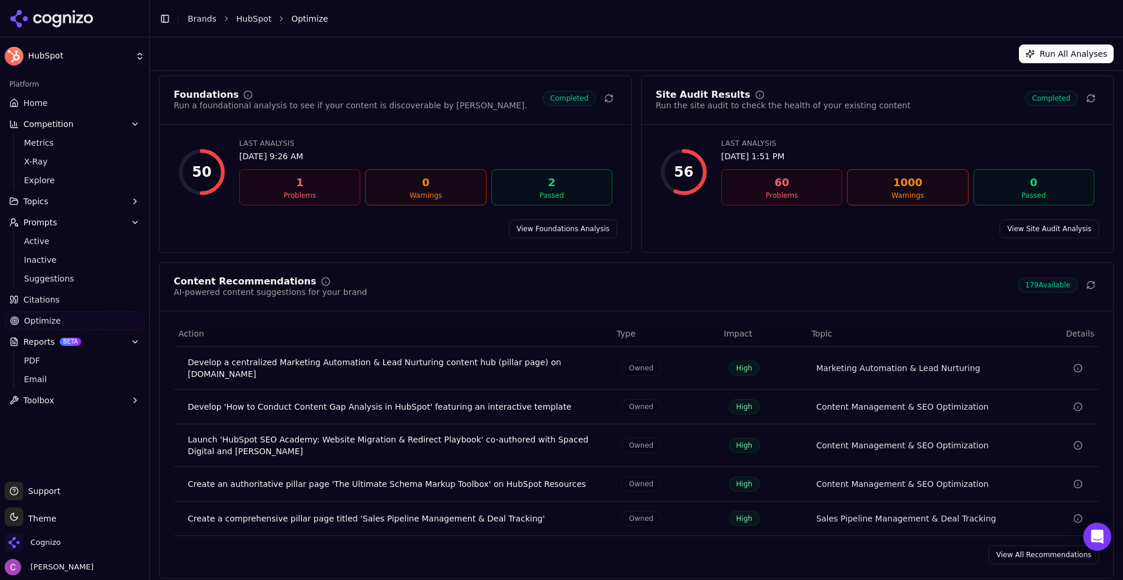
drag, startPoint x: 1042, startPoint y: 547, endPoint x: 447, endPoint y: 309, distance: 640.1
click at [1041, 547] on link "View All Recommendations" at bounding box center [1043, 554] width 111 height 19
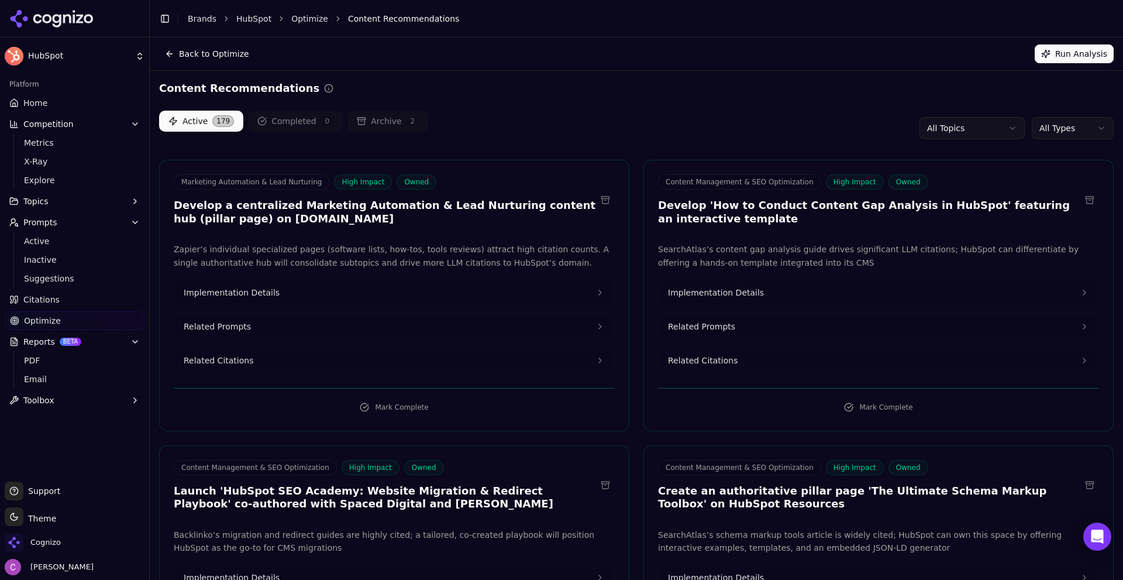
click at [1069, 132] on html "HubSpot Platform Home Competition Metrics X-Ray Explore Topics Prompts Active I…" at bounding box center [561, 290] width 1123 height 580
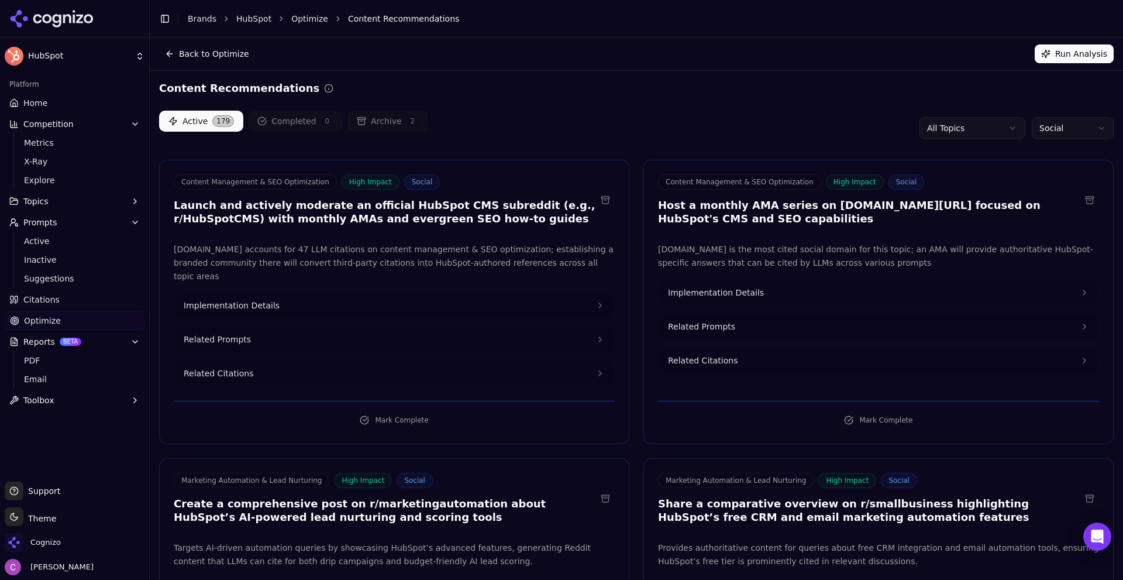
click at [612, 127] on div "Active 179 Completed 0 Archive 2 All Topics Social" at bounding box center [636, 128] width 954 height 35
click at [59, 96] on link "Home" at bounding box center [75, 103] width 140 height 19
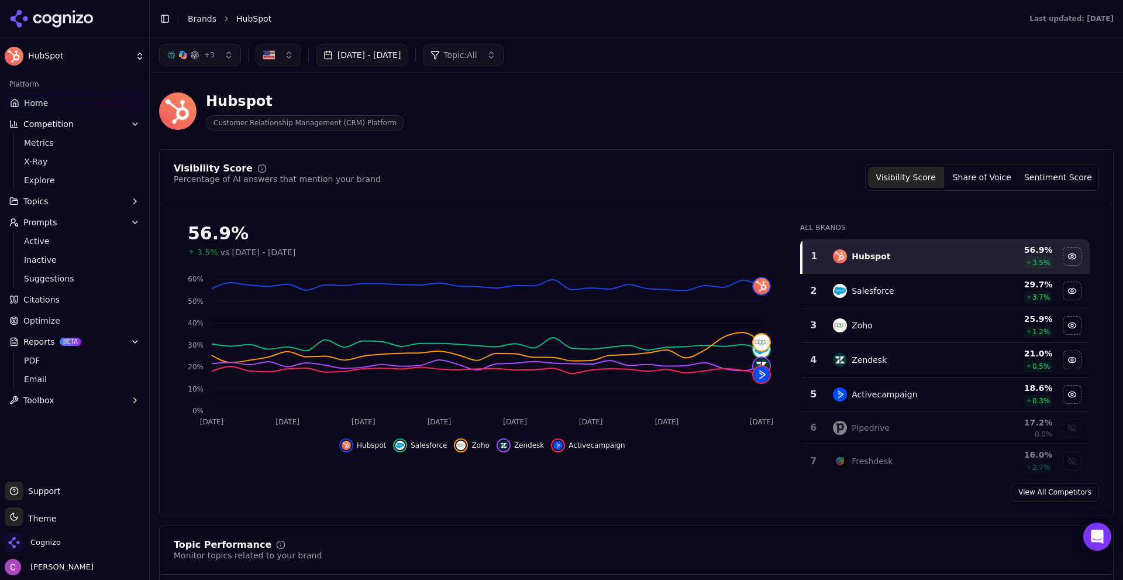
drag, startPoint x: 498, startPoint y: 122, endPoint x: 461, endPoint y: 127, distance: 37.7
click at [461, 127] on div "Hubspot Customer Relationship Management (CRM) Platform" at bounding box center [421, 111] width 524 height 39
click at [206, 19] on link "Brands" at bounding box center [202, 18] width 29 height 9
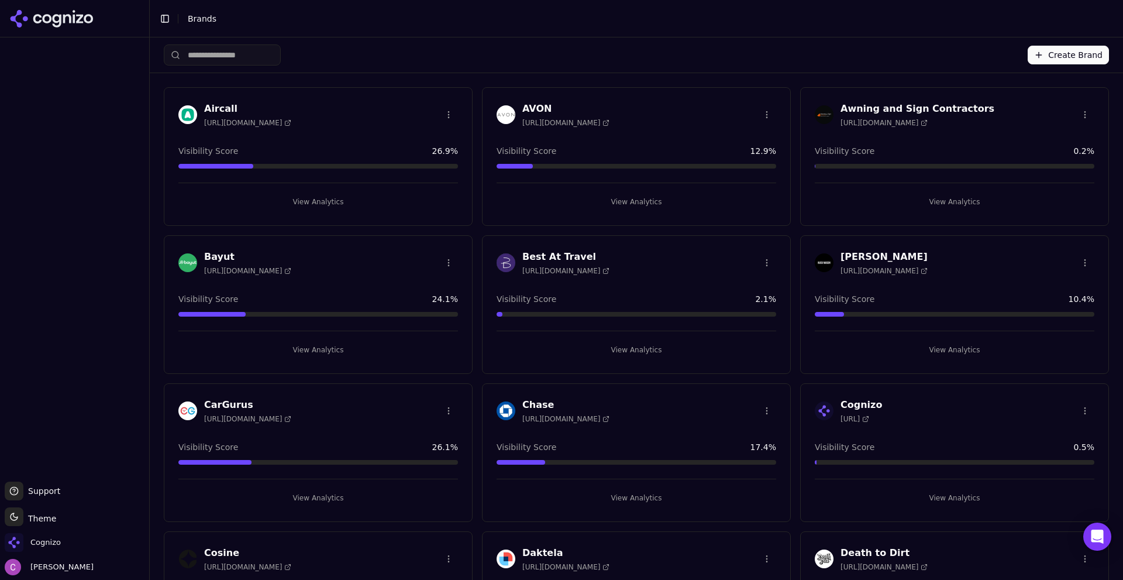
click at [1076, 54] on button "Create Brand" at bounding box center [1068, 55] width 81 height 19
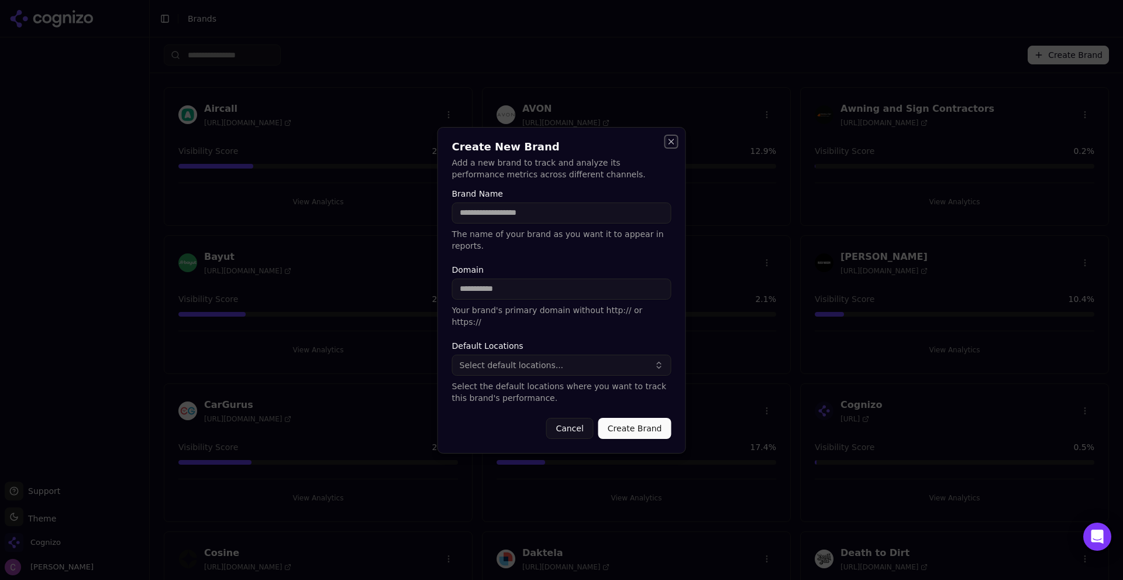
click at [674, 146] on button "Close" at bounding box center [671, 141] width 9 height 9
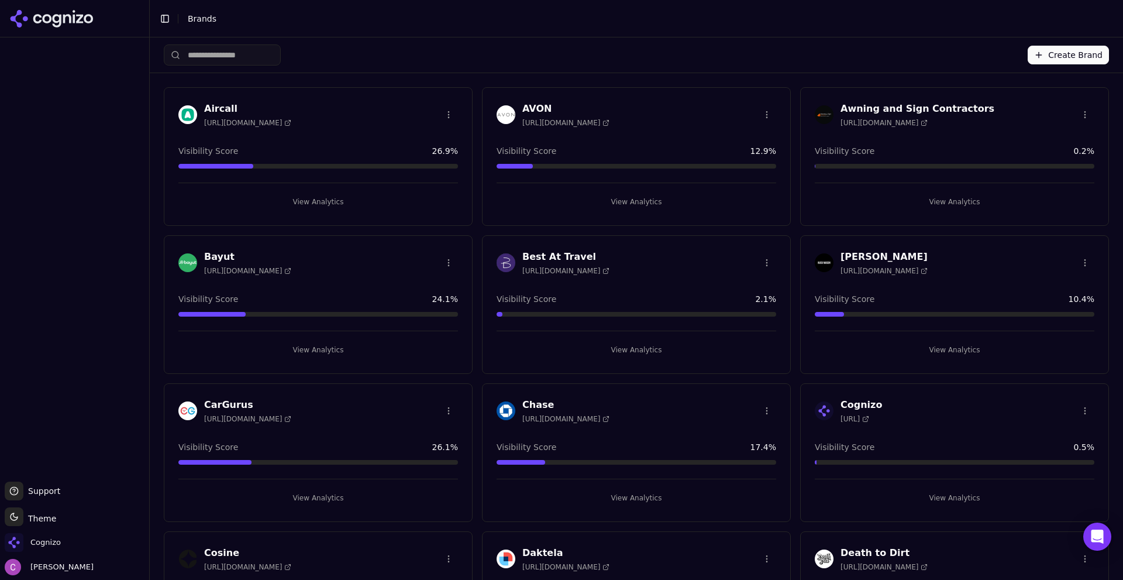
click at [504, 50] on div "Create Brand" at bounding box center [636, 54] width 945 height 35
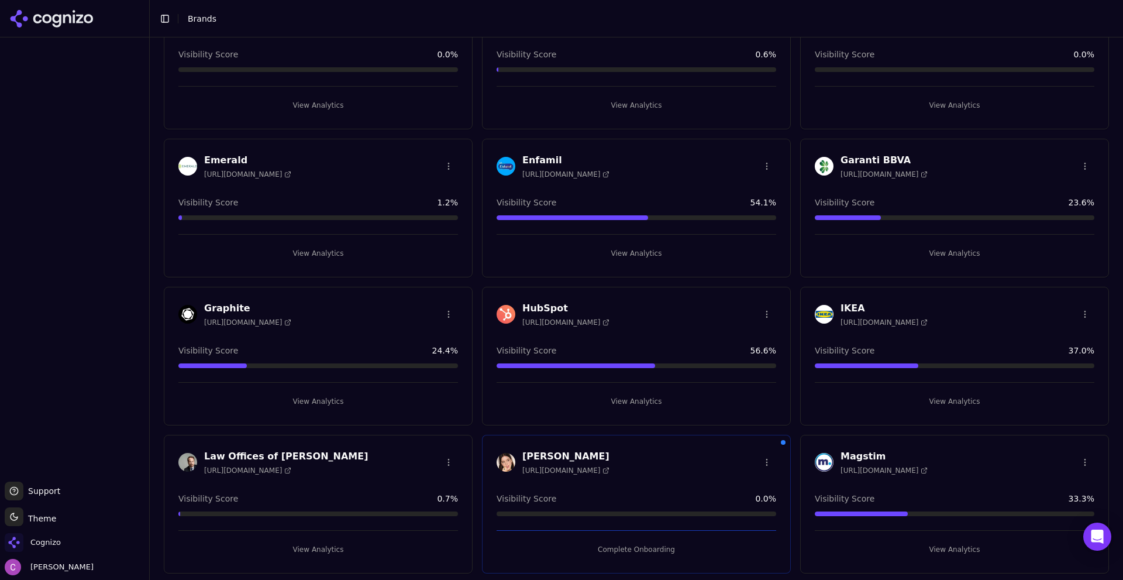
scroll to position [643, 0]
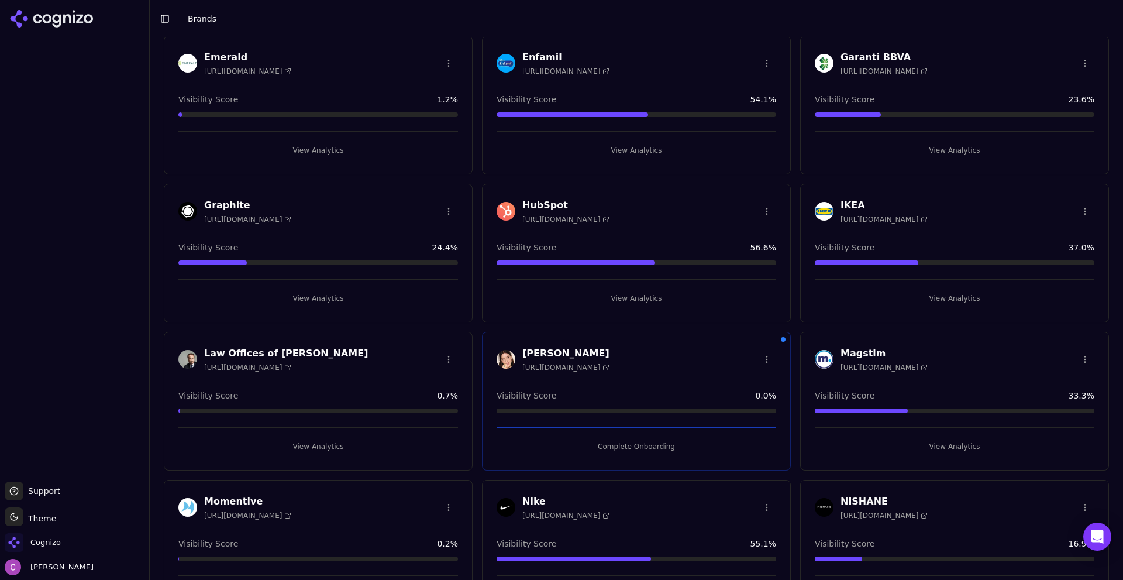
click at [631, 293] on button "View Analytics" at bounding box center [637, 298] width 280 height 19
